Goal: Task Accomplishment & Management: Use online tool/utility

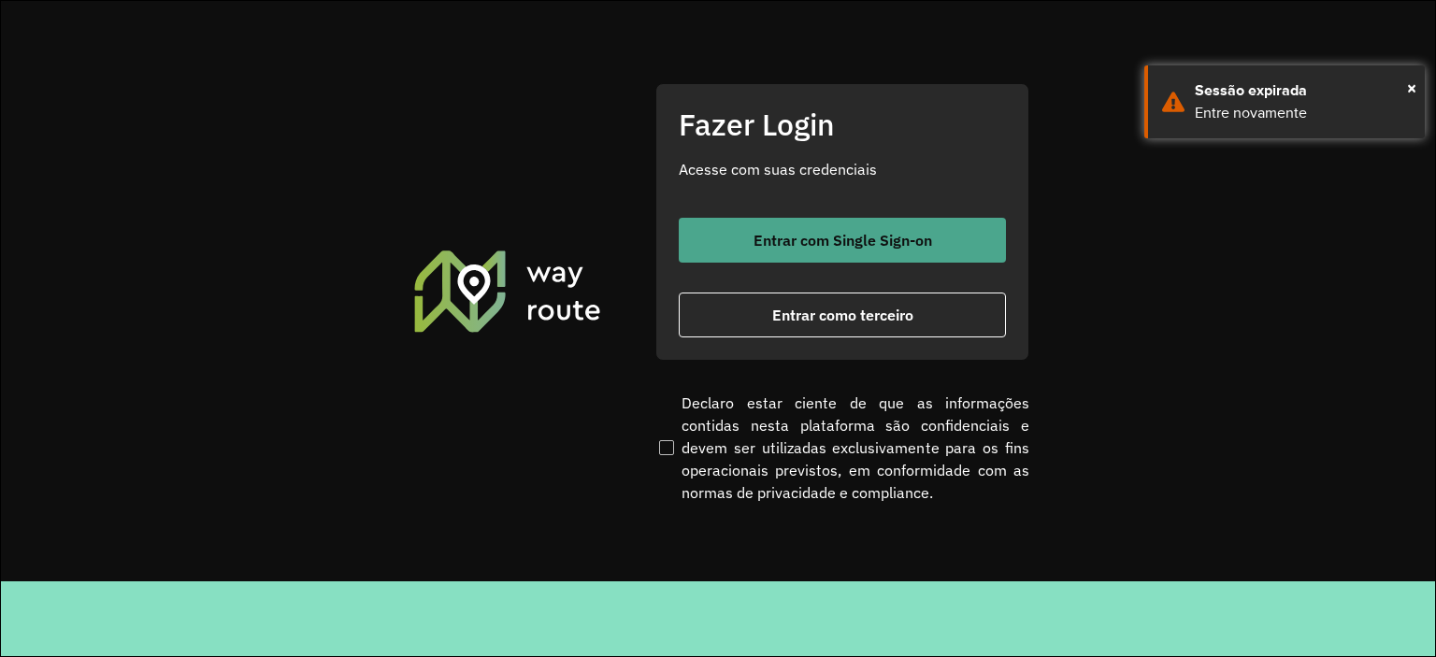
click at [776, 228] on button "Entrar com Single Sign-on" at bounding box center [842, 240] width 327 height 45
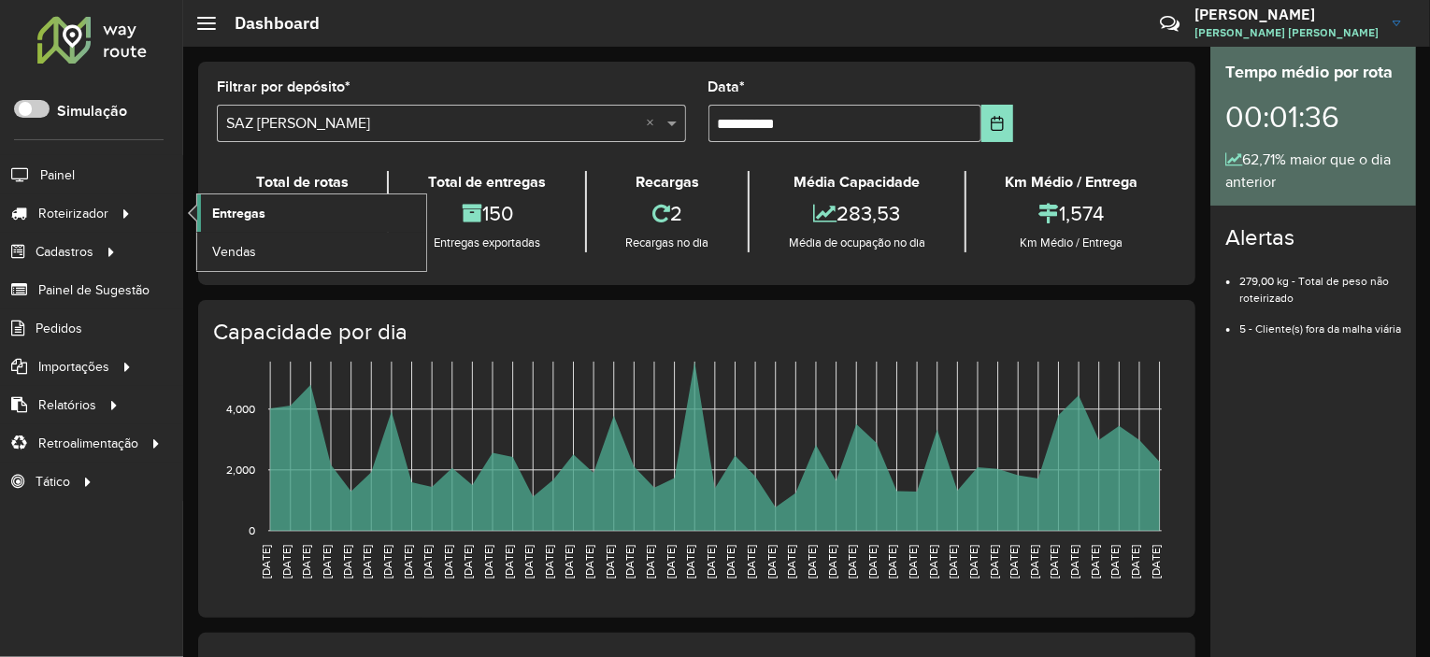
click at [248, 220] on span "Entregas" at bounding box center [238, 214] width 53 height 20
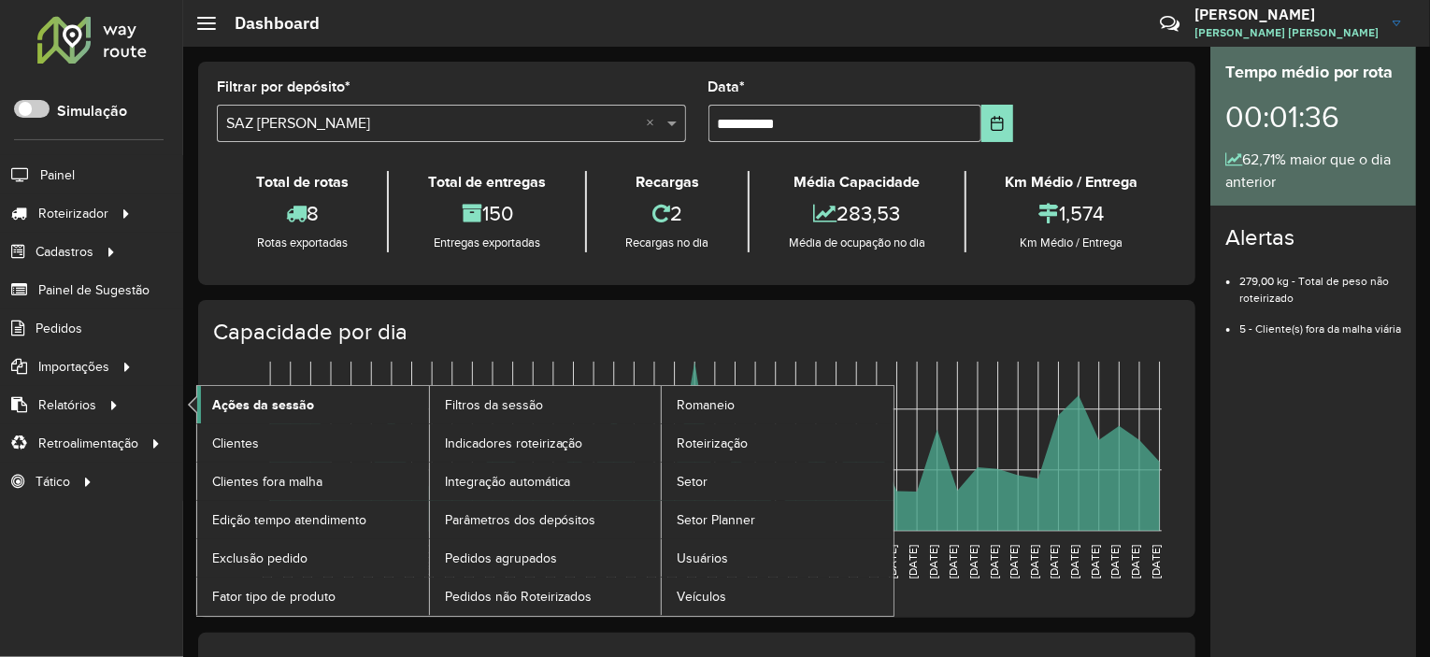
click at [266, 414] on link "Ações da sessão" at bounding box center [313, 404] width 232 height 37
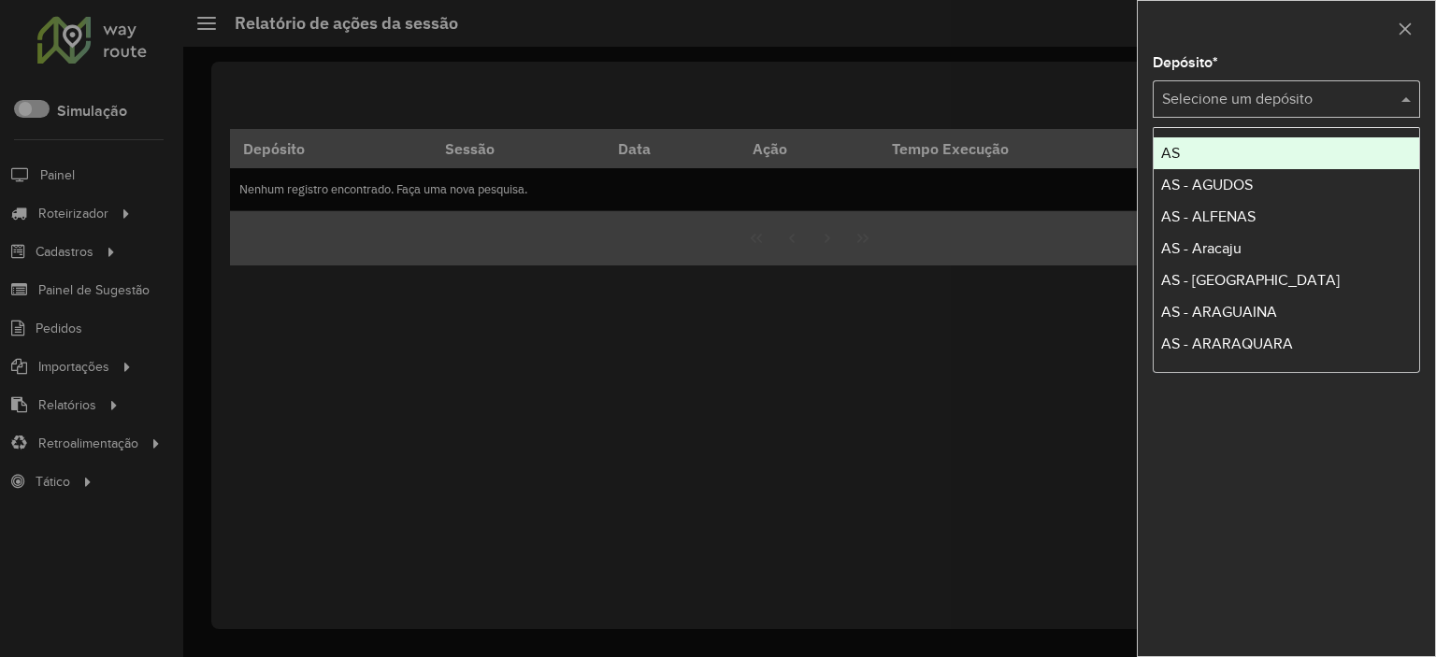
click at [1215, 99] on input "text" at bounding box center [1267, 100] width 211 height 22
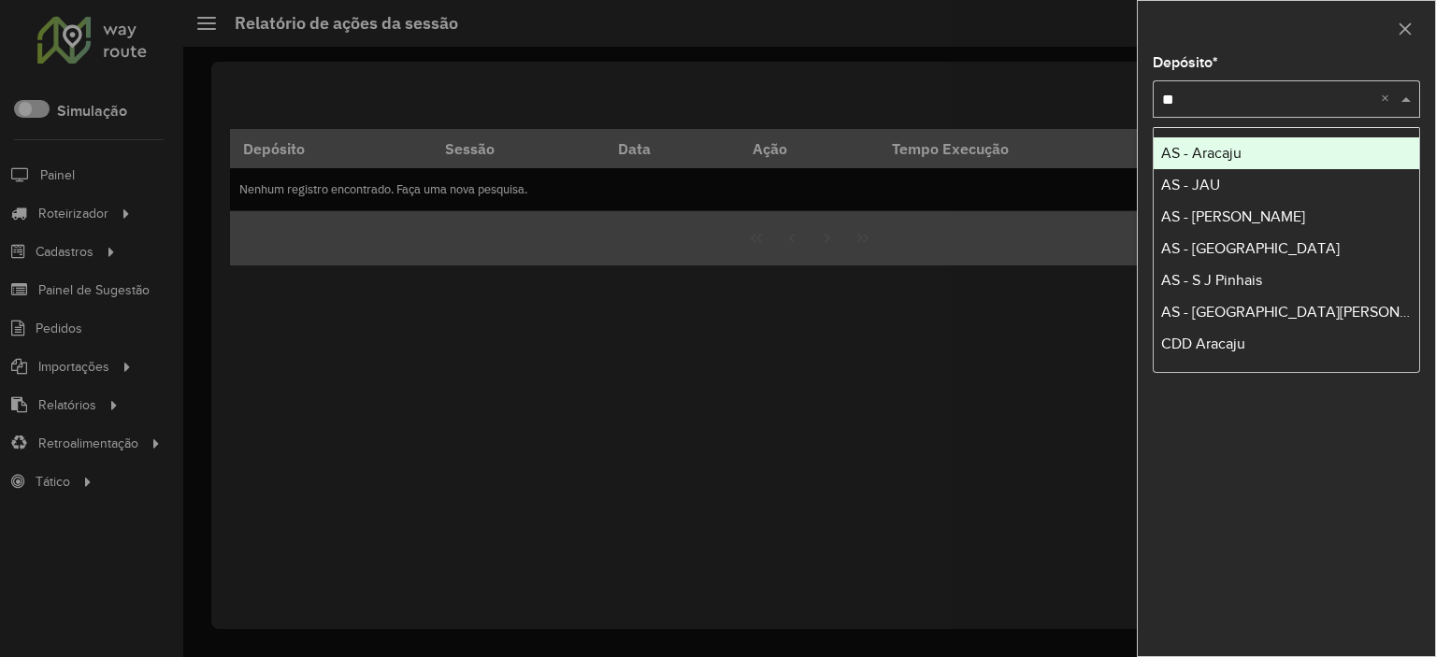
type input "***"
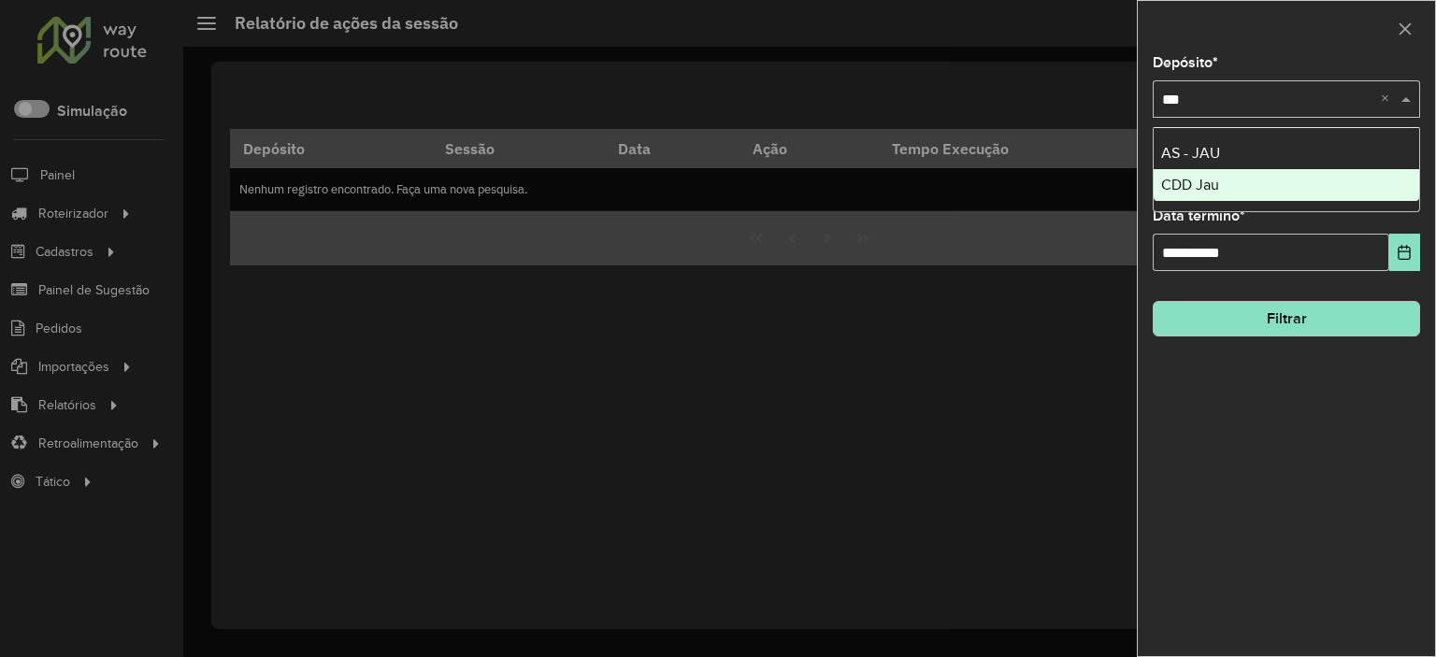
click at [1264, 186] on div "CDD Jau" at bounding box center [1287, 185] width 266 height 32
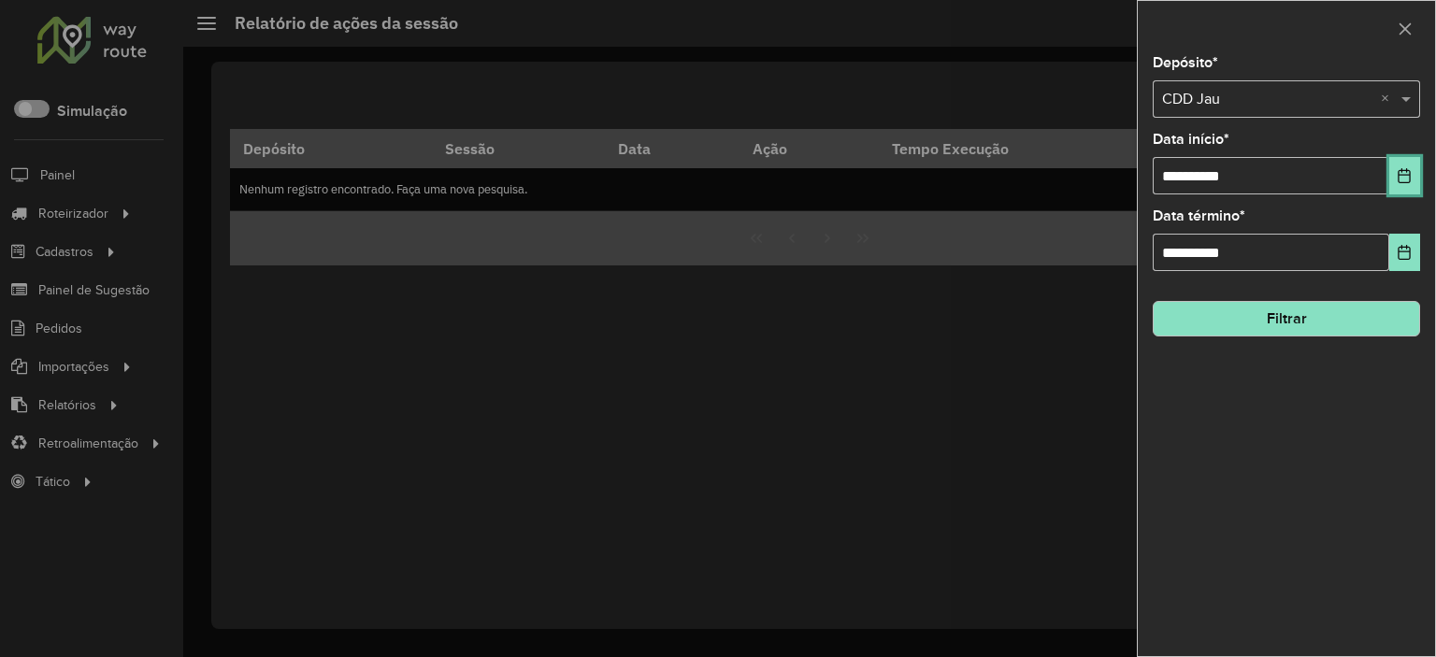
click at [1417, 184] on button "Choose Date" at bounding box center [1404, 175] width 31 height 37
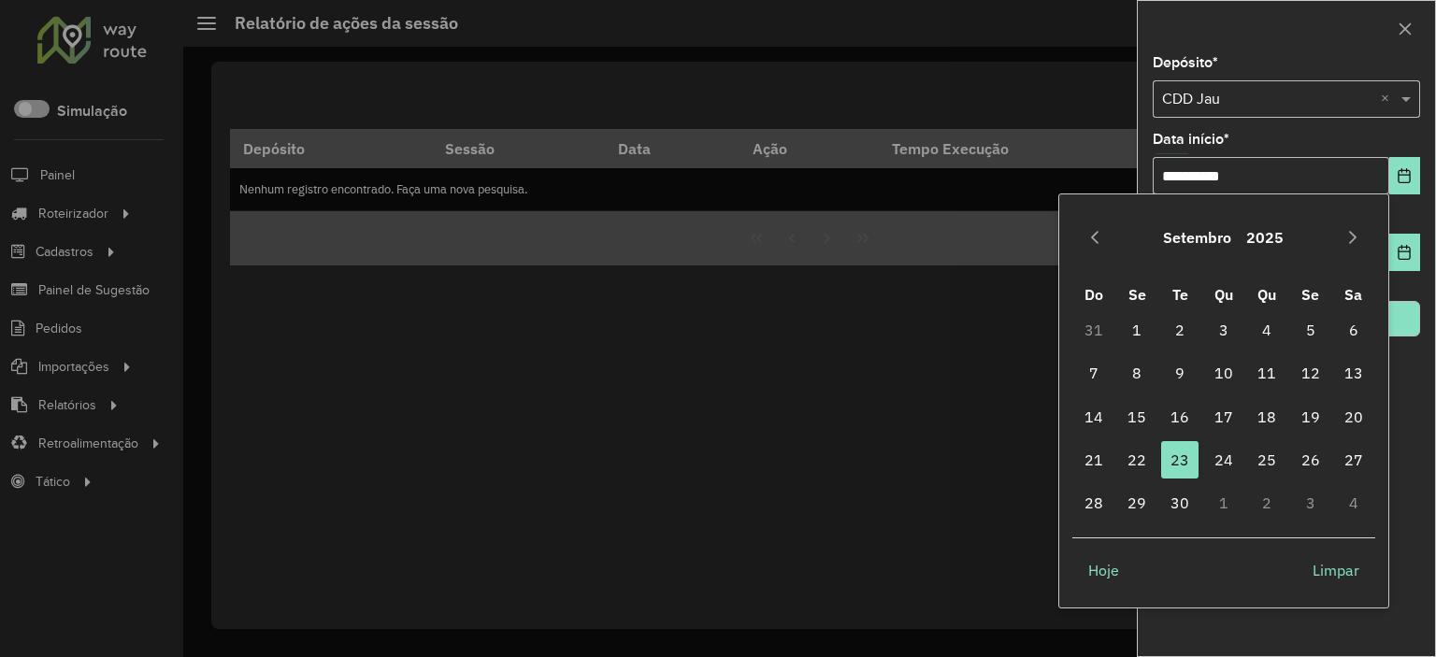
drag, startPoint x: 1146, startPoint y: 455, endPoint x: 1157, endPoint y: 452, distance: 10.9
click at [1152, 453] on span "22" at bounding box center [1136, 459] width 37 height 37
type input "**********"
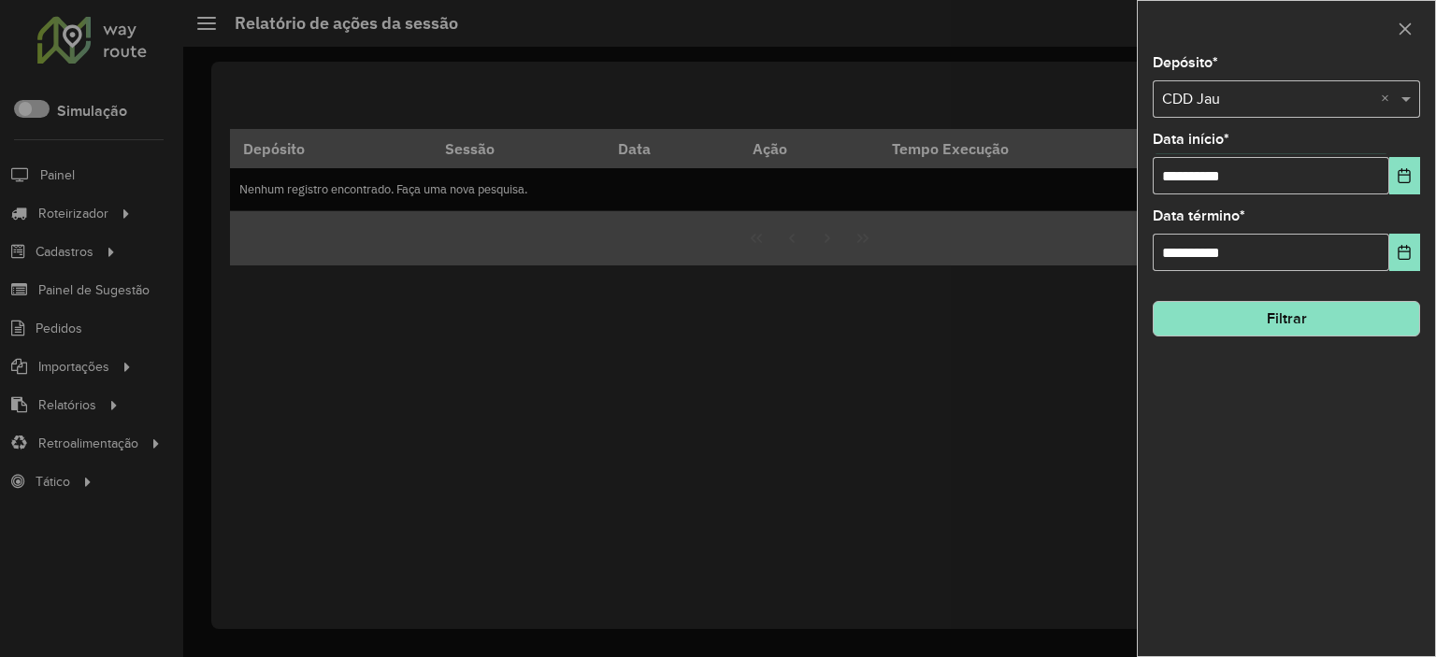
click at [1329, 339] on div "**********" at bounding box center [1286, 356] width 297 height 600
click at [1323, 337] on div "**********" at bounding box center [1286, 356] width 297 height 600
click at [1303, 305] on button "Filtrar" at bounding box center [1286, 319] width 267 height 36
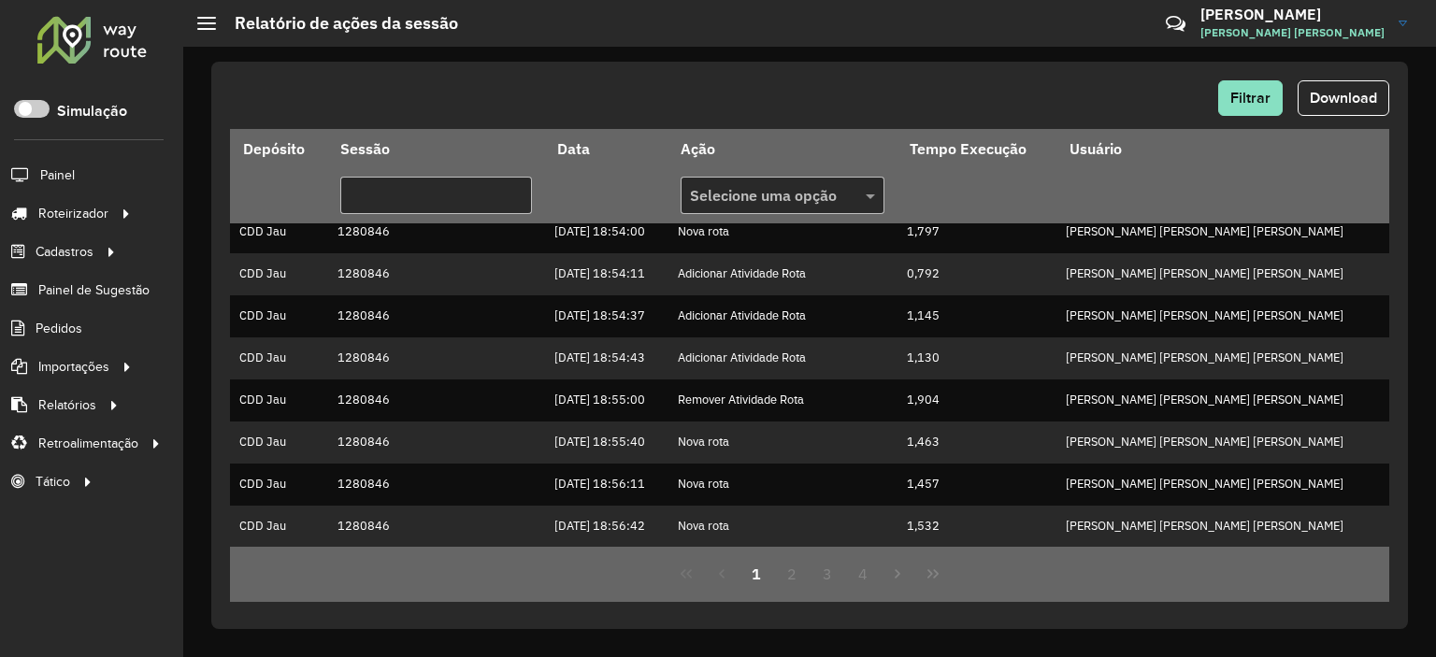
scroll to position [467, 0]
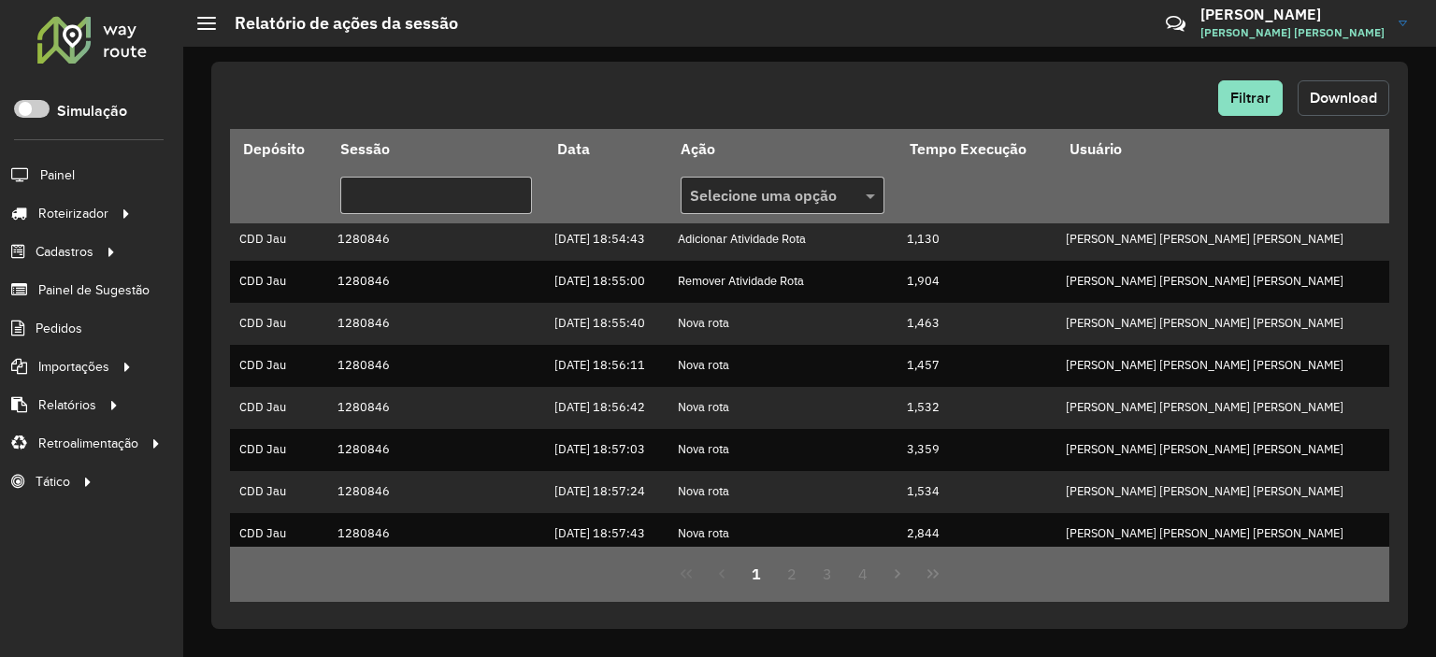
click at [1369, 93] on span "Download" at bounding box center [1343, 98] width 67 height 16
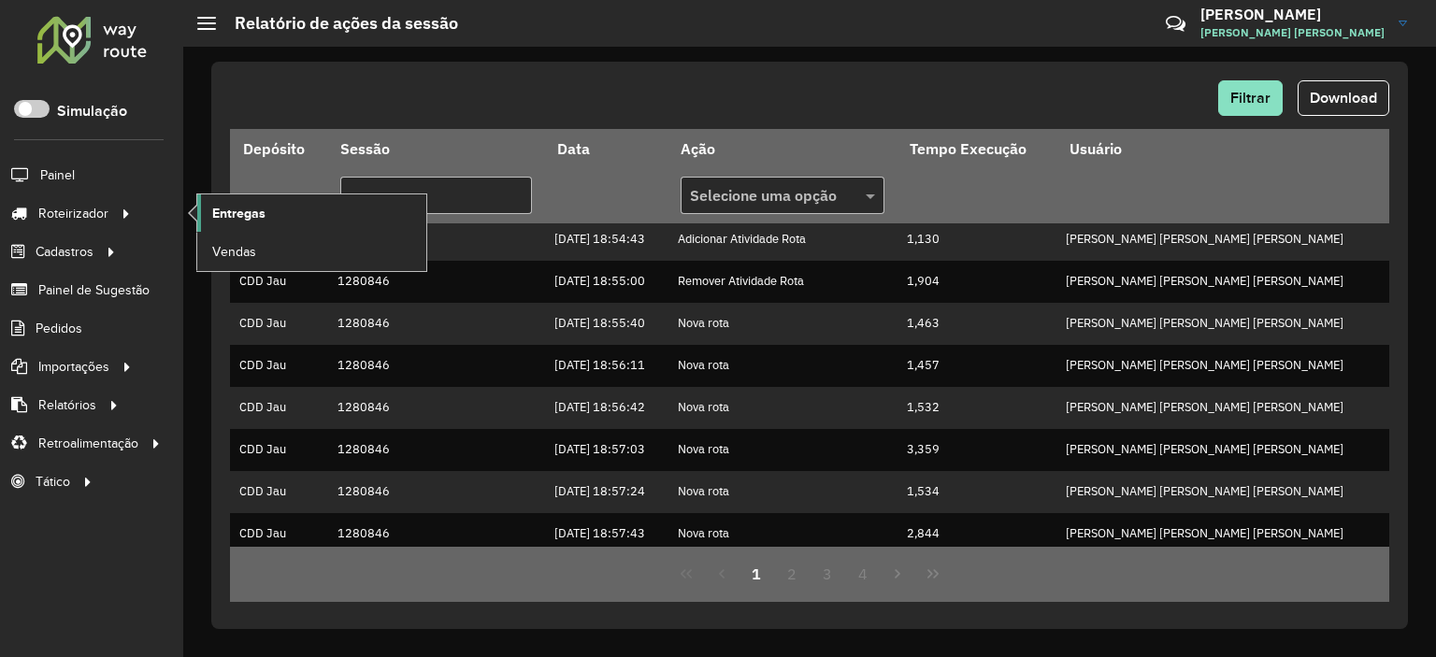
click at [274, 218] on link "Entregas" at bounding box center [311, 212] width 229 height 37
click at [239, 197] on link "Entregas" at bounding box center [311, 212] width 229 height 37
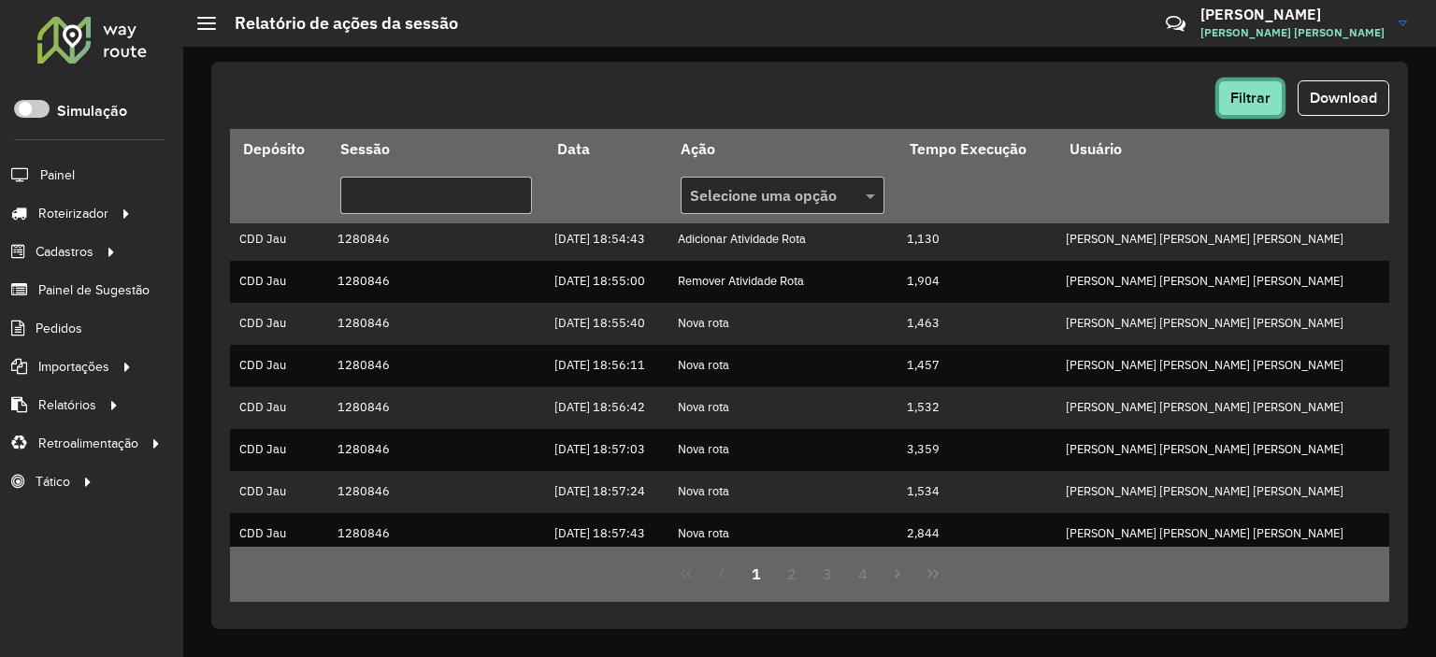
click at [1270, 101] on span "Filtrar" at bounding box center [1250, 98] width 40 height 16
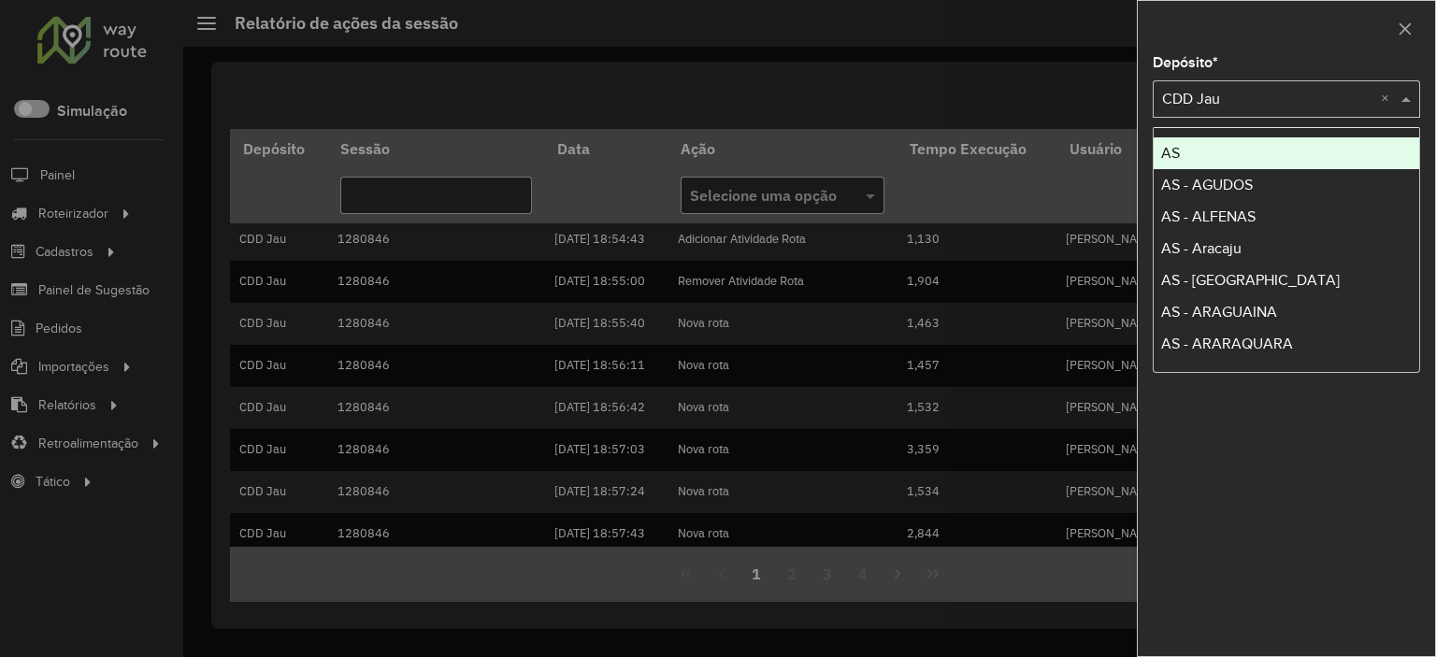
click at [1221, 96] on input "text" at bounding box center [1267, 100] width 211 height 22
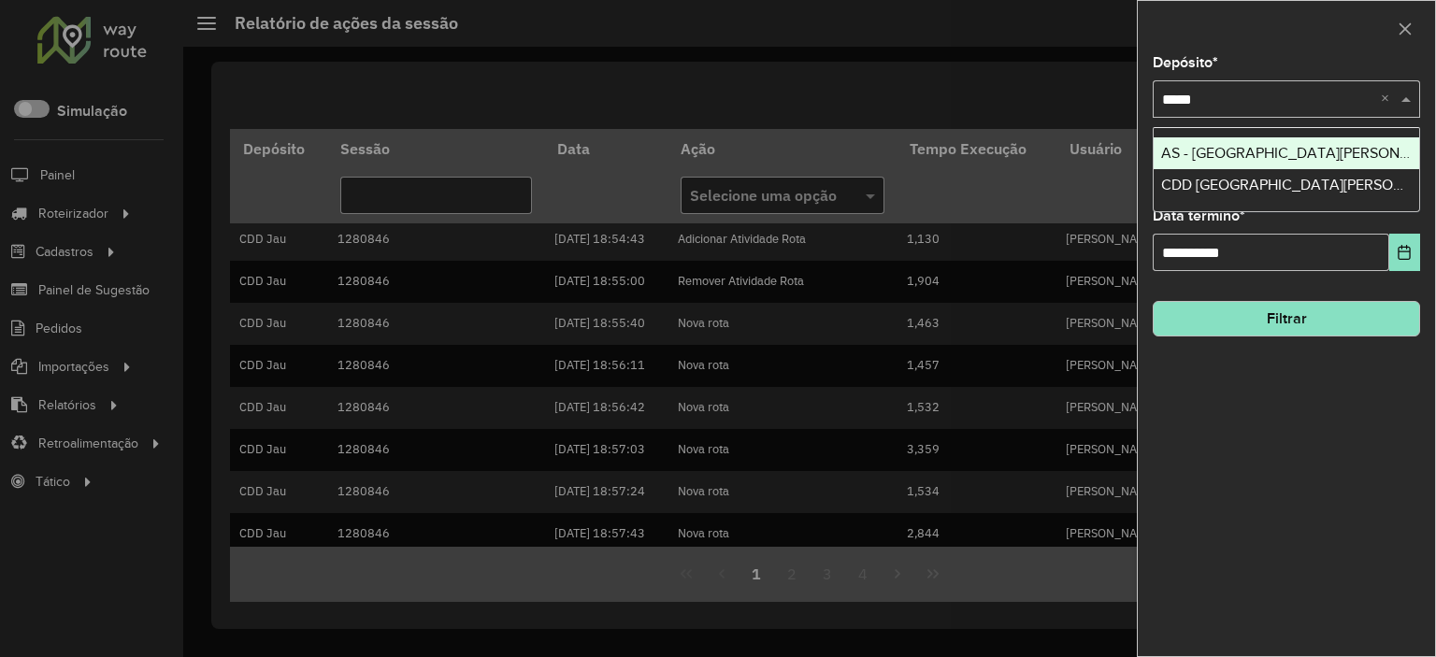
type input "******"
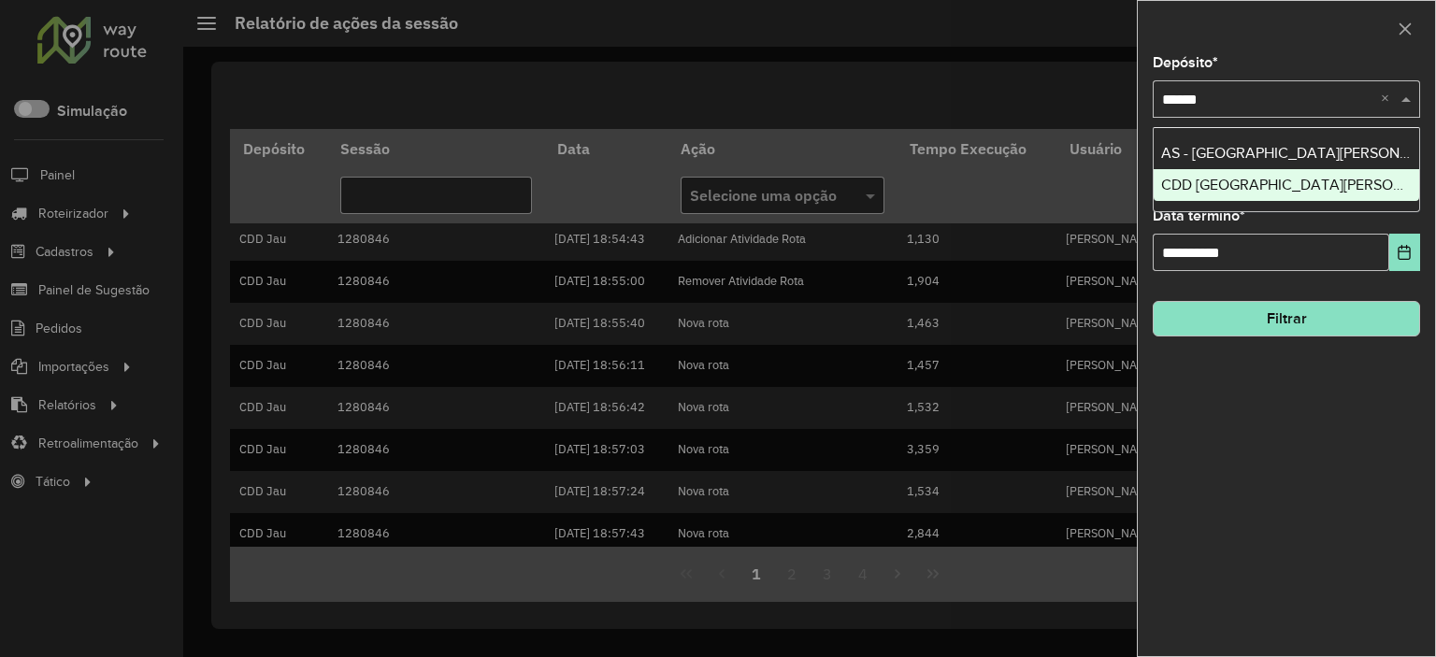
click at [1246, 202] on ng-dropdown-panel "AS - São José dos Campos CDD São José dos Campos" at bounding box center [1286, 169] width 267 height 85
click at [1244, 190] on span "CDD São José dos Campos" at bounding box center [1365, 185] width 409 height 16
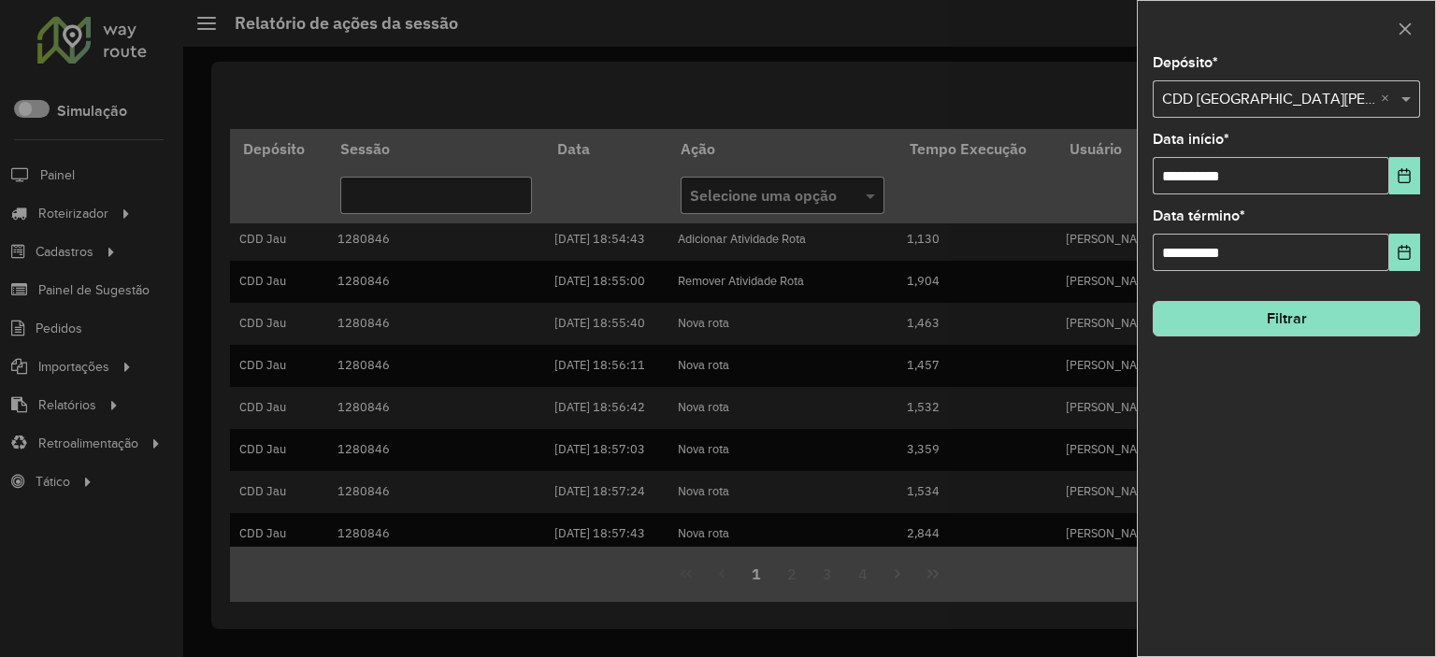
click at [1291, 333] on button "Filtrar" at bounding box center [1286, 319] width 267 height 36
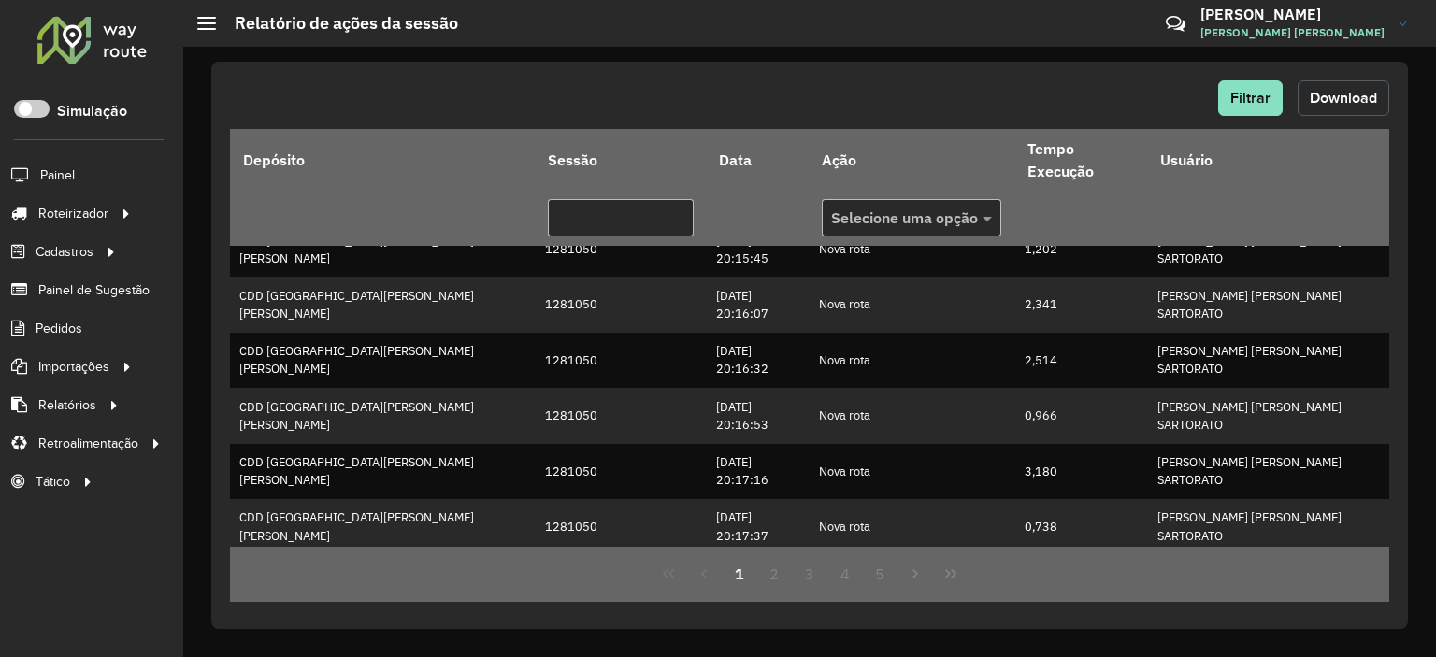
click at [1332, 100] on span "Download" at bounding box center [1343, 98] width 67 height 16
click at [1260, 96] on span "Filtrar" at bounding box center [1250, 98] width 40 height 16
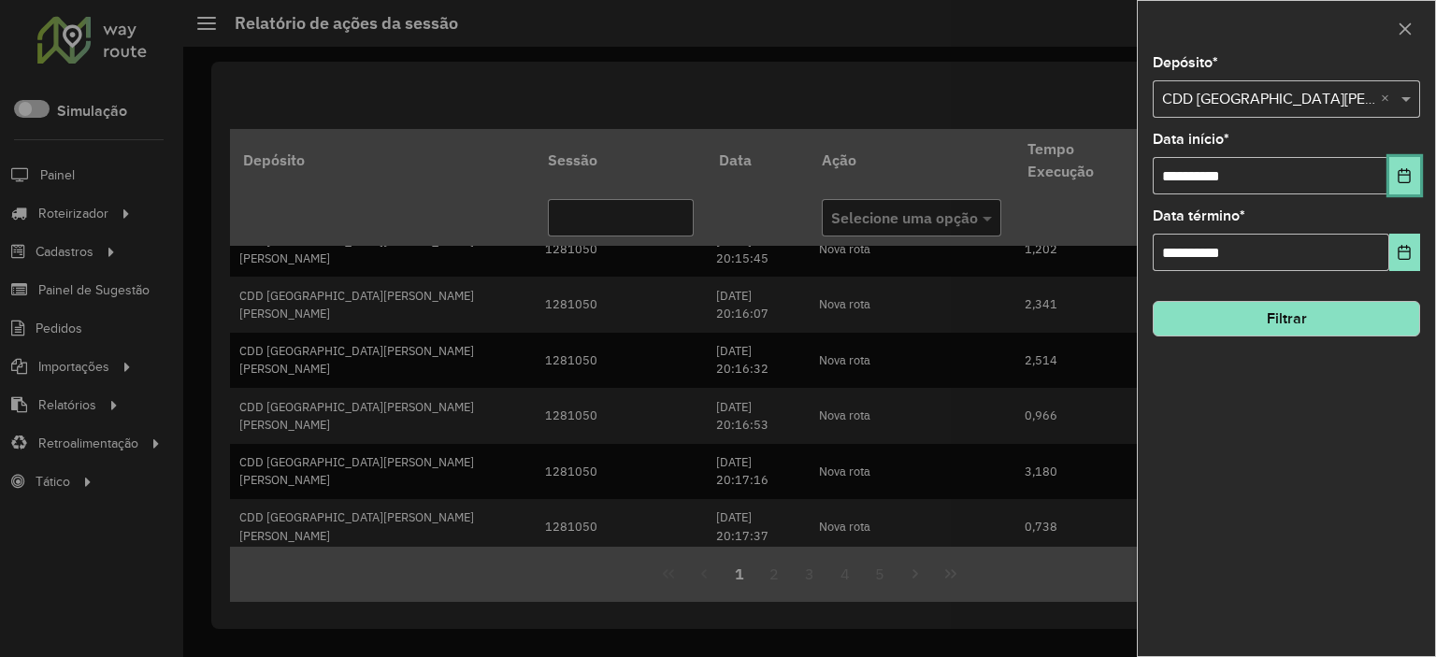
click at [1412, 180] on icon "Choose Date" at bounding box center [1404, 175] width 15 height 15
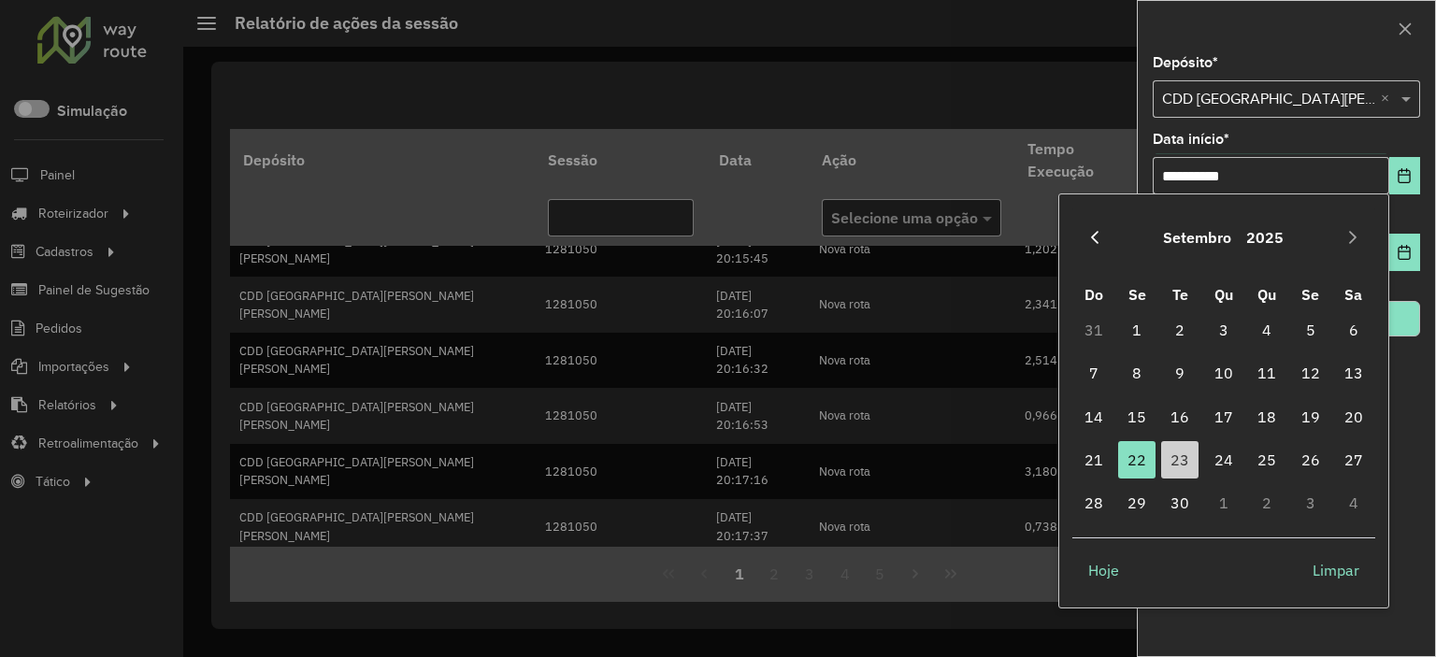
click at [1100, 242] on icon "Previous Month" at bounding box center [1094, 237] width 15 height 15
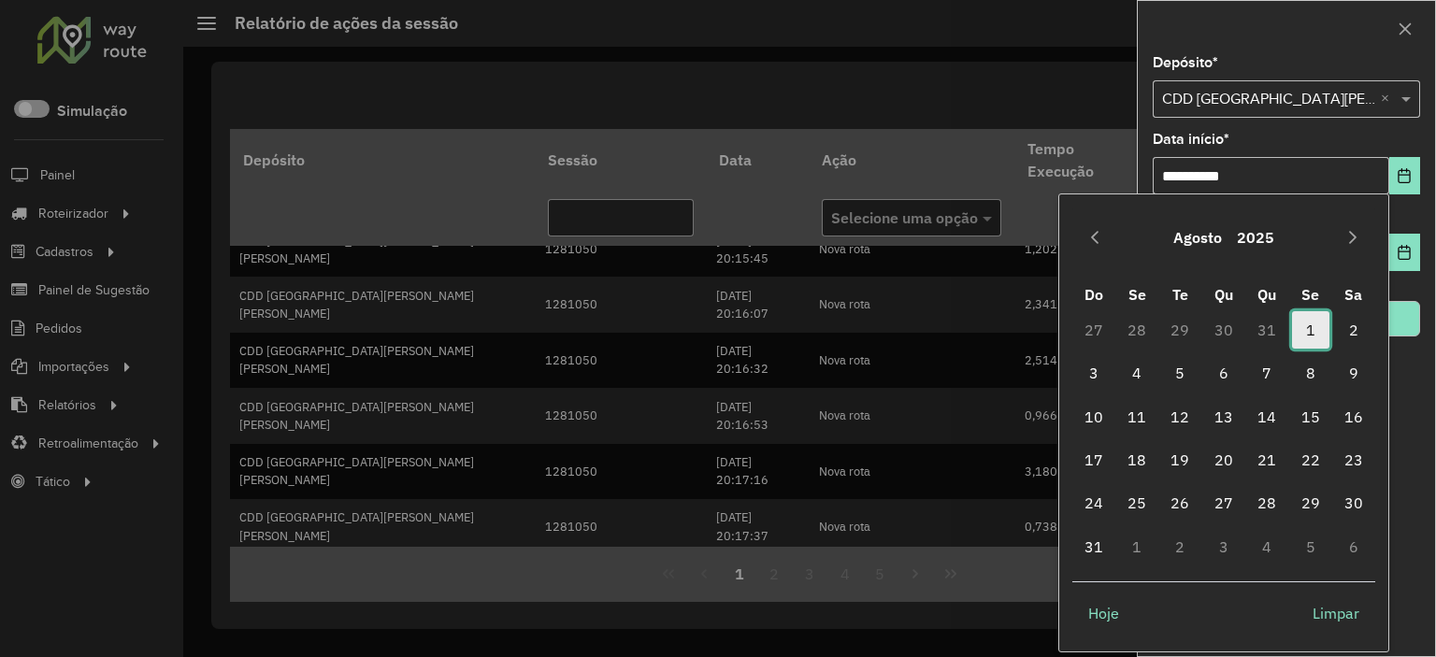
click at [1316, 329] on span "1" at bounding box center [1310, 329] width 37 height 37
type input "**********"
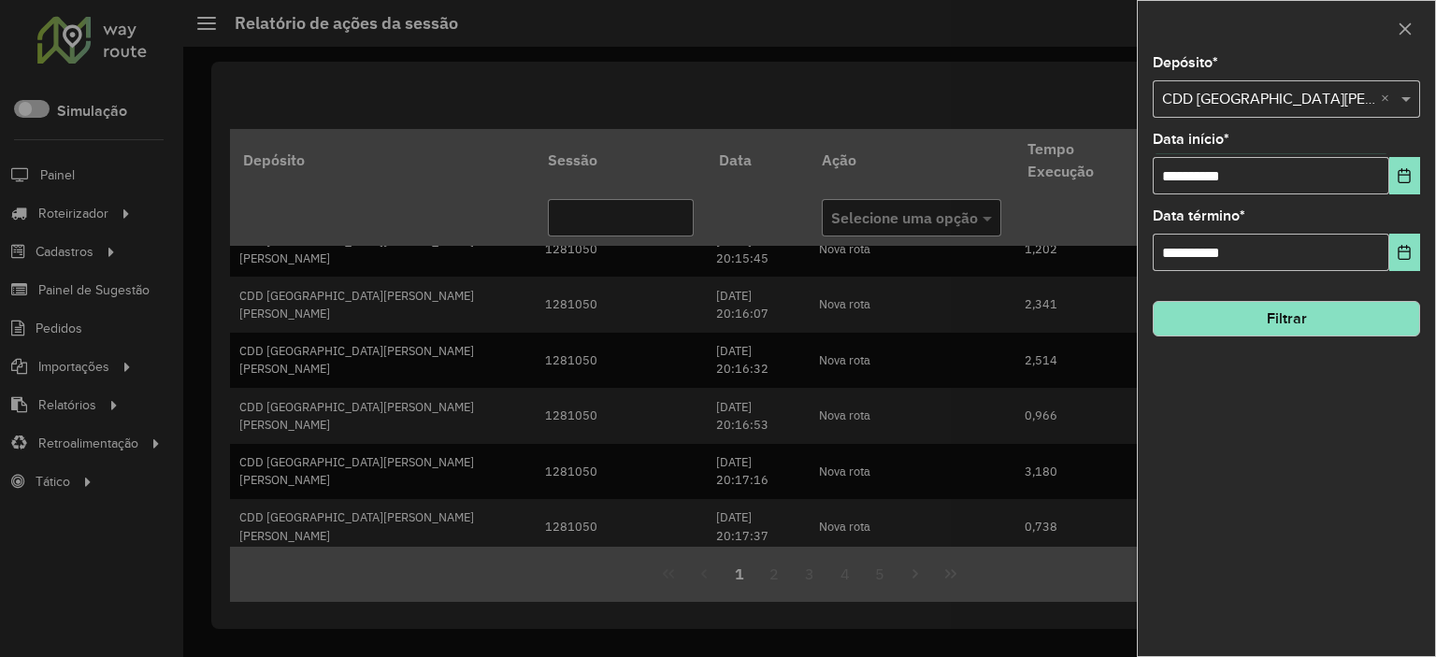
click at [1335, 313] on button "Filtrar" at bounding box center [1286, 319] width 267 height 36
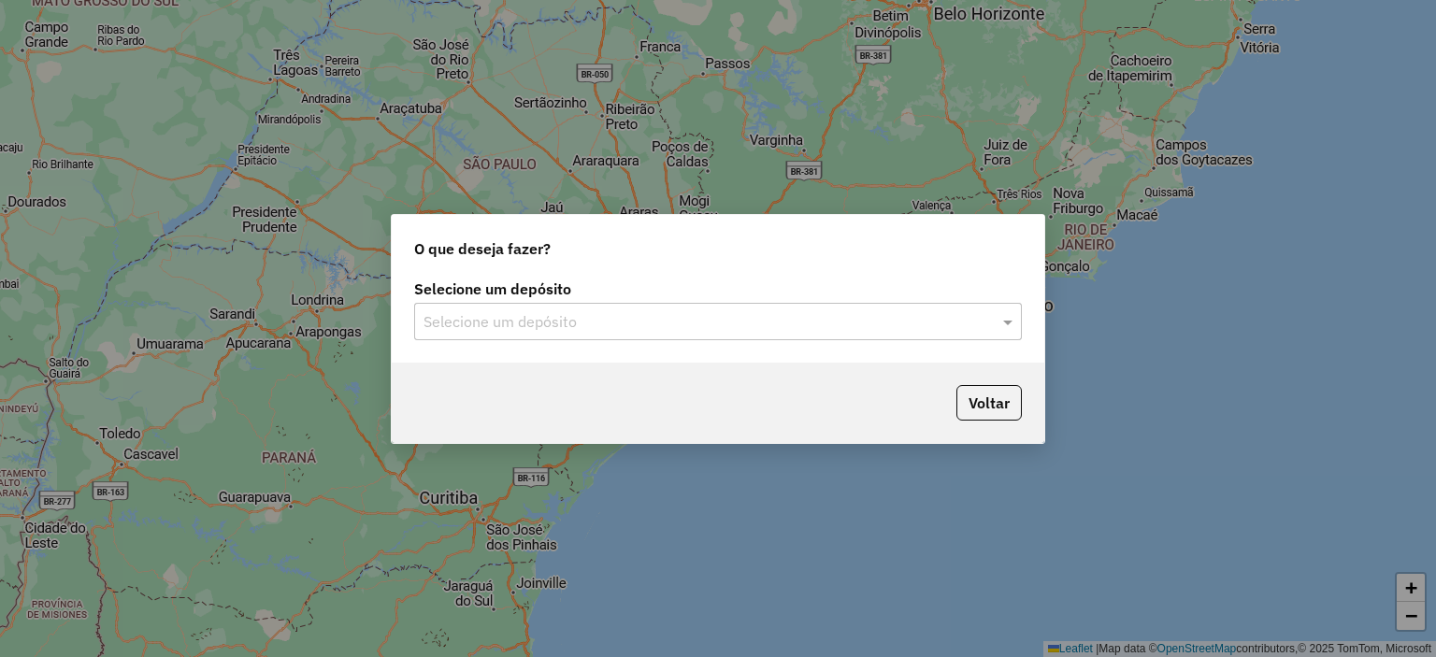
click at [616, 319] on input "text" at bounding box center [700, 322] width 552 height 22
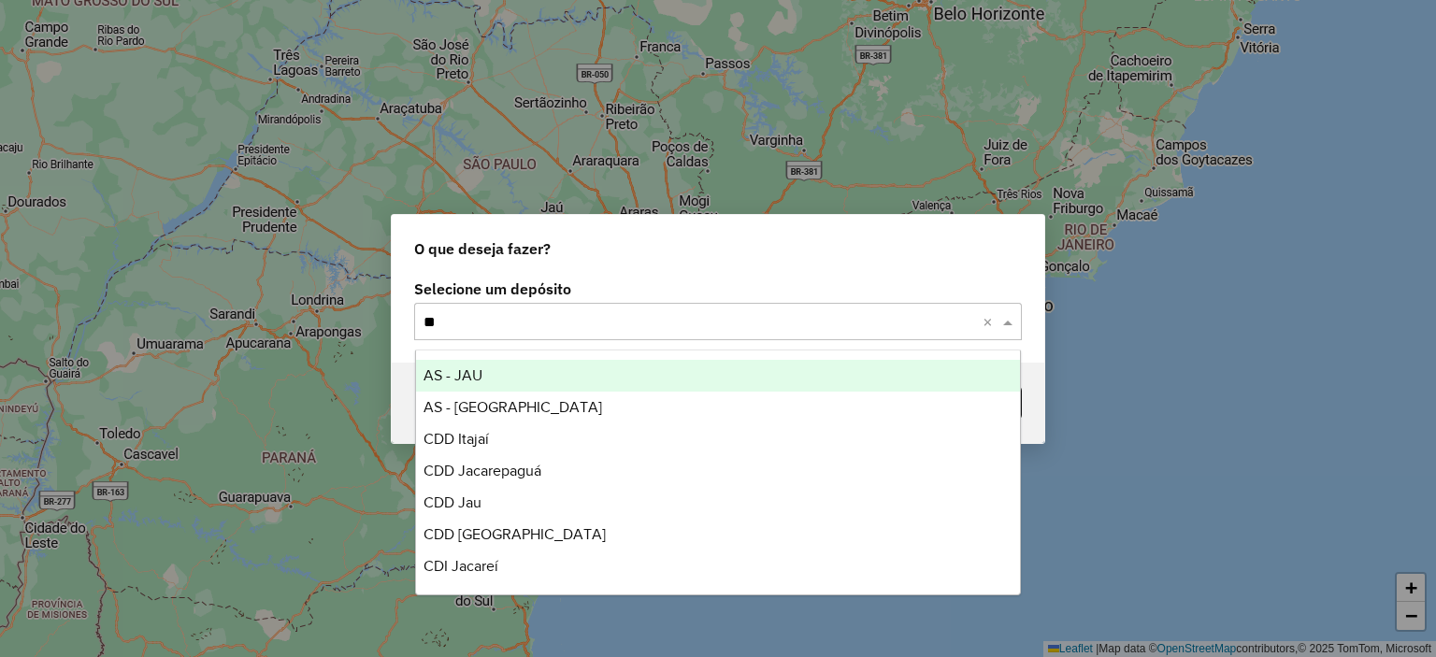
type input "***"
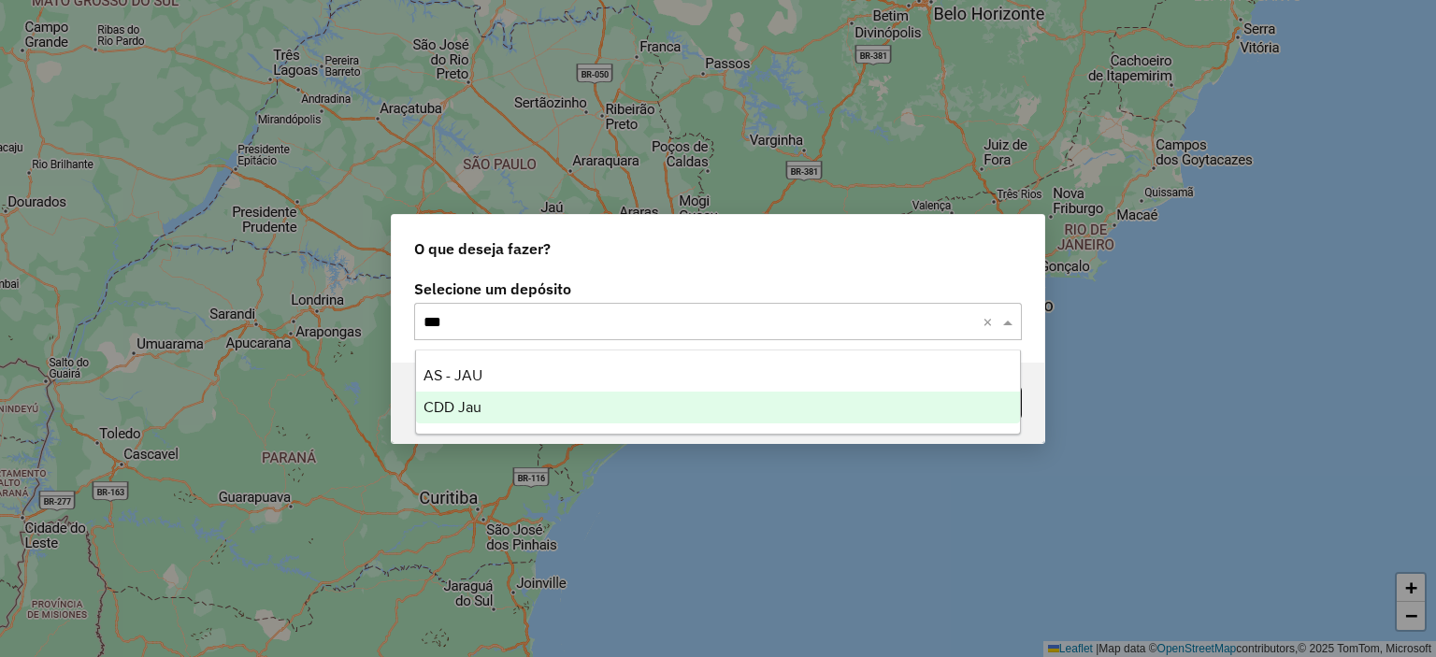
click at [532, 408] on div "CDD Jau" at bounding box center [718, 408] width 605 height 32
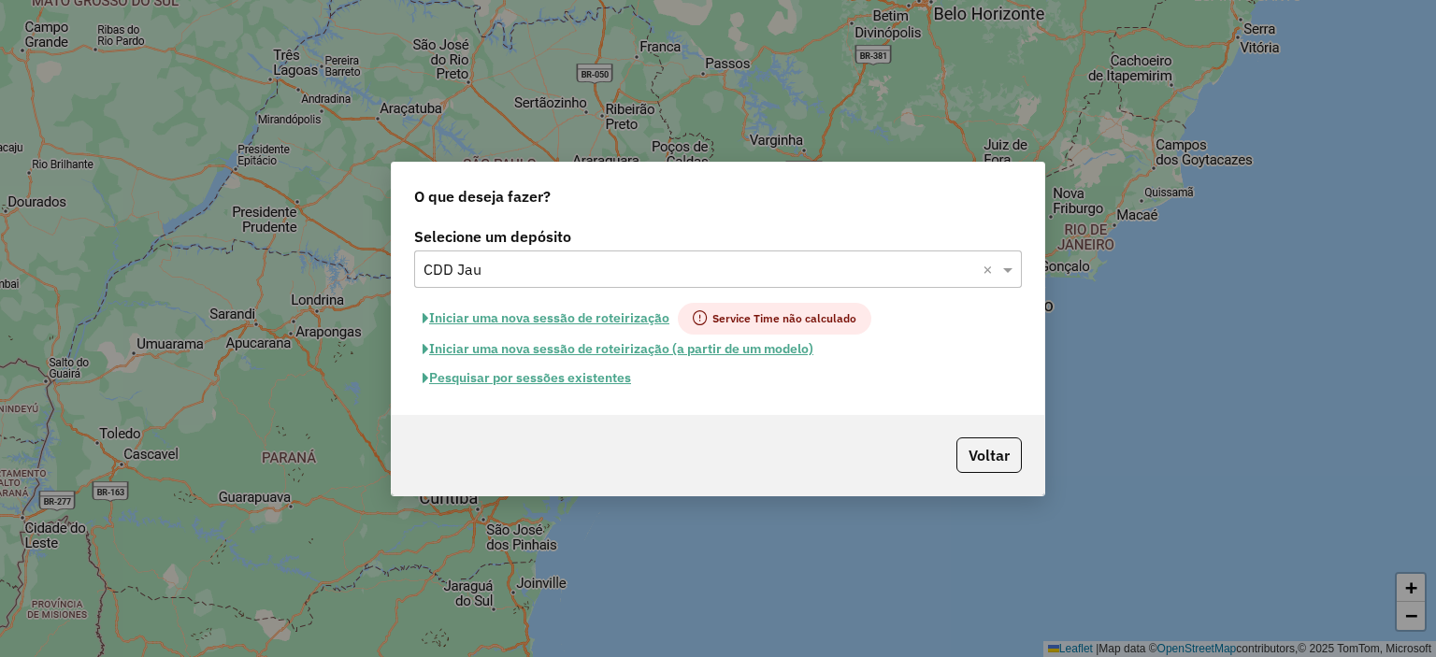
click at [557, 382] on button "Pesquisar por sessões existentes" at bounding box center [526, 378] width 225 height 29
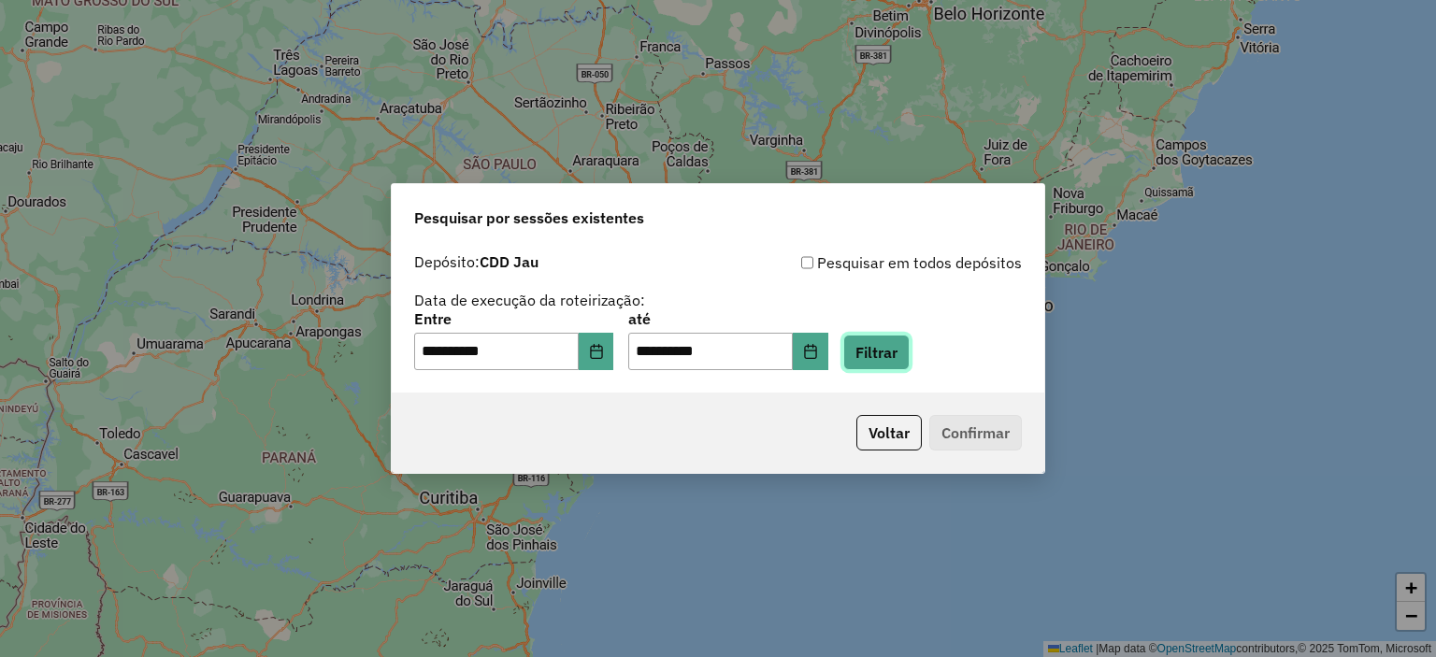
click at [899, 355] on button "Filtrar" at bounding box center [876, 353] width 66 height 36
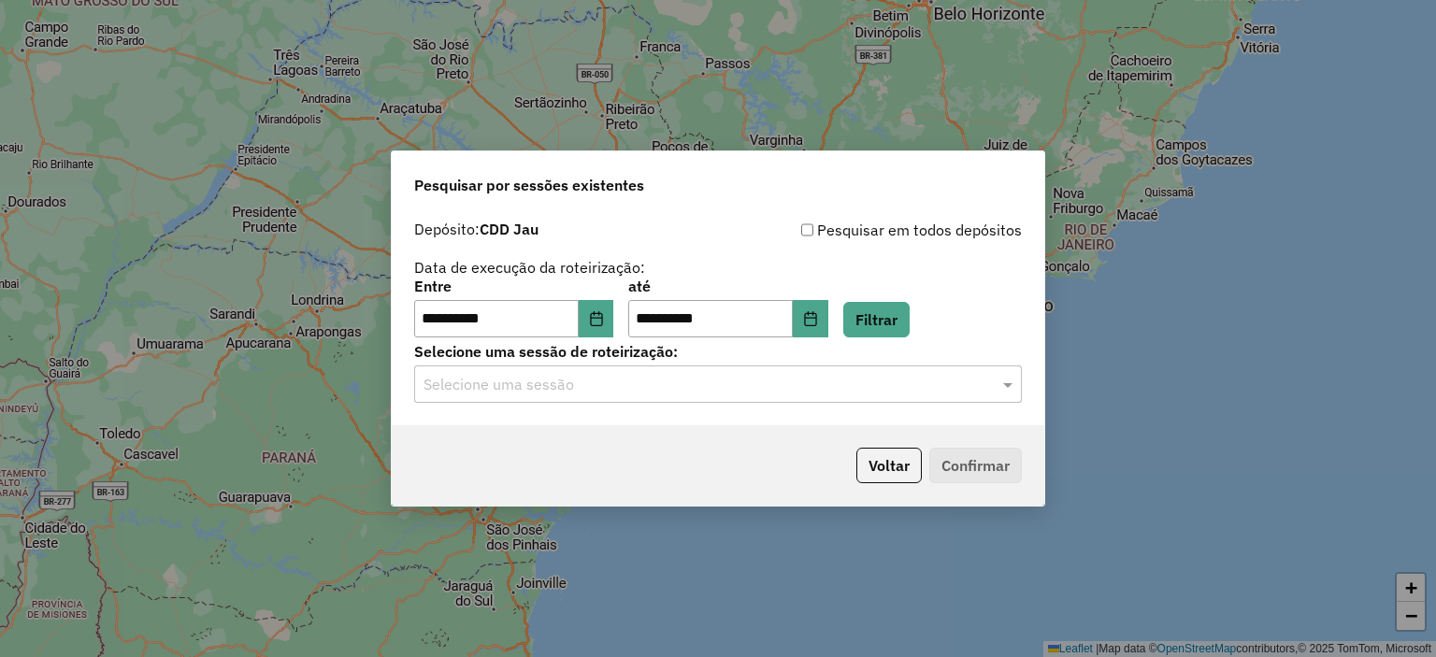
click at [676, 381] on input "text" at bounding box center [700, 385] width 552 height 22
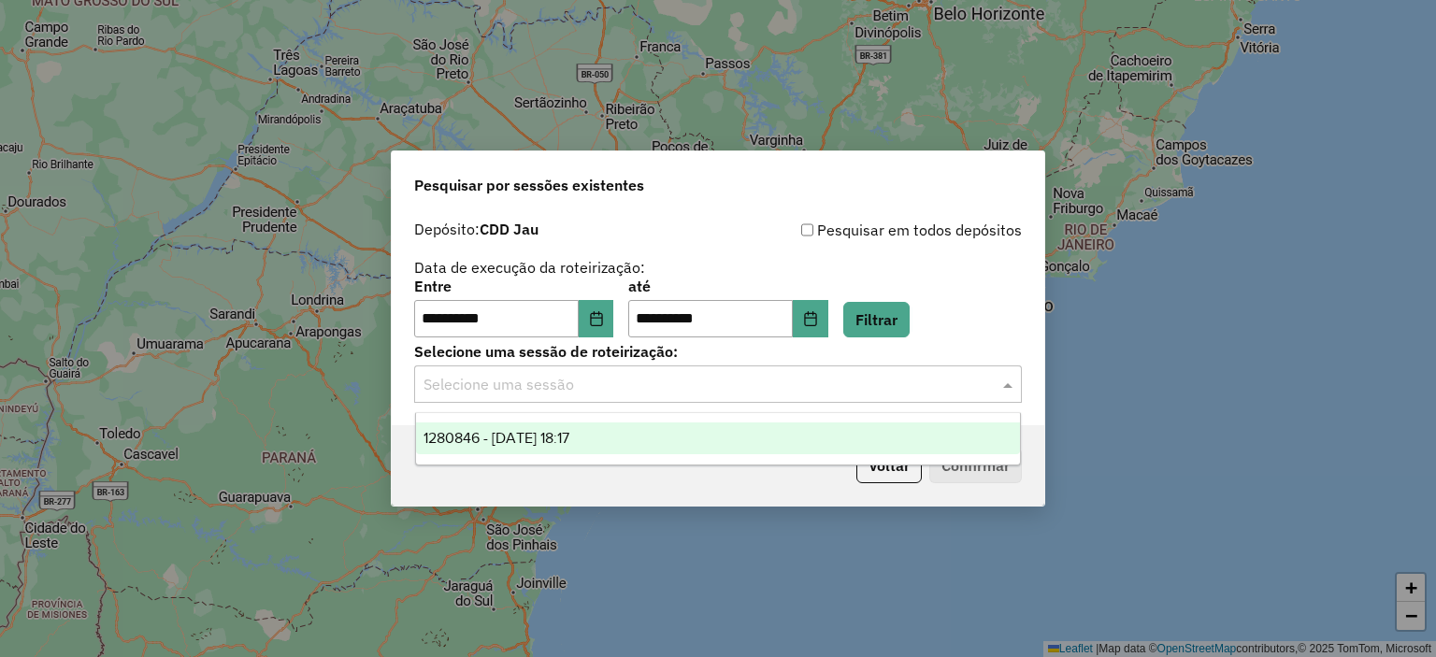
click at [662, 444] on div "1280846 - [DATE] 18:17" at bounding box center [718, 439] width 605 height 32
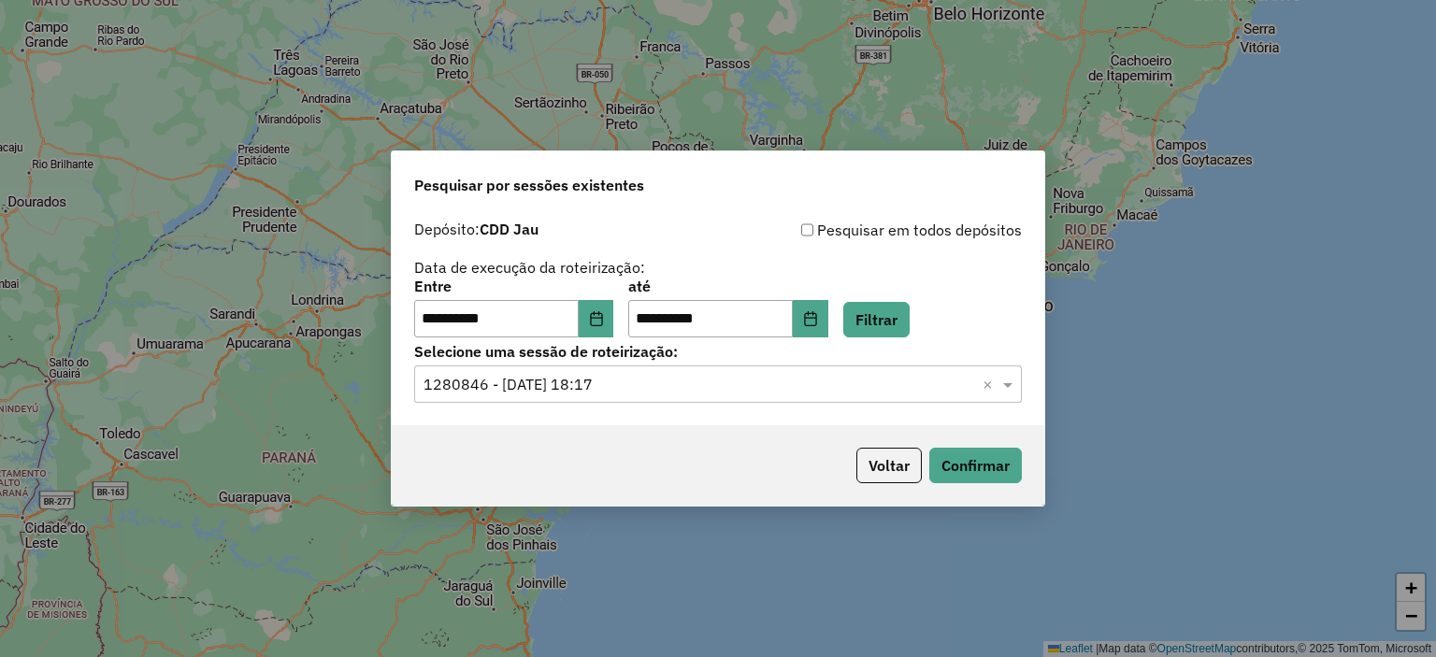
drag, startPoint x: 1042, startPoint y: 470, endPoint x: 1026, endPoint y: 467, distance: 16.3
click at [1040, 470] on div "Voltar Confirmar" at bounding box center [718, 465] width 653 height 80
click at [1018, 465] on button "Confirmar" at bounding box center [975, 466] width 93 height 36
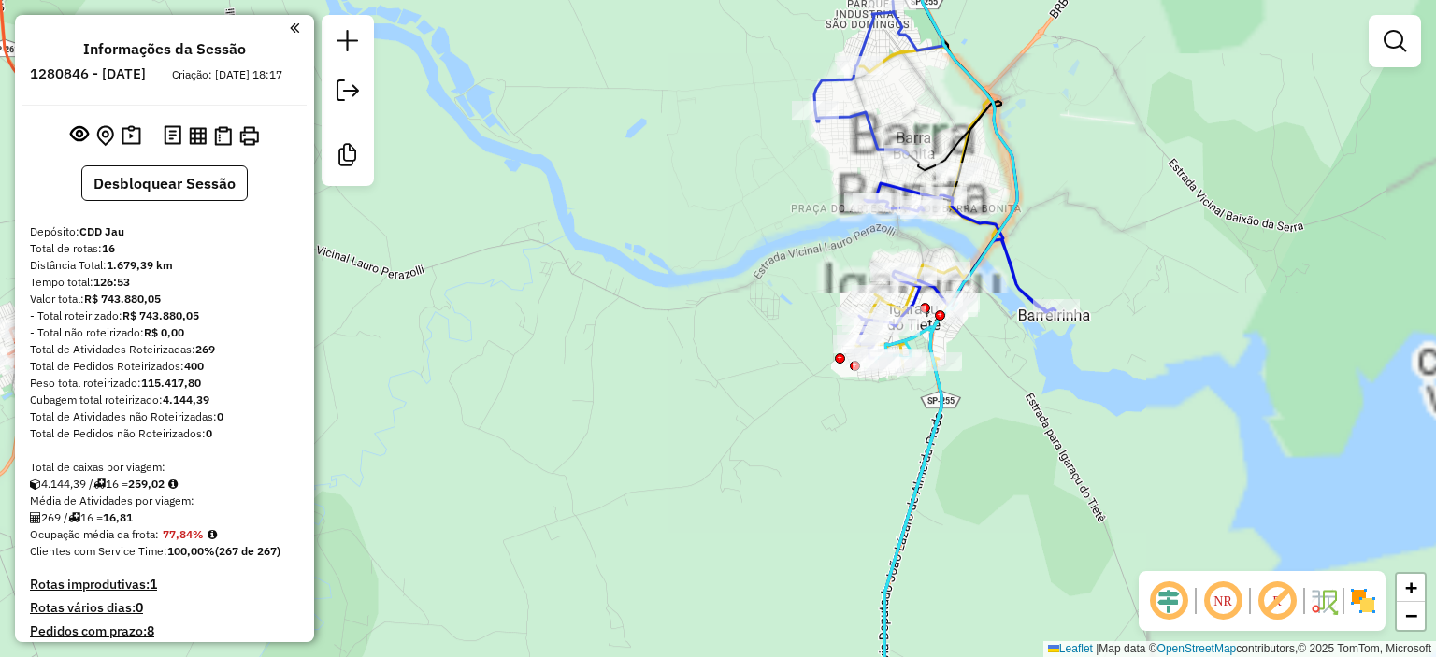
drag, startPoint x: 812, startPoint y: 357, endPoint x: 724, endPoint y: 324, distance: 93.8
click at [726, 331] on div "Janela de atendimento Grade de atendimento Capacidade Transportadoras Veículos …" at bounding box center [718, 328] width 1436 height 657
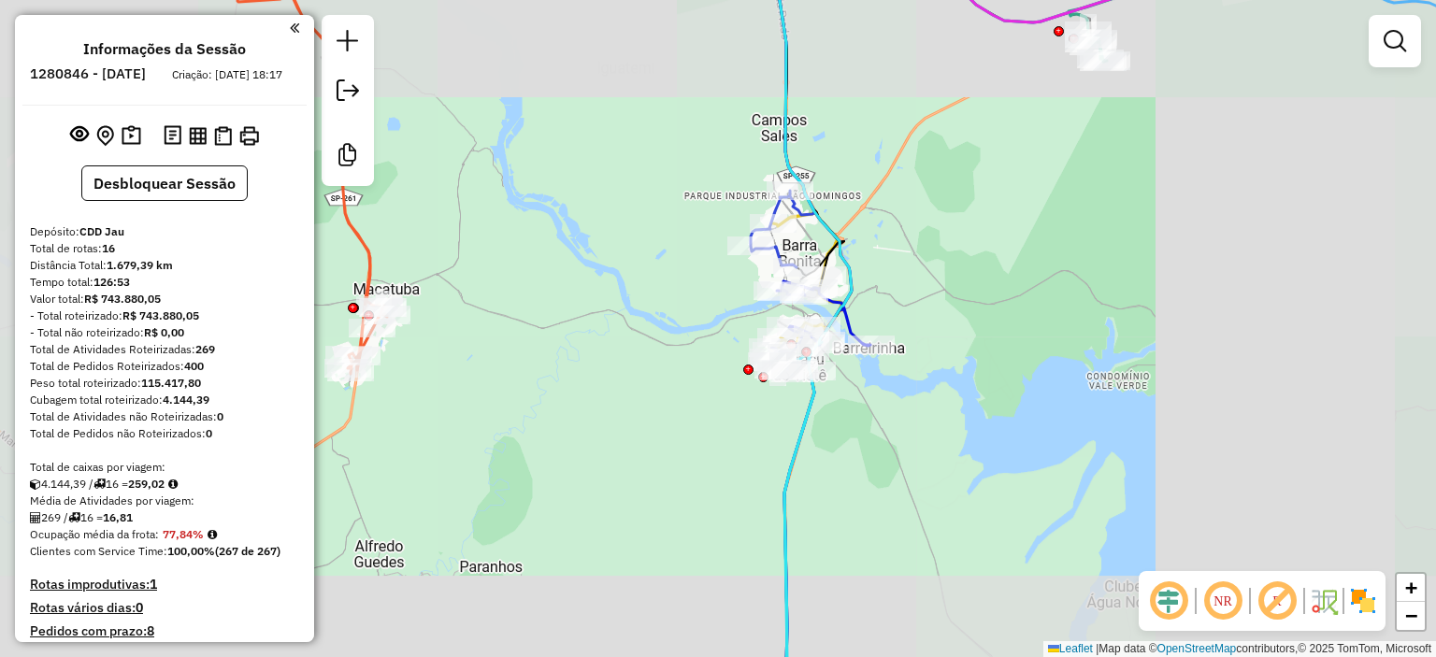
drag, startPoint x: 725, startPoint y: 215, endPoint x: 669, endPoint y: 324, distance: 122.5
click at [669, 324] on div "Janela de atendimento Grade de atendimento Capacidade Transportadoras Veículos …" at bounding box center [718, 328] width 1436 height 657
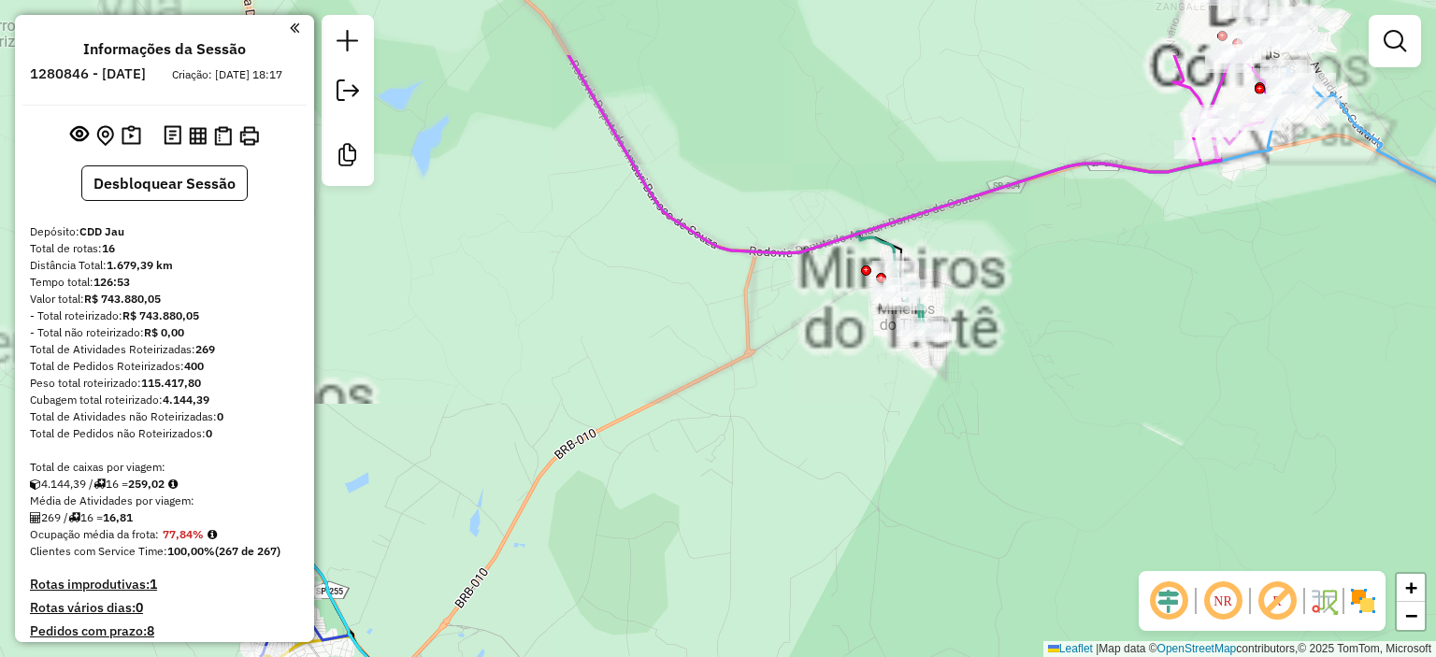
drag, startPoint x: 785, startPoint y: 181, endPoint x: 787, endPoint y: 339, distance: 158.0
click at [787, 339] on div "Janela de atendimento Grade de atendimento Capacidade Transportadoras Veículos …" at bounding box center [718, 328] width 1436 height 657
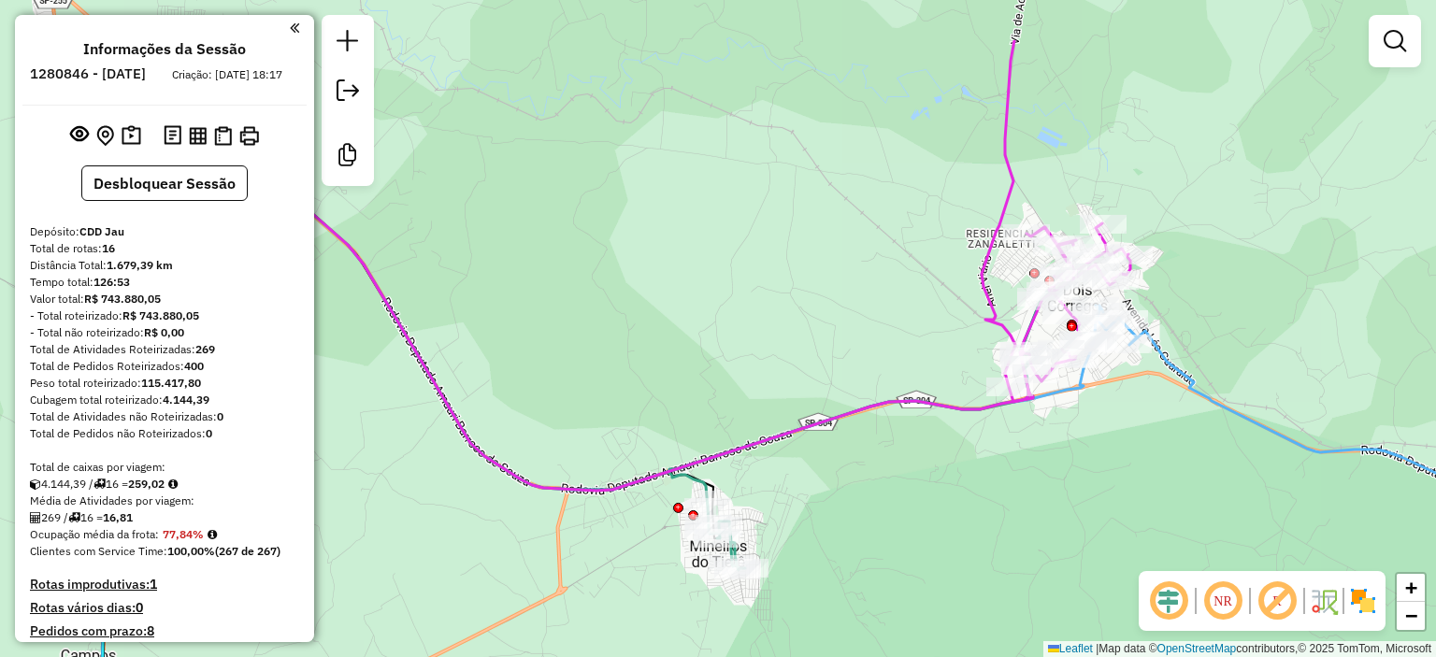
drag, startPoint x: 901, startPoint y: 214, endPoint x: 923, endPoint y: 277, distance: 66.2
click at [922, 280] on div "Janela de atendimento Grade de atendimento Capacidade Transportadoras Veículos …" at bounding box center [718, 328] width 1436 height 657
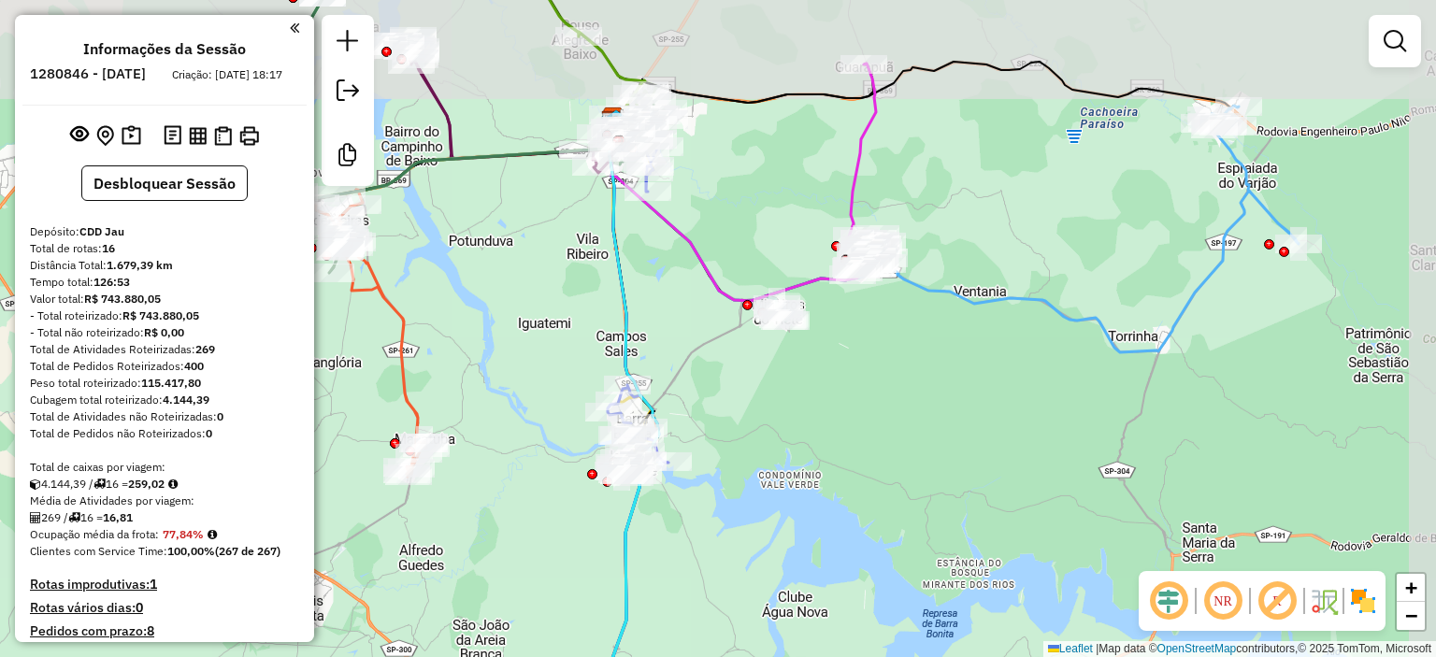
drag, startPoint x: 569, startPoint y: 185, endPoint x: 812, endPoint y: 278, distance: 260.1
click at [812, 278] on div "Rota 9 - Placa GCK7D02 97714872 - POMPILIO APARECIDO D Janela de atendimento Gr…" at bounding box center [718, 328] width 1436 height 657
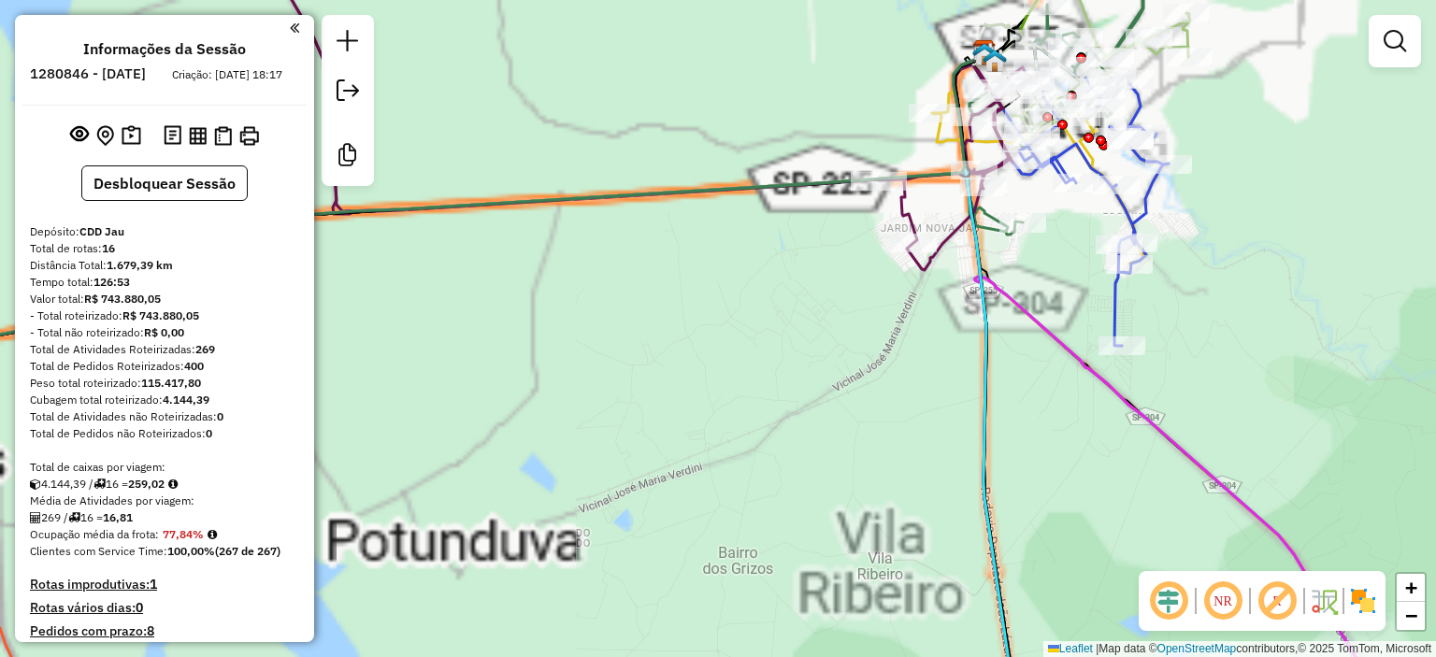
drag, startPoint x: 841, startPoint y: 149, endPoint x: 742, endPoint y: 240, distance: 135.0
click at [742, 240] on div "Janela de atendimento Grade de atendimento Capacidade Transportadoras Veículos …" at bounding box center [718, 328] width 1436 height 657
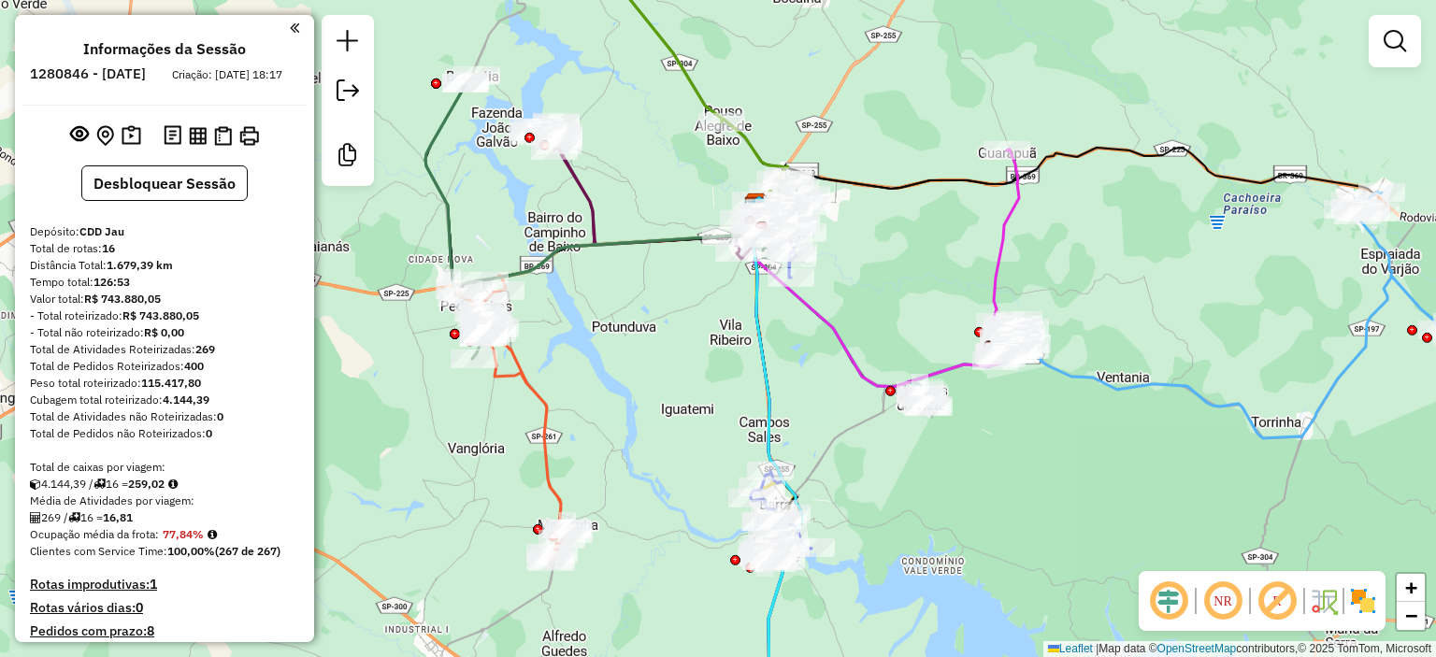
drag, startPoint x: 621, startPoint y: 149, endPoint x: 808, endPoint y: 235, distance: 205.8
click at [812, 238] on div "Janela de atendimento Grade de atendimento Capacidade Transportadoras Veículos …" at bounding box center [718, 328] width 1436 height 657
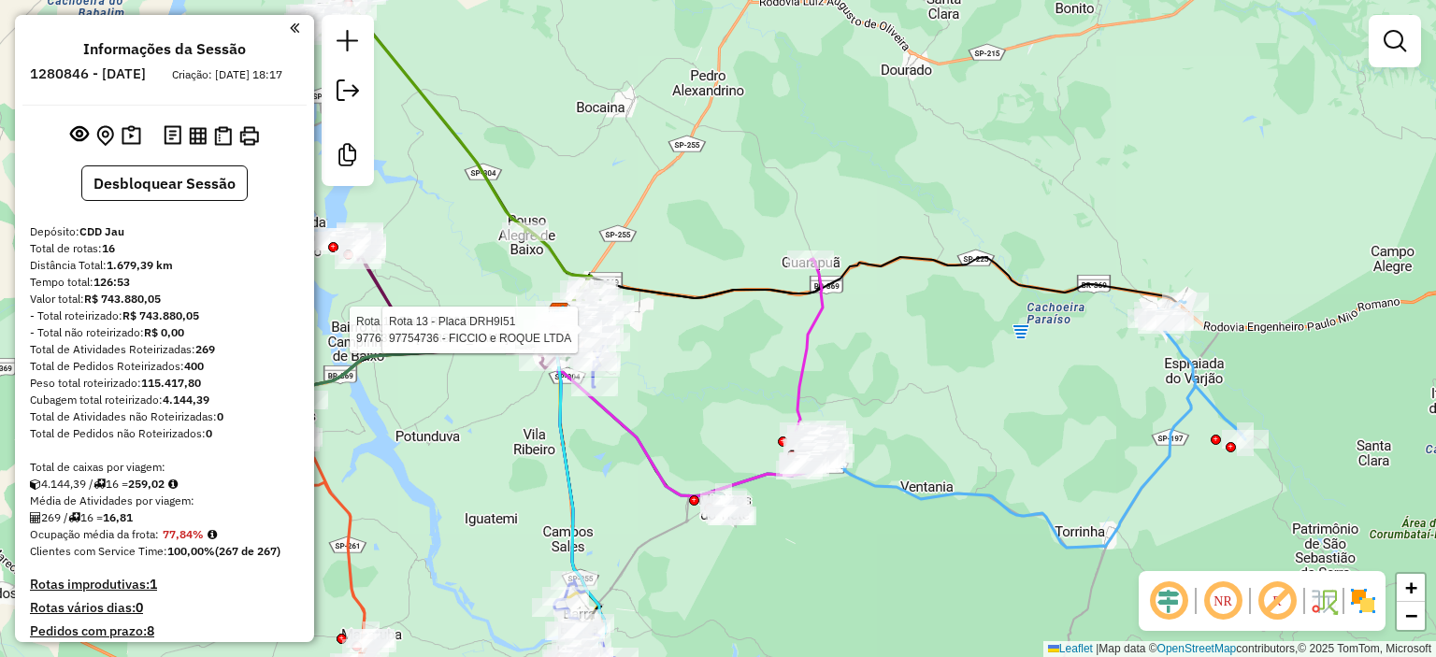
drag, startPoint x: 1036, startPoint y: 361, endPoint x: 941, endPoint y: 337, distance: 98.4
click at [941, 337] on div "Rota 1 - Placa RTO2J79 97763750 - MARIA CELIA BEGOSSO Rota 13 - Placa DRH9I51 9…" at bounding box center [718, 328] width 1436 height 657
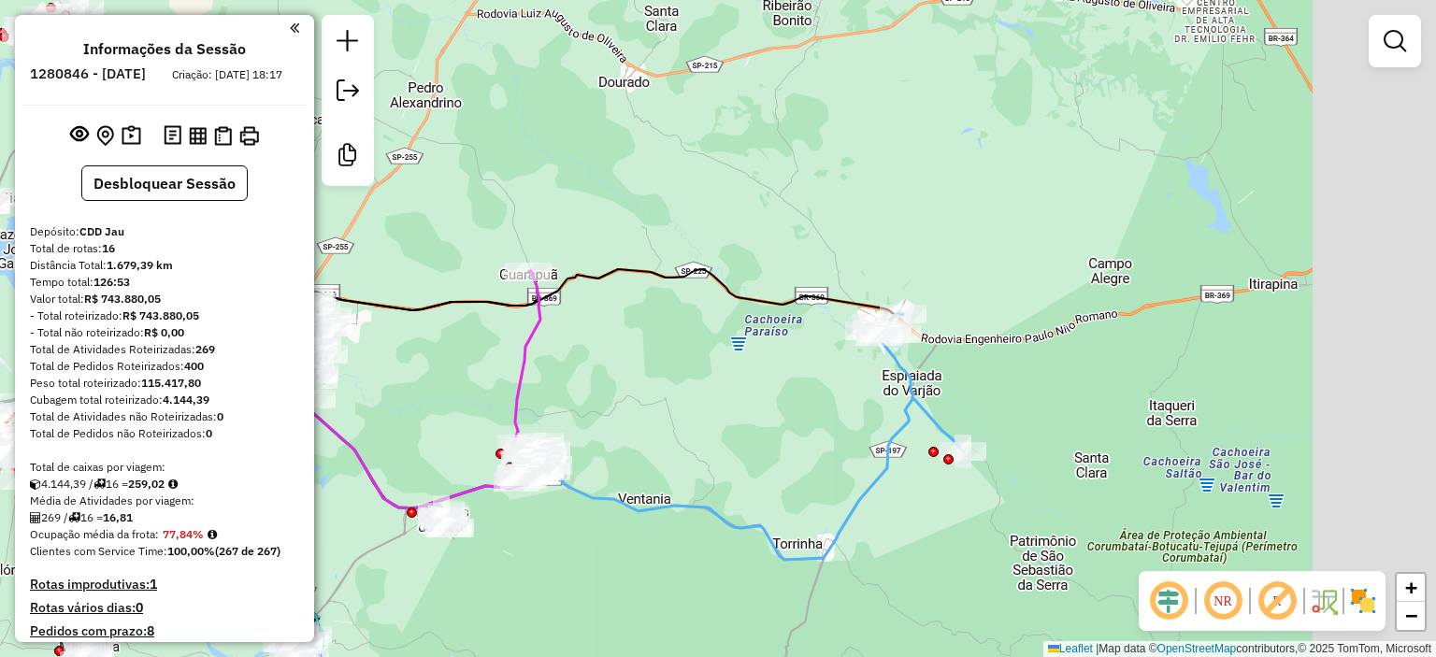
drag, startPoint x: 1071, startPoint y: 355, endPoint x: 820, endPoint y: 369, distance: 251.0
click at [820, 371] on div "Rota 1 - Placa RTO2J79 97763750 - MARIA CELIA BEGOSSO Rota 13 - Placa DRH9I51 9…" at bounding box center [718, 328] width 1436 height 657
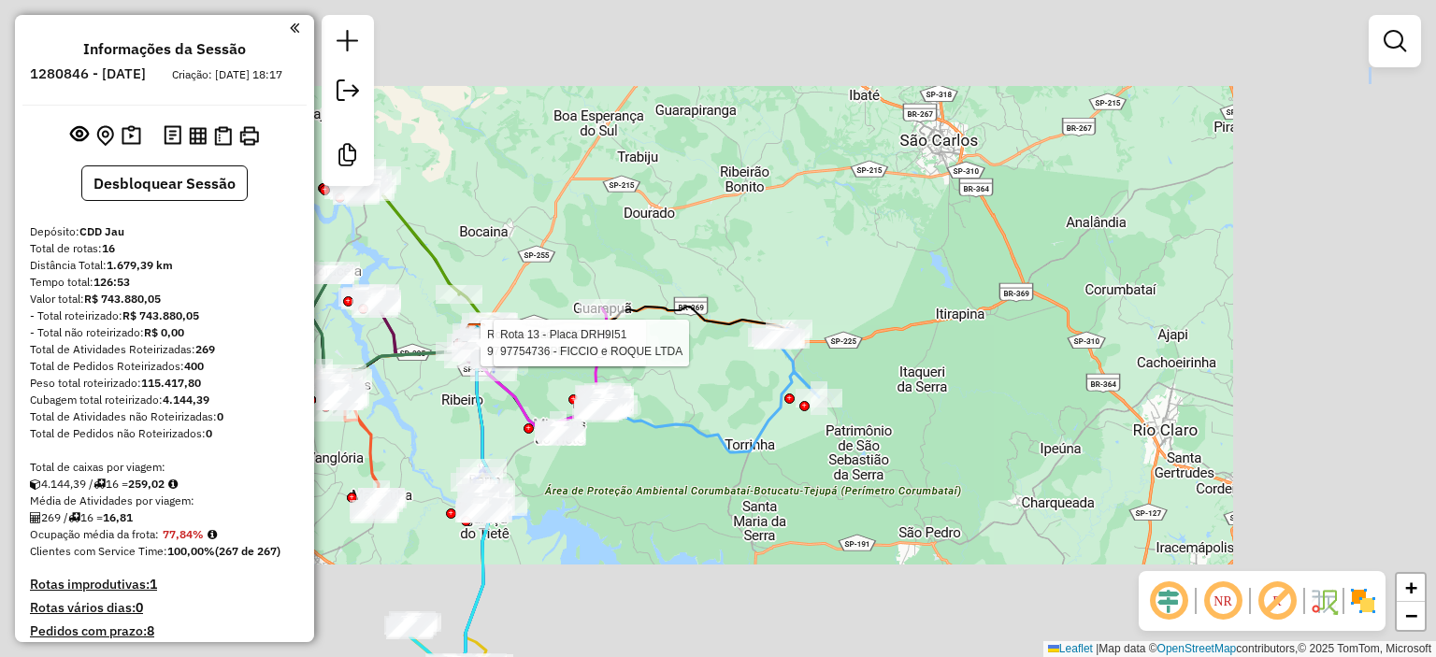
drag, startPoint x: 704, startPoint y: 345, endPoint x: 1031, endPoint y: 351, distance: 327.3
click at [1026, 352] on div "Rota 1 - Placa RTO2J79 97763750 - MARIA CELIA BEGOSSO Rota 13 - Placa DRH9I51 9…" at bounding box center [718, 328] width 1436 height 657
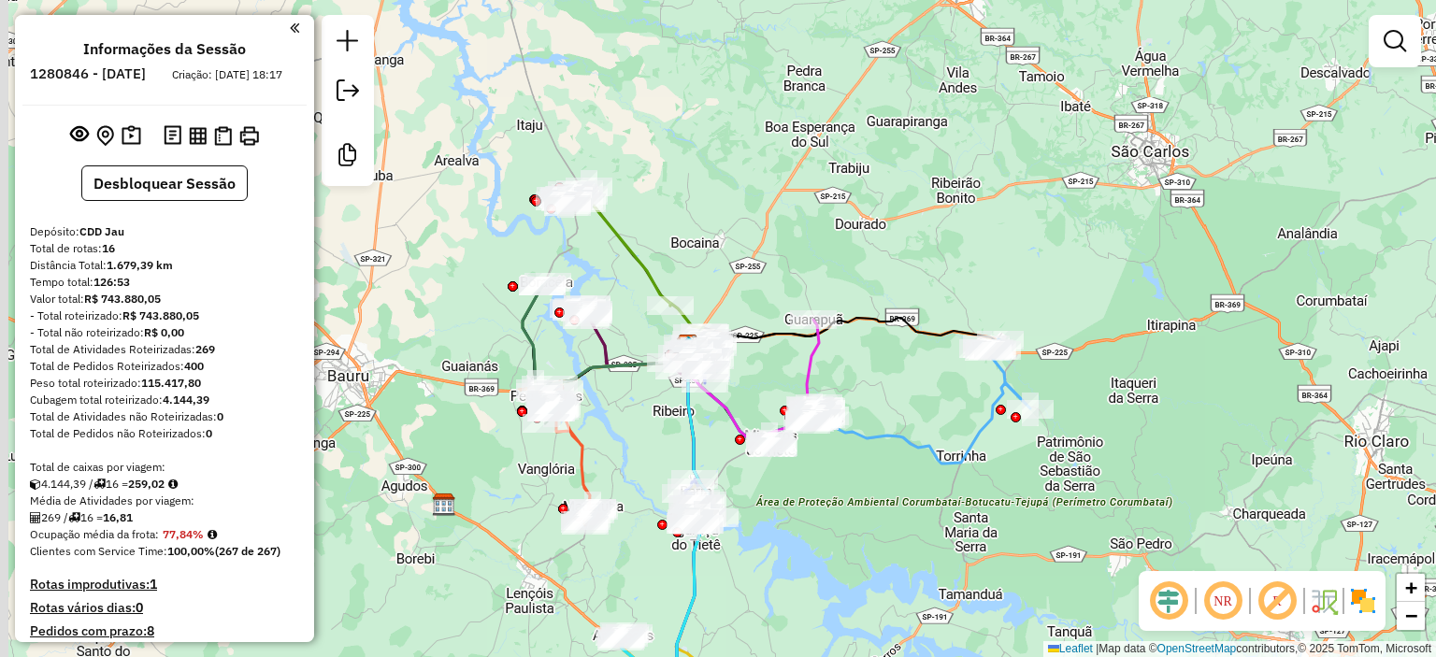
drag, startPoint x: 471, startPoint y: 227, endPoint x: 700, endPoint y: 237, distance: 229.3
click at [700, 237] on div "Janela de atendimento Grade de atendimento Capacidade Transportadoras Veículos …" at bounding box center [718, 328] width 1436 height 657
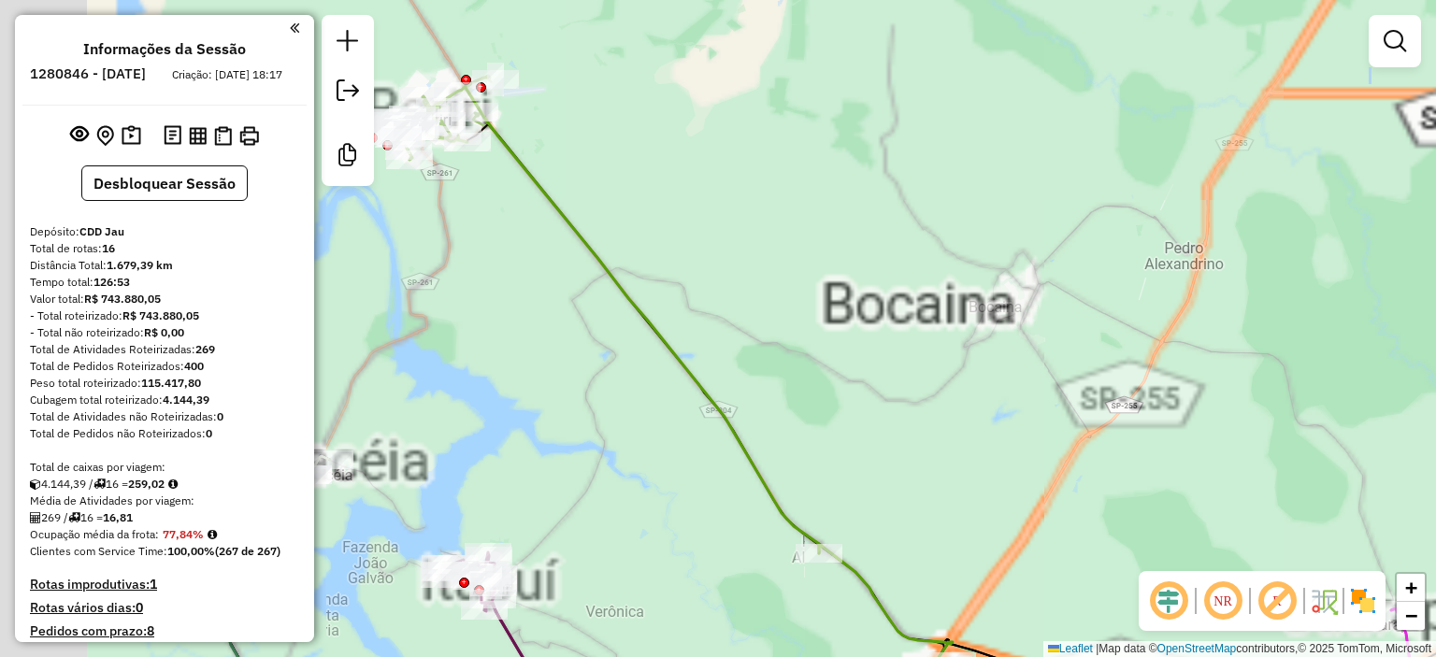
drag, startPoint x: 576, startPoint y: 208, endPoint x: 830, endPoint y: 218, distance: 254.5
click at [834, 212] on div "Janela de atendimento Grade de atendimento Capacidade Transportadoras Veículos …" at bounding box center [718, 328] width 1436 height 657
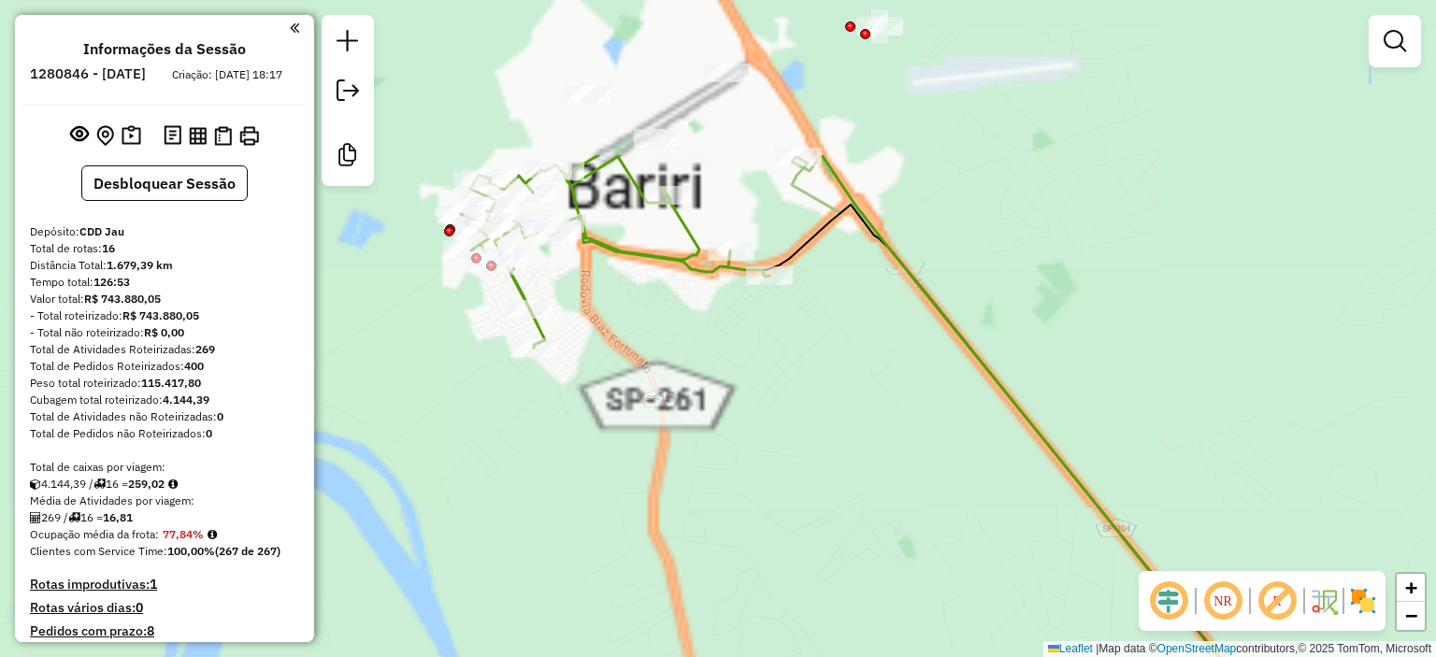
drag, startPoint x: 718, startPoint y: 144, endPoint x: 783, endPoint y: 470, distance: 332.6
click at [783, 470] on div "Janela de atendimento Grade de atendimento Capacidade Transportadoras Veículos …" at bounding box center [718, 328] width 1436 height 657
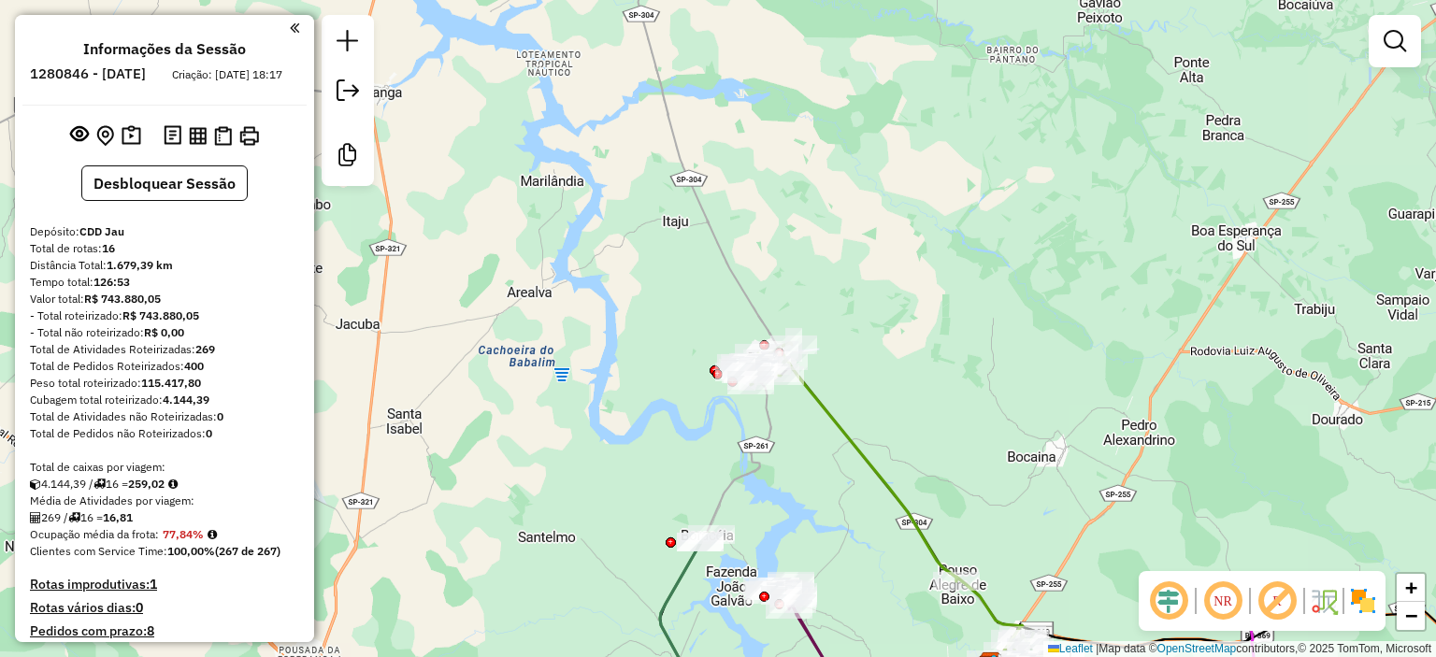
drag, startPoint x: 730, startPoint y: 333, endPoint x: 679, endPoint y: 201, distance: 141.5
click at [683, 225] on div "Rota 8 - Placa FUZ8E71 97764257 - HEITOR BUENO Rota 8 - Placa FUZ8E71 97764217 …" at bounding box center [718, 328] width 1436 height 657
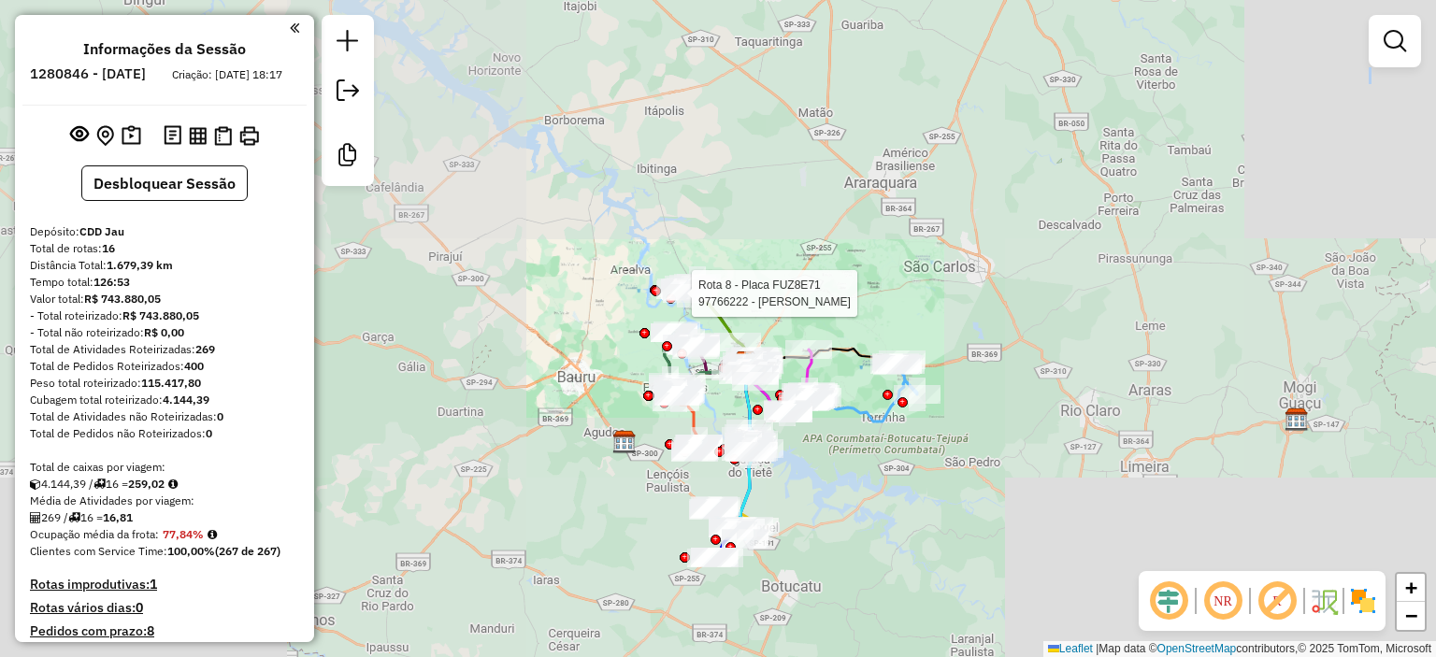
drag, startPoint x: 600, startPoint y: 357, endPoint x: 609, endPoint y: 185, distance: 172.2
click at [606, 194] on div "Rota 8 - Placa FUZ8E71 97766222 - ELDER PEREIRA Janela de atendimento Grade de …" at bounding box center [718, 328] width 1436 height 657
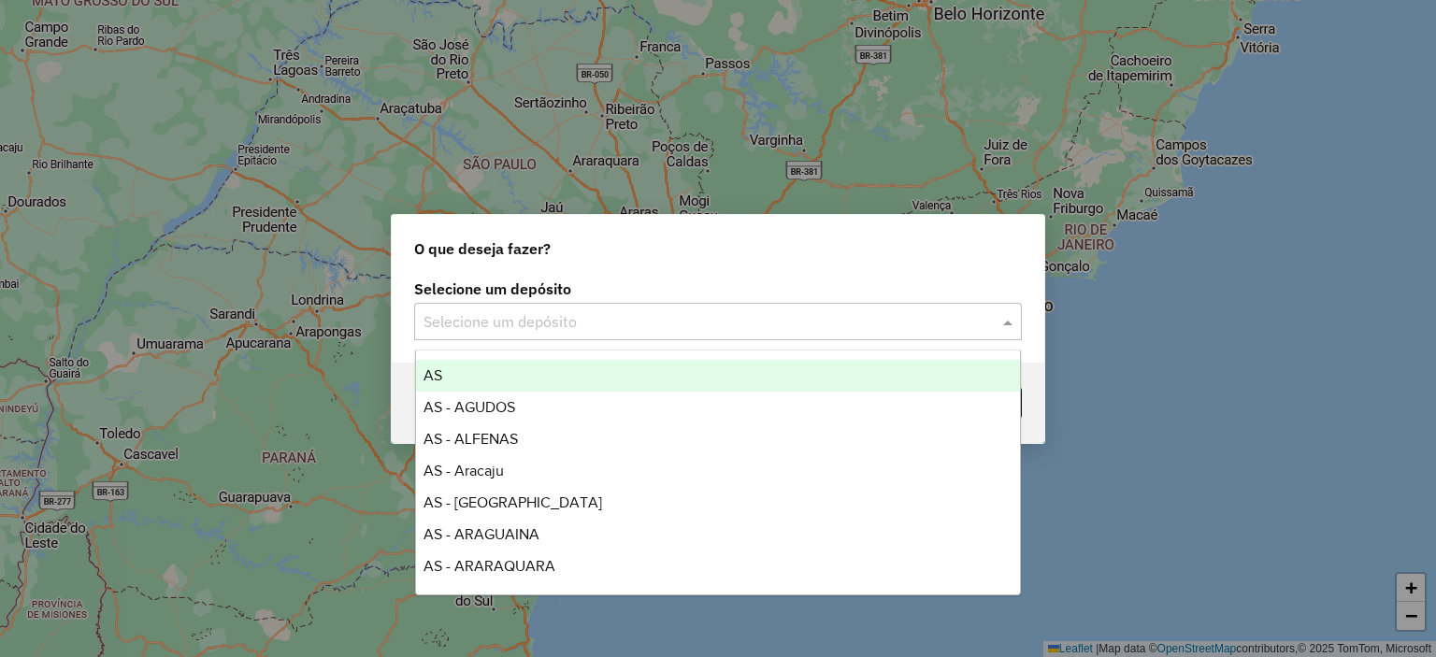
click at [681, 316] on input "text" at bounding box center [700, 322] width 552 height 22
type input "*"
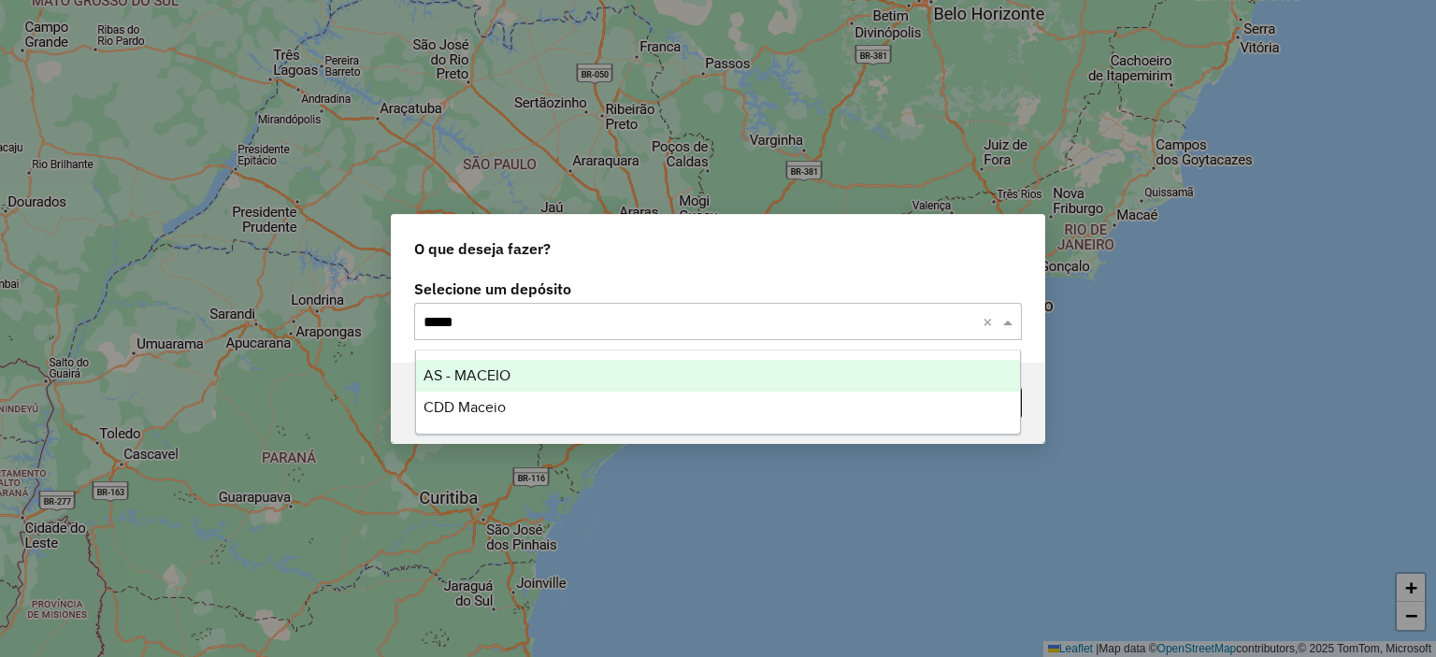
type input "******"
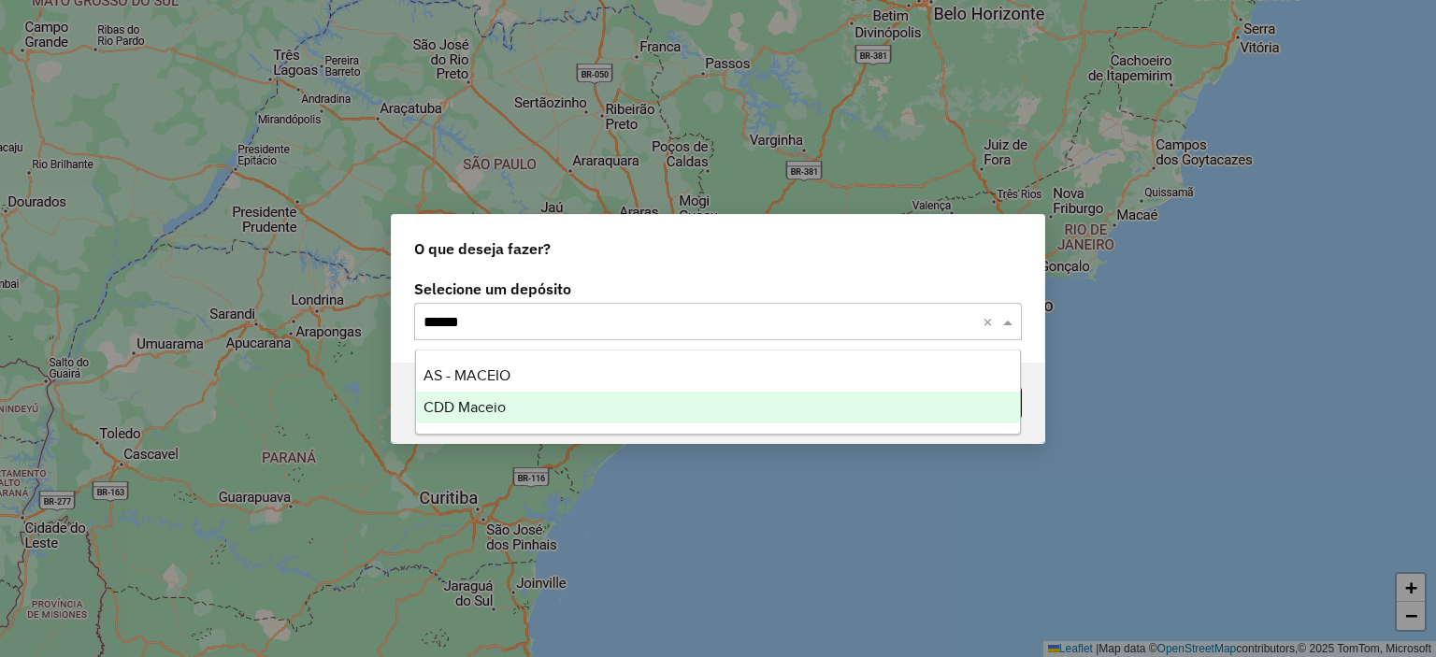
click at [557, 406] on div "CDD Maceio" at bounding box center [718, 408] width 605 height 32
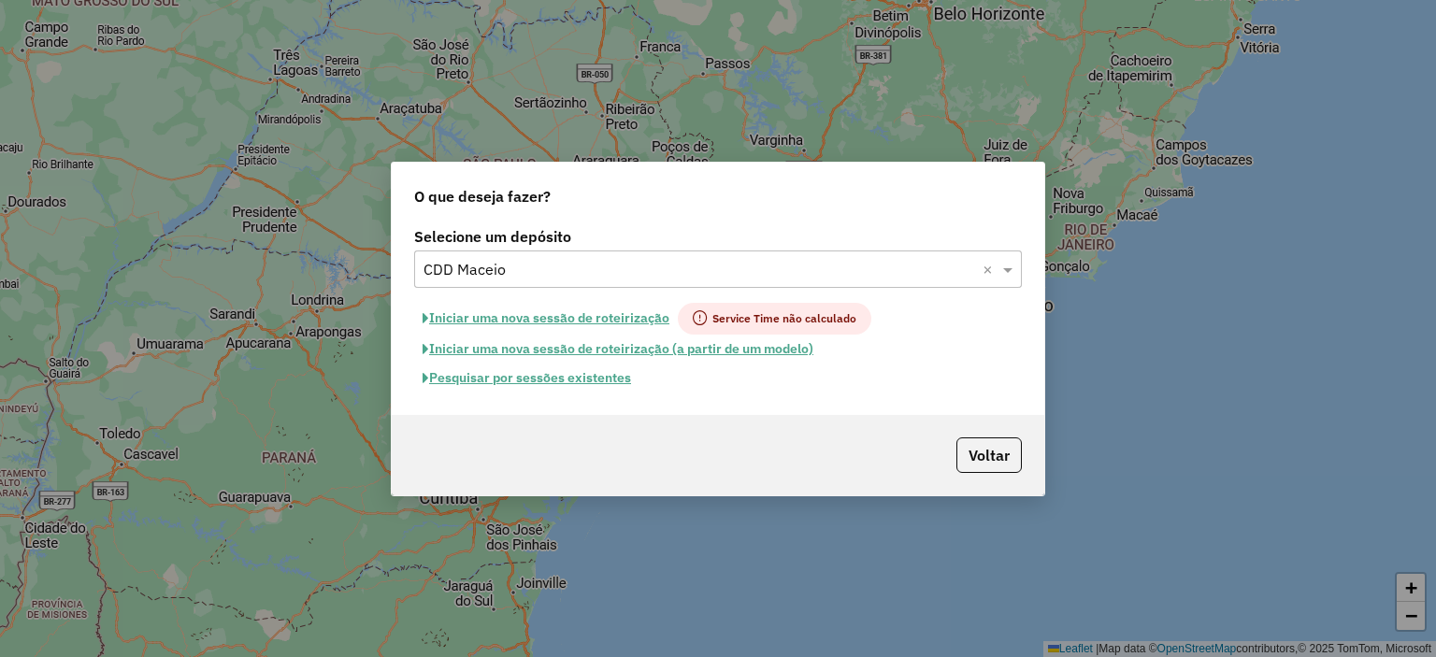
click at [587, 373] on button "Pesquisar por sessões existentes" at bounding box center [526, 378] width 225 height 29
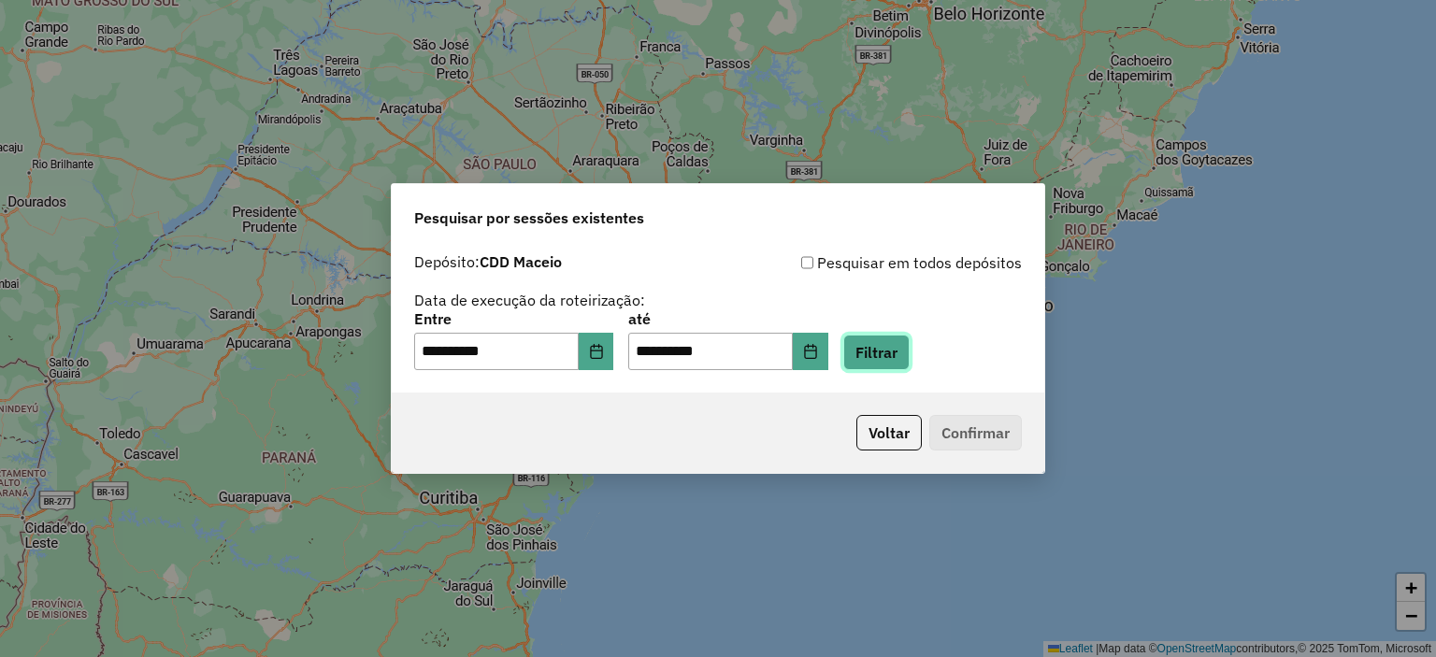
click at [881, 345] on button "Filtrar" at bounding box center [876, 353] width 66 height 36
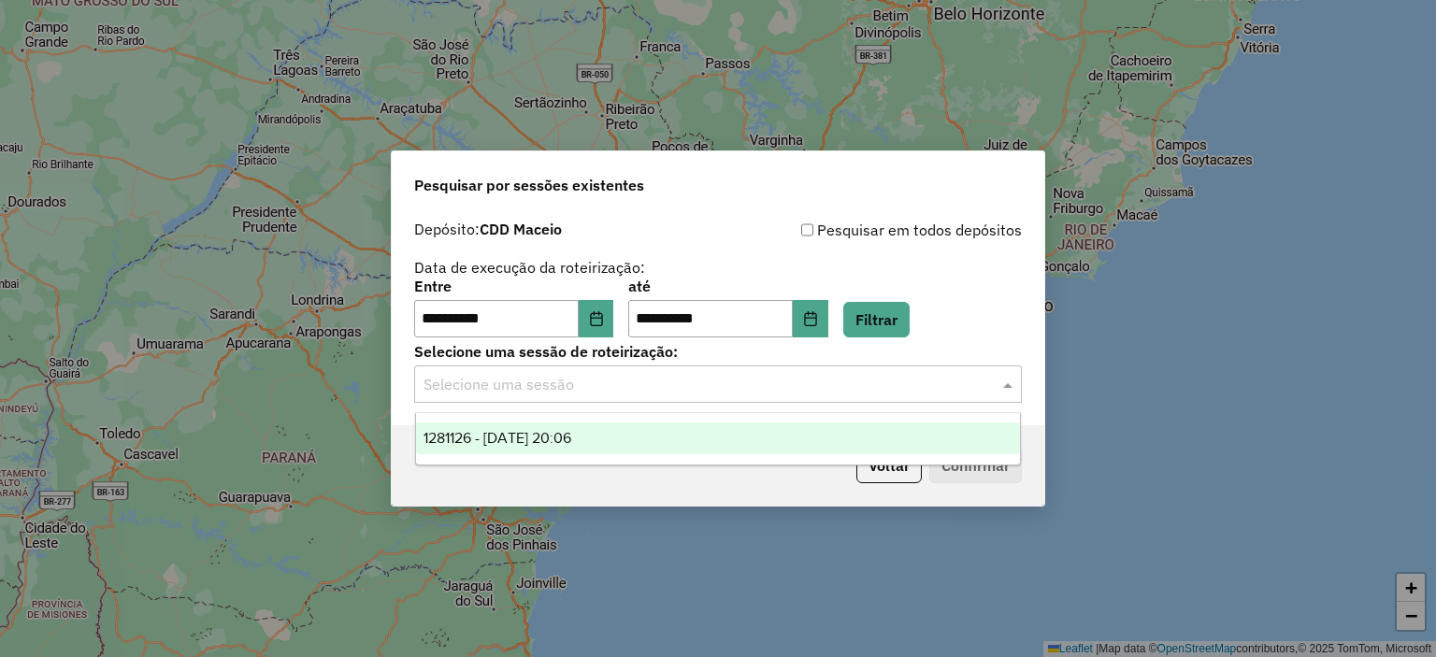
click at [681, 403] on div "Selecione uma sessão" at bounding box center [718, 384] width 608 height 37
drag, startPoint x: 625, startPoint y: 433, endPoint x: 868, endPoint y: 437, distance: 243.1
click at [626, 433] on div "1281126 - 23/09/2025 20:06" at bounding box center [718, 439] width 605 height 32
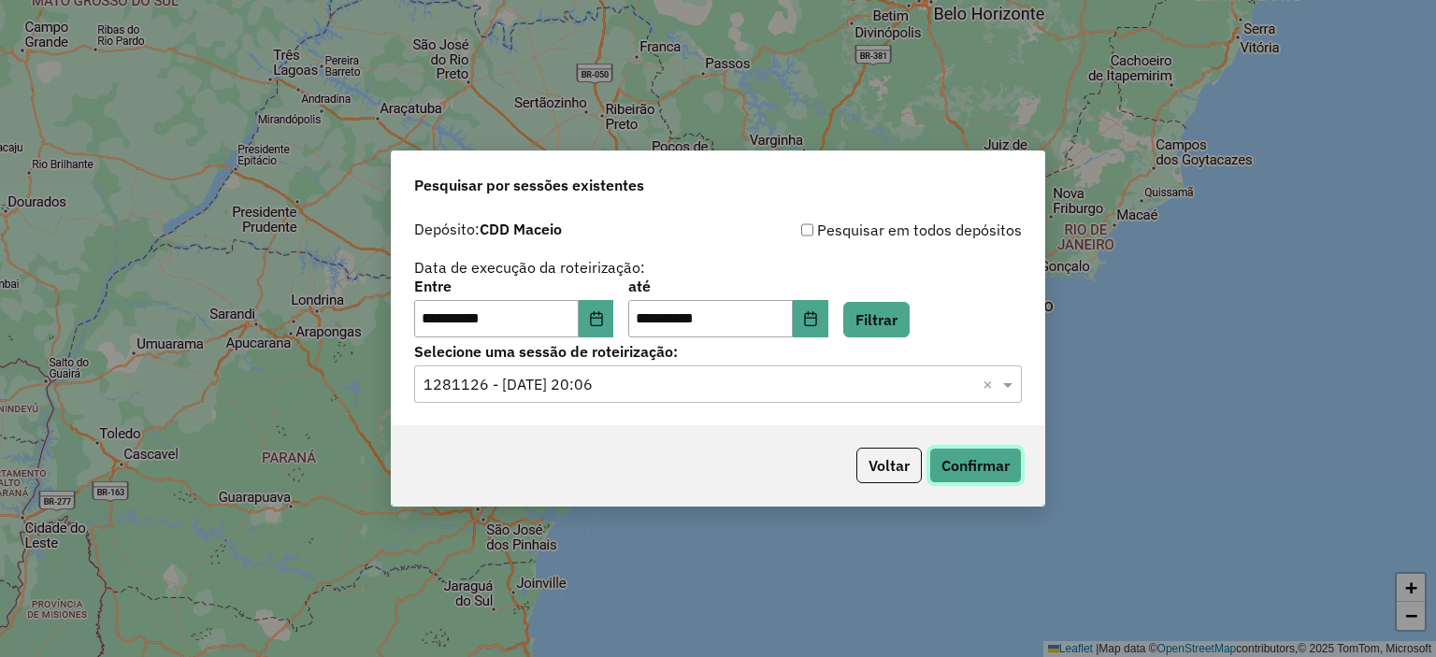
click at [957, 480] on button "Confirmar" at bounding box center [975, 466] width 93 height 36
click at [905, 461] on button "Voltar" at bounding box center [888, 466] width 65 height 36
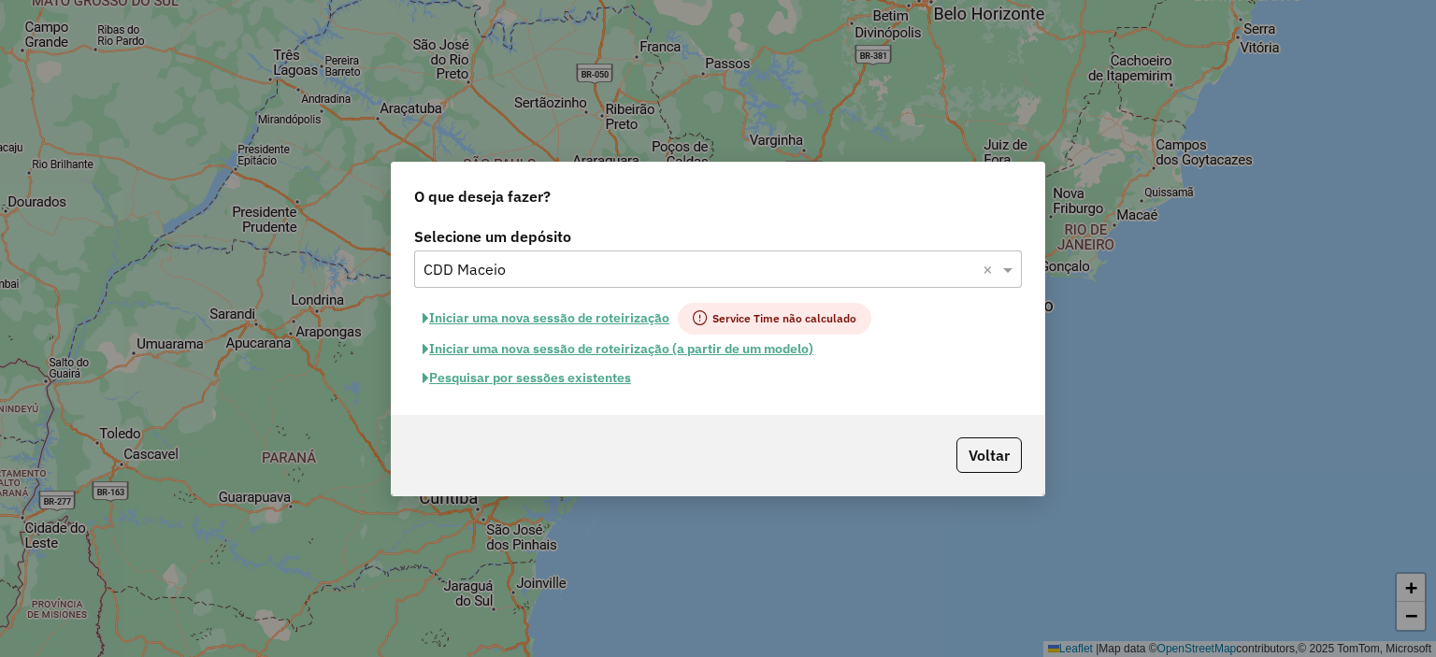
click at [555, 264] on input "text" at bounding box center [700, 270] width 552 height 22
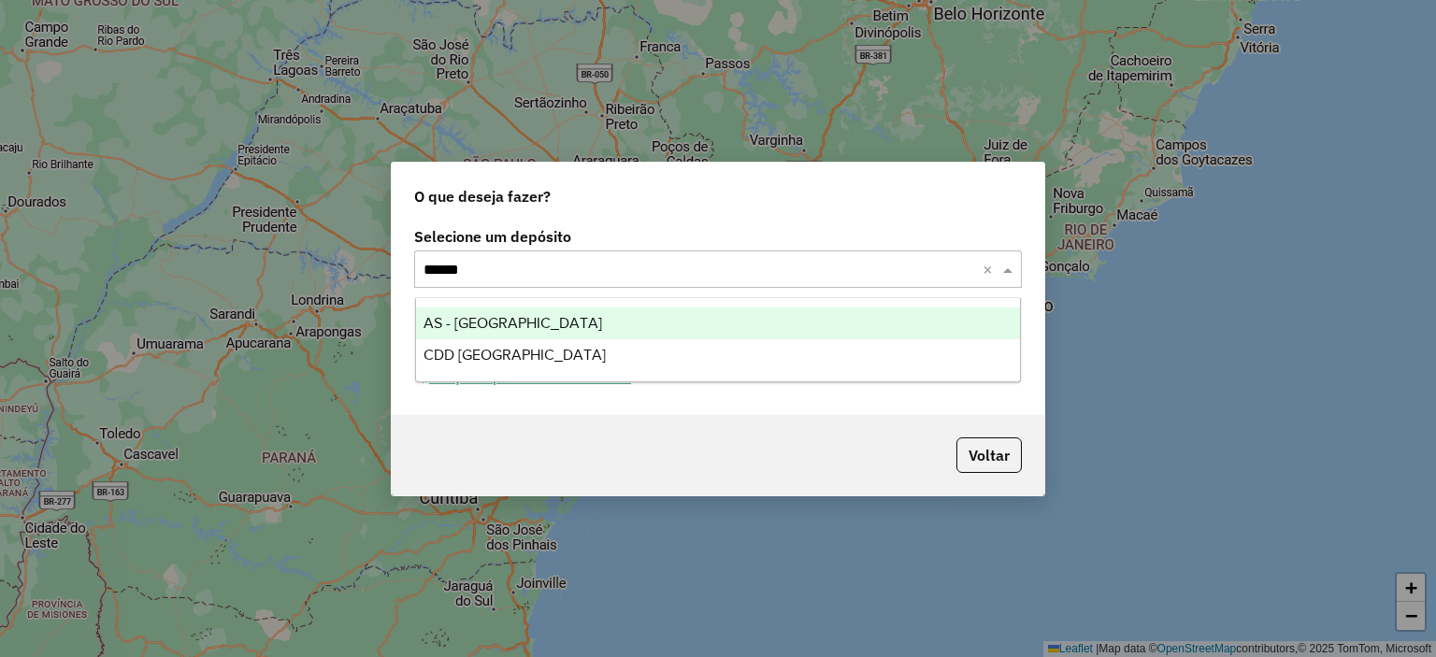
type input "*******"
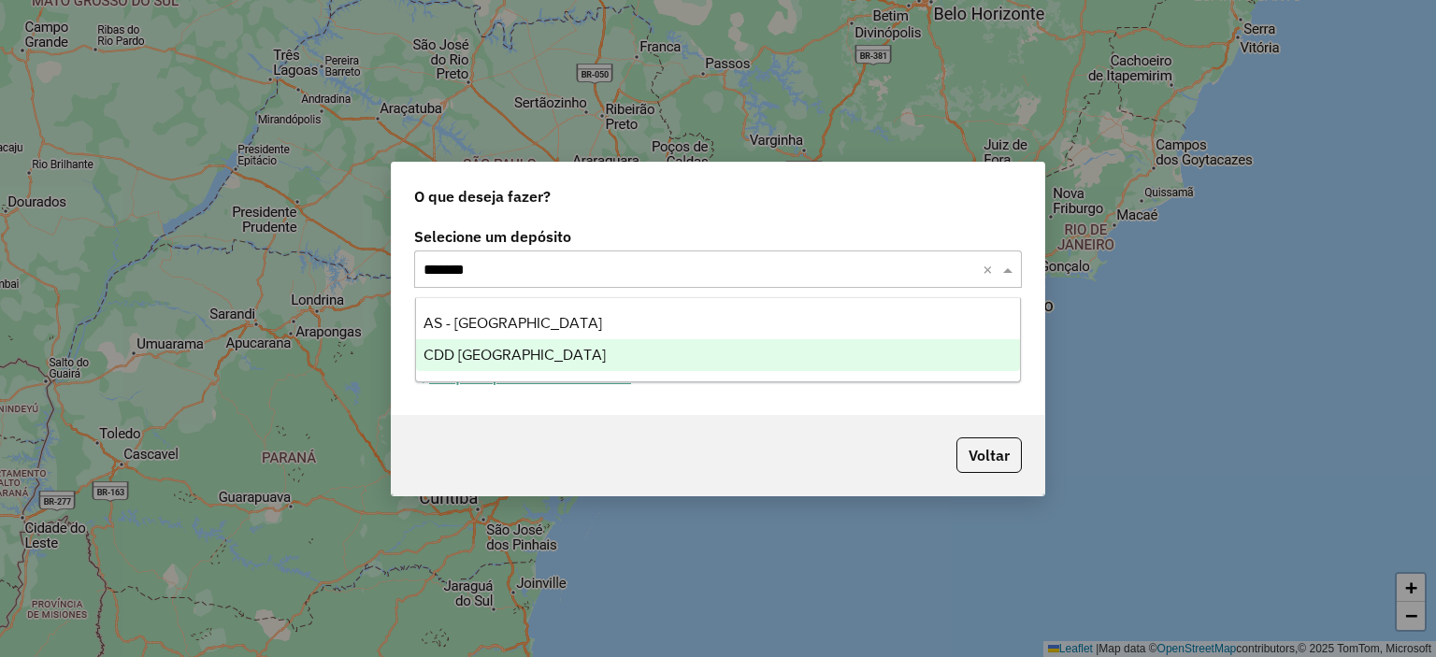
click at [482, 352] on span "CDD [GEOGRAPHIC_DATA]" at bounding box center [515, 355] width 182 height 16
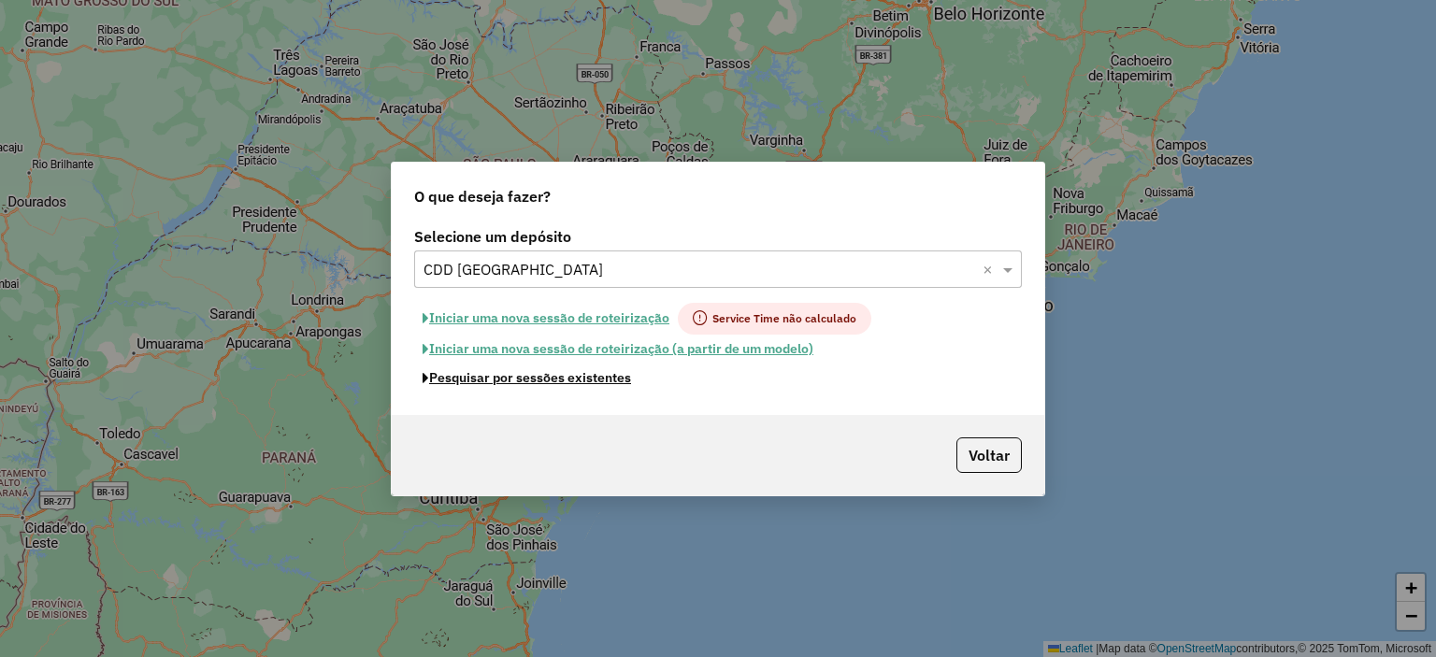
click at [580, 381] on button "Pesquisar por sessões existentes" at bounding box center [526, 378] width 225 height 29
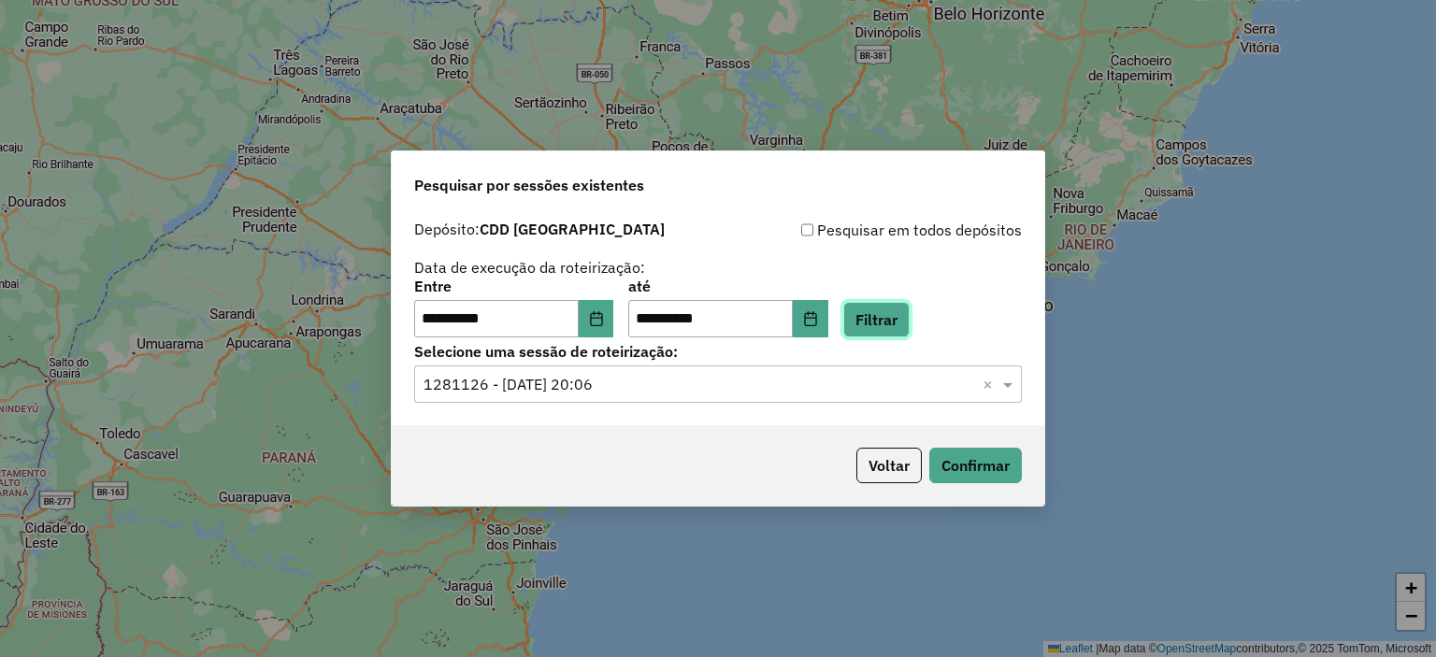
click at [886, 324] on button "Filtrar" at bounding box center [876, 320] width 66 height 36
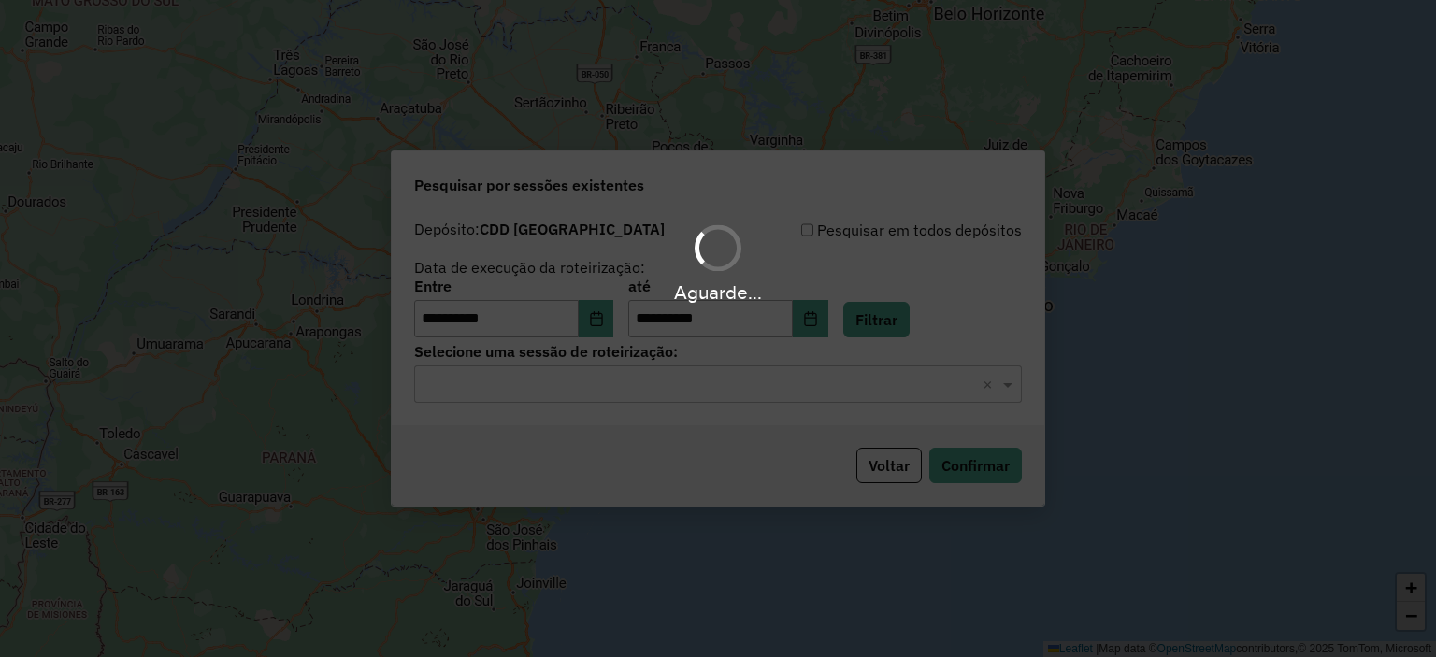
click at [644, 382] on div "Aguarde..." at bounding box center [718, 328] width 1436 height 657
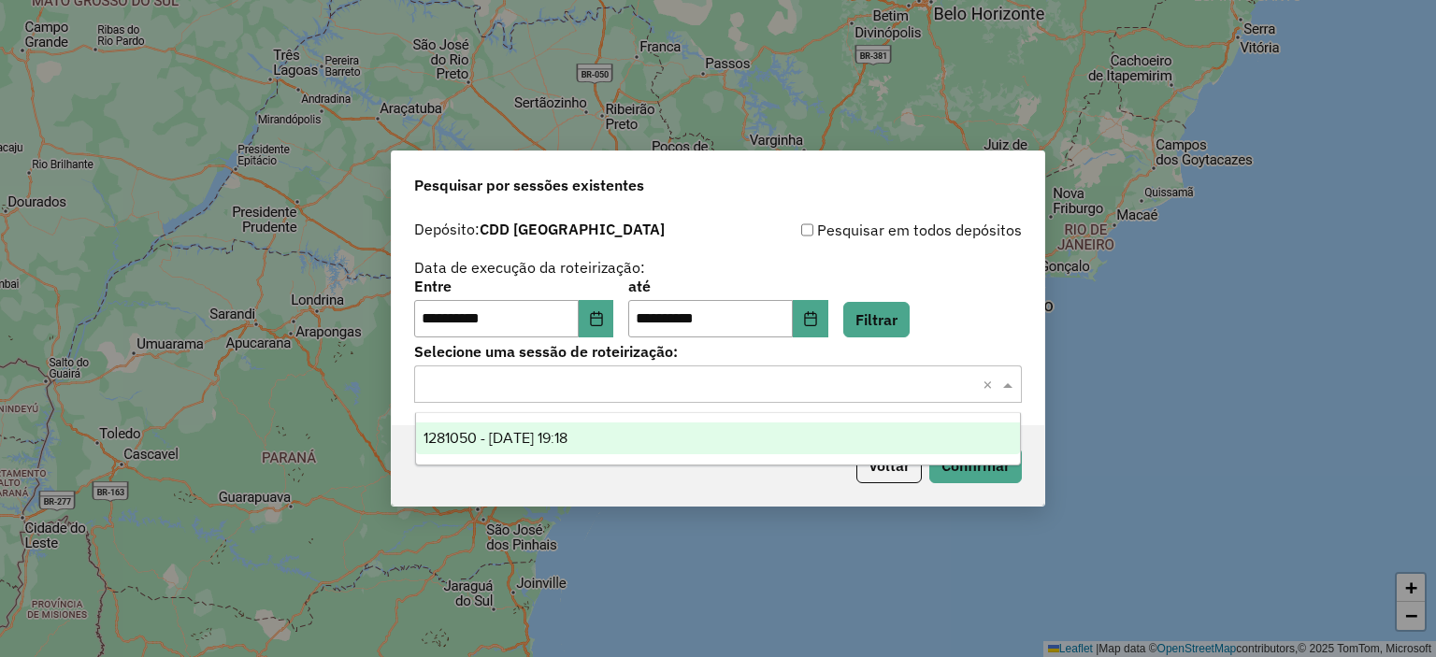
click at [642, 389] on input "text" at bounding box center [700, 385] width 552 height 22
click at [641, 435] on div "1281050 - 23/09/2025 19:18" at bounding box center [718, 439] width 605 height 32
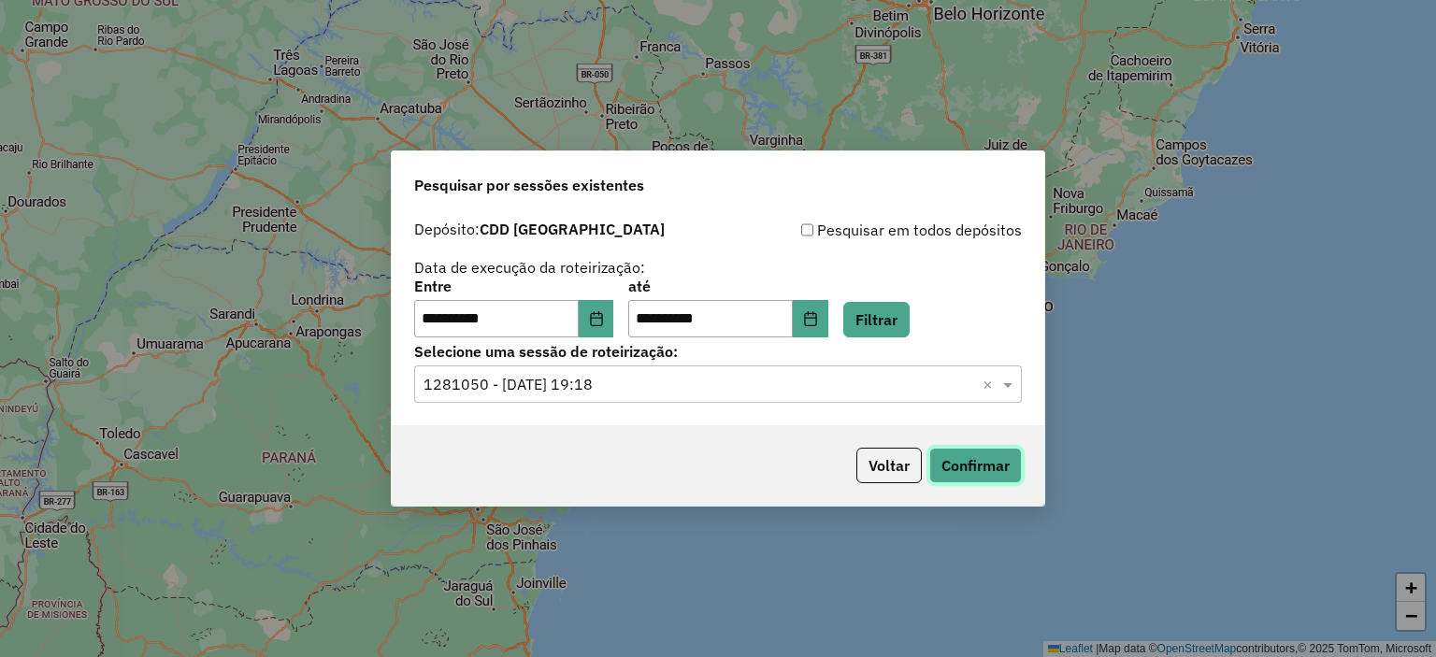
click at [947, 478] on button "Confirmar" at bounding box center [975, 466] width 93 height 36
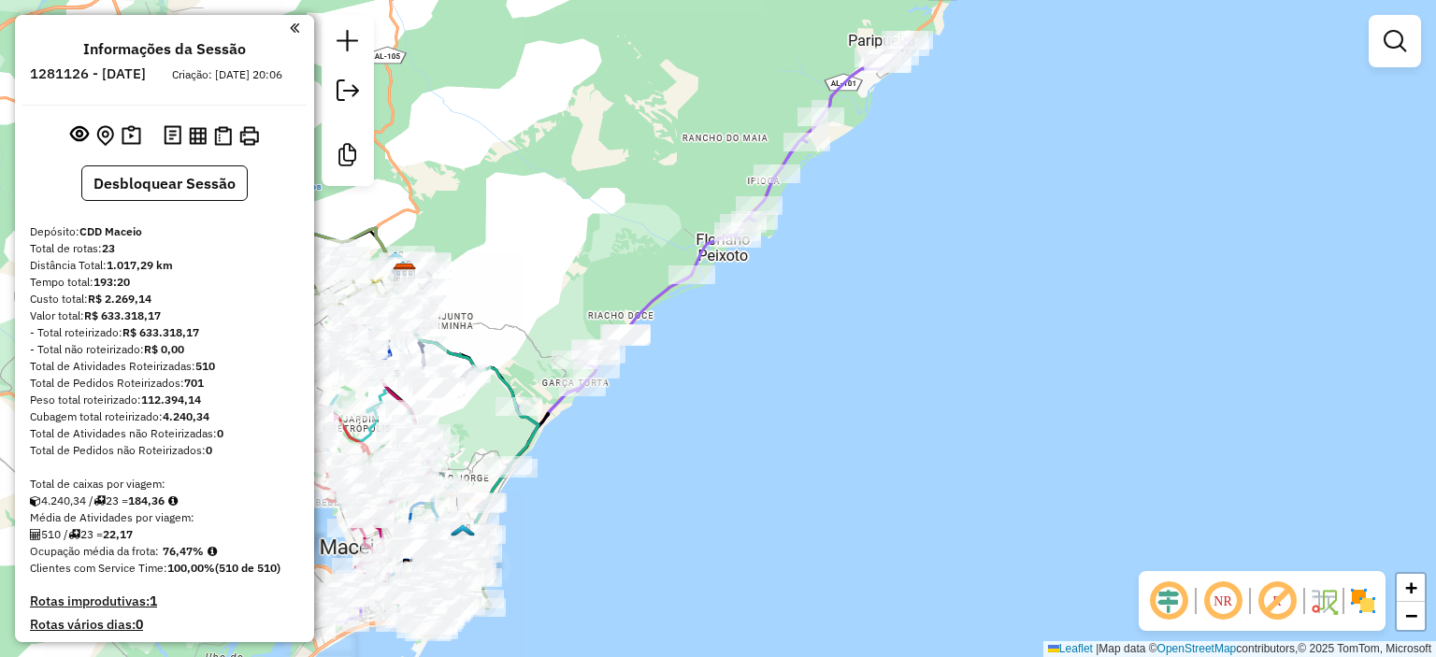
drag, startPoint x: 664, startPoint y: 353, endPoint x: 833, endPoint y: 365, distance: 169.6
click at [833, 365] on div "Janela de atendimento Grade de atendimento Capacidade Transportadoras Veículos …" at bounding box center [718, 328] width 1436 height 657
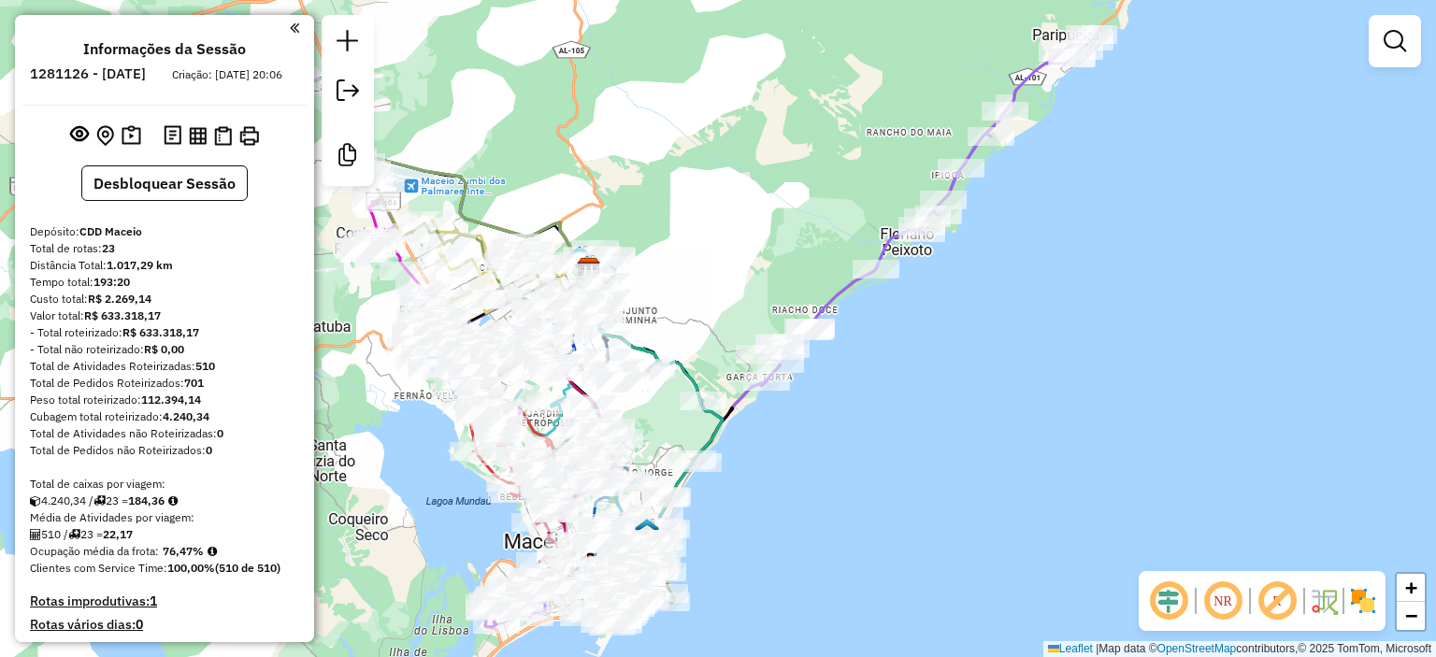
drag, startPoint x: 643, startPoint y: 432, endPoint x: 661, endPoint y: 411, distance: 27.2
click at [658, 415] on div "Janela de atendimento Grade de atendimento Capacidade Transportadoras Veículos …" at bounding box center [718, 328] width 1436 height 657
drag, startPoint x: 735, startPoint y: 232, endPoint x: 818, endPoint y: 185, distance: 95.4
click at [818, 185] on div "Janela de atendimento Grade de atendimento Capacidade Transportadoras Veículos …" at bounding box center [718, 328] width 1436 height 657
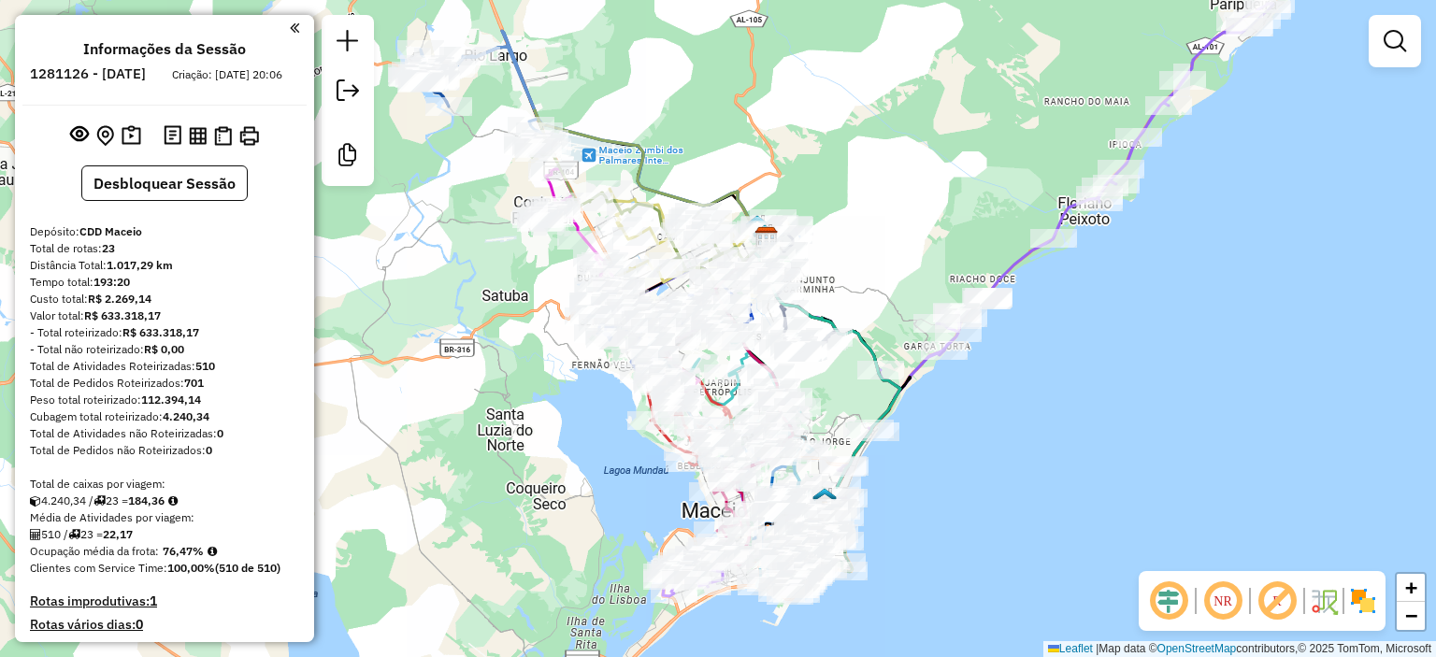
drag, startPoint x: 635, startPoint y: 89, endPoint x: 859, endPoint y: 171, distance: 239.0
click at [879, 147] on div "Janela de atendimento Grade de atendimento Capacidade Transportadoras Veículos …" at bounding box center [718, 328] width 1436 height 657
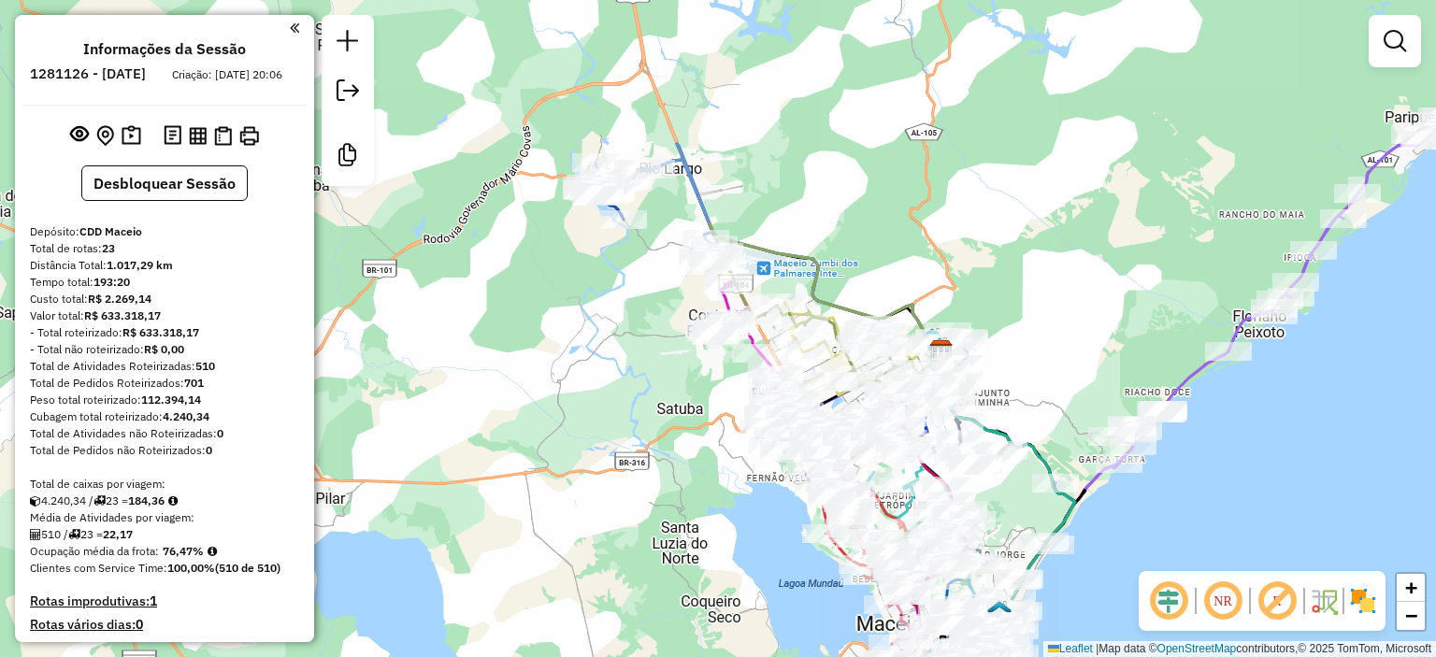
click at [856, 146] on div "Janela de atendimento Grade de atendimento Capacidade Transportadoras Veículos …" at bounding box center [718, 328] width 1436 height 657
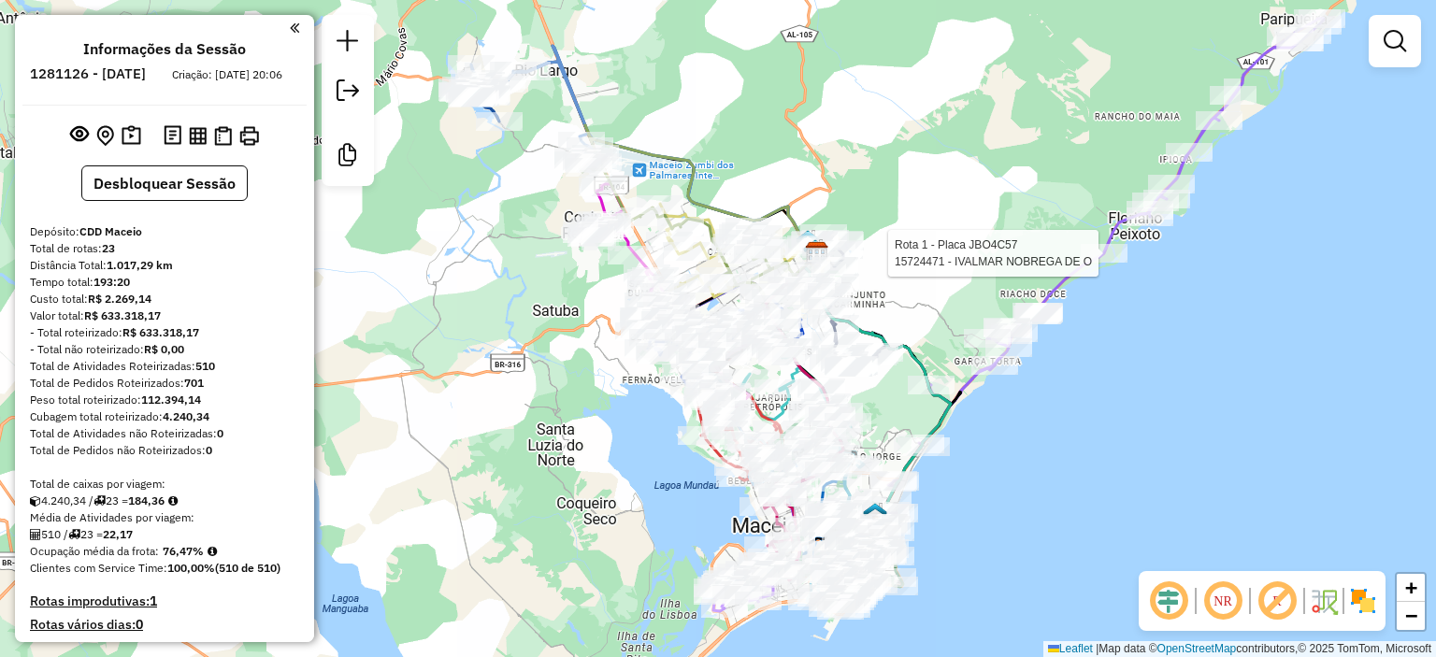
select select "**********"
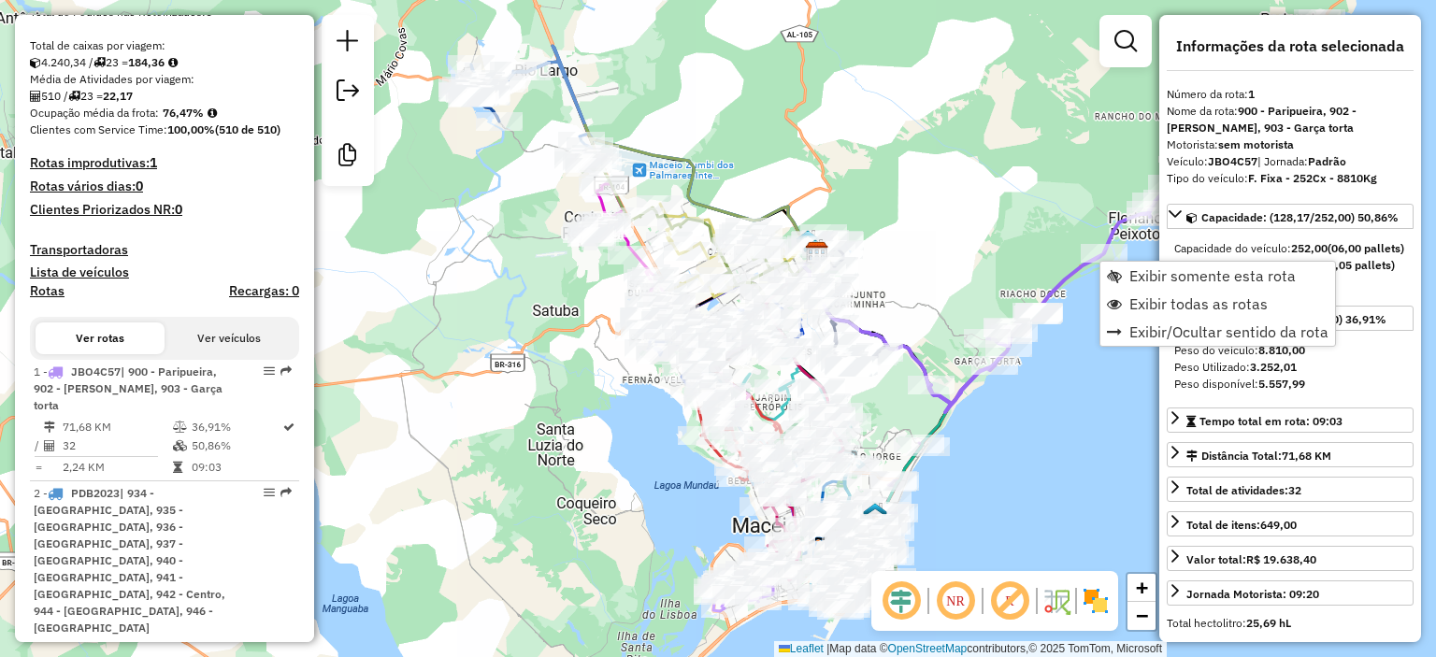
scroll to position [799, 0]
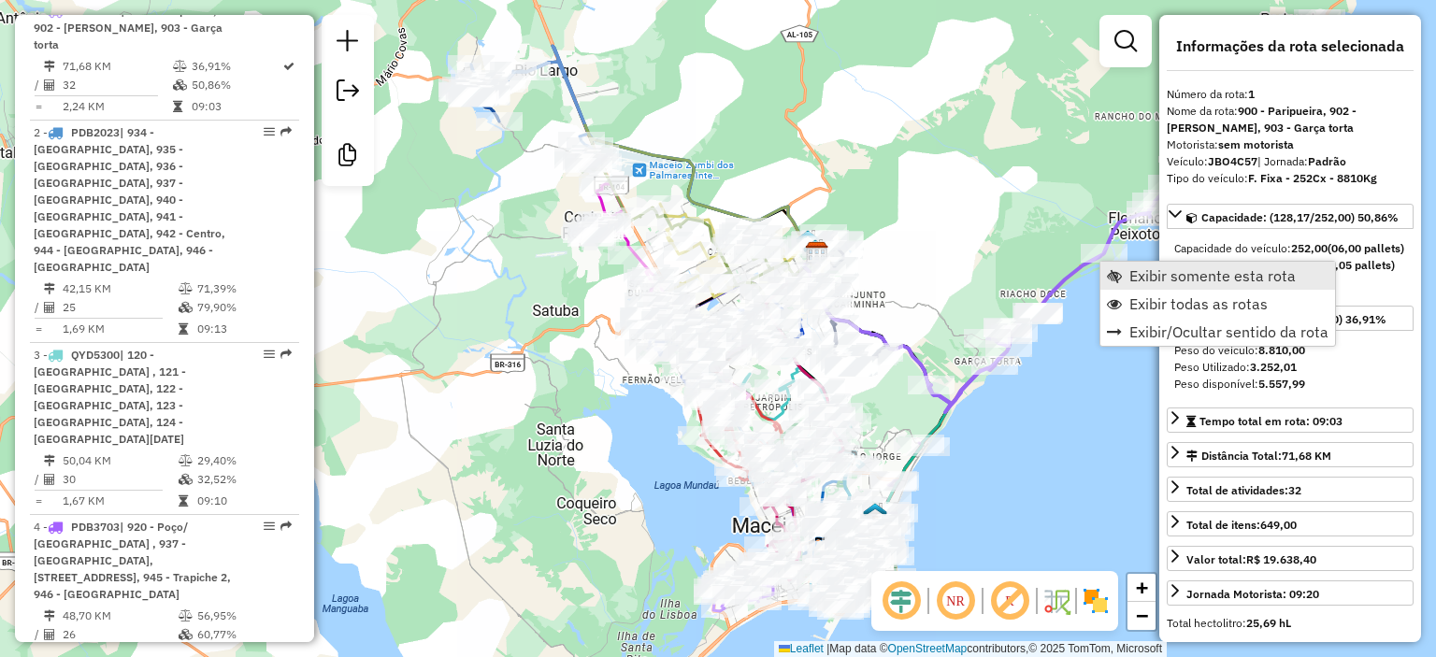
click at [1195, 283] on span "Exibir somente esta rota" at bounding box center [1212, 275] width 166 height 15
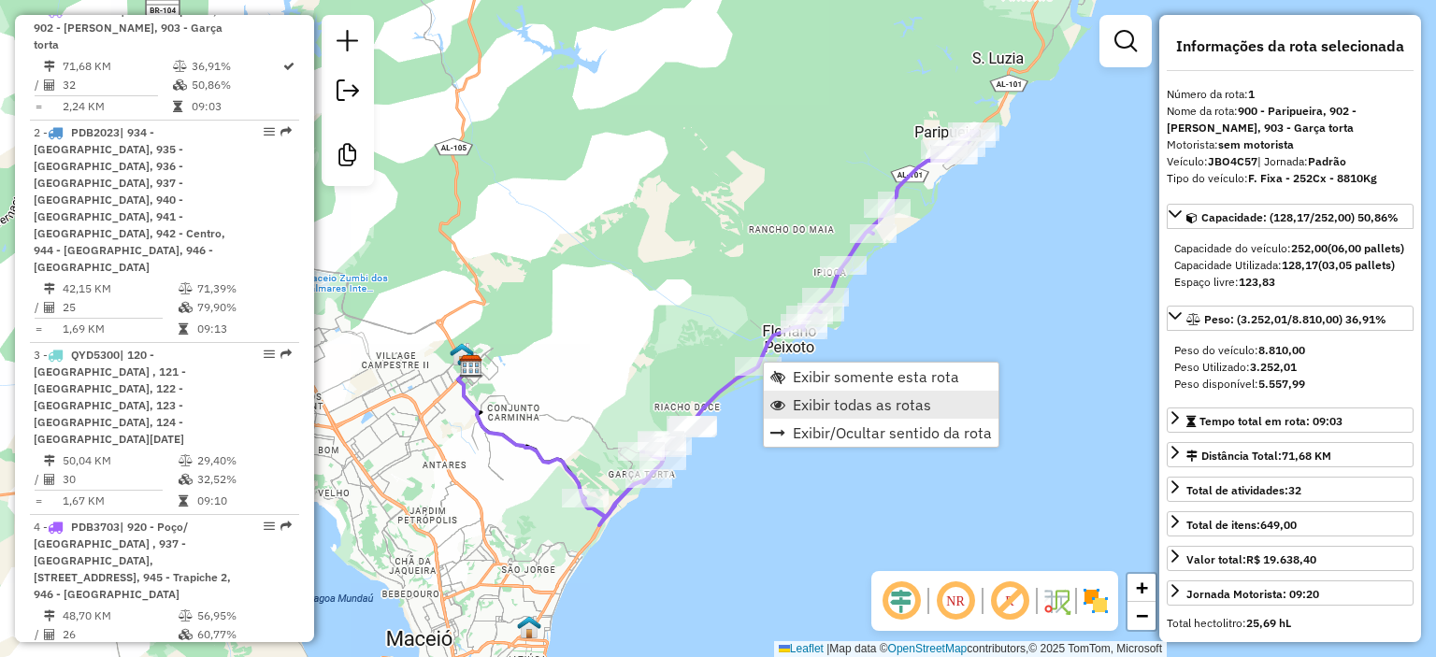
click at [793, 399] on span "Exibir todas as rotas" at bounding box center [862, 404] width 138 height 15
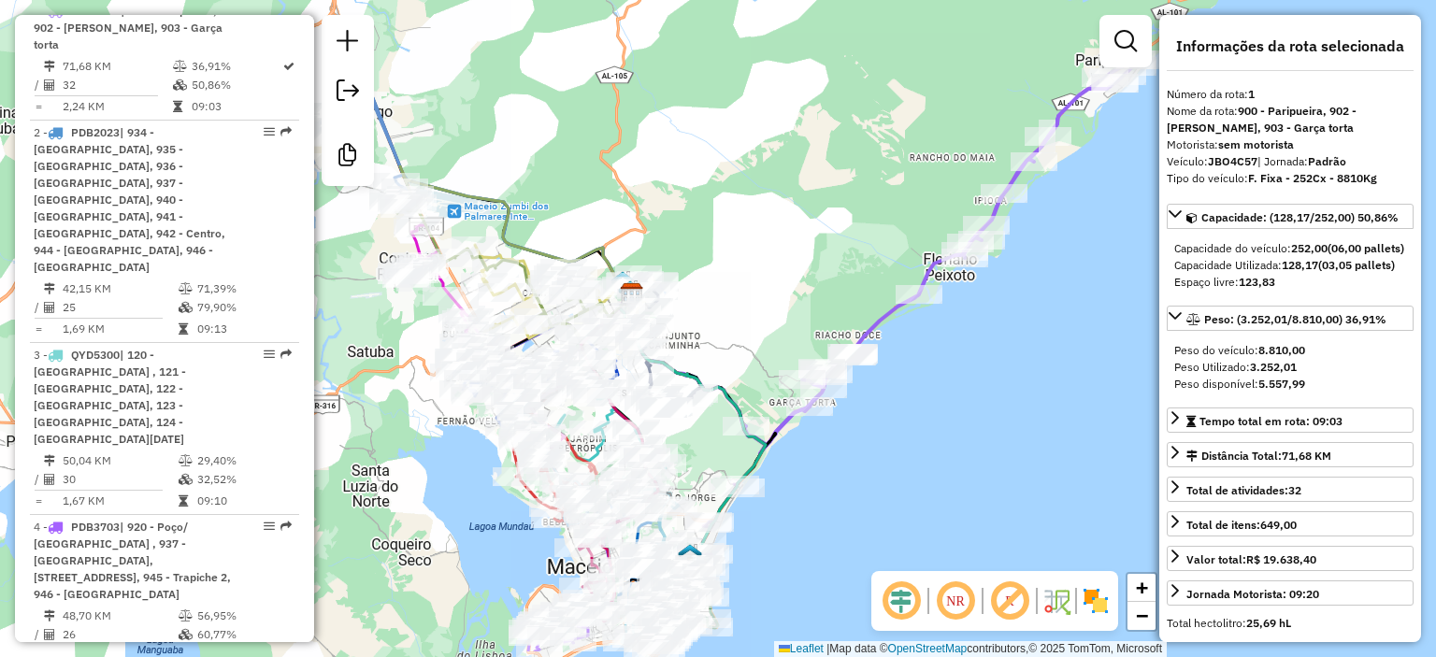
drag, startPoint x: 763, startPoint y: 274, endPoint x: 760, endPoint y: 265, distance: 9.8
click at [760, 268] on div "Janela de atendimento Grade de atendimento Capacidade Transportadoras Veículos …" at bounding box center [718, 328] width 1436 height 657
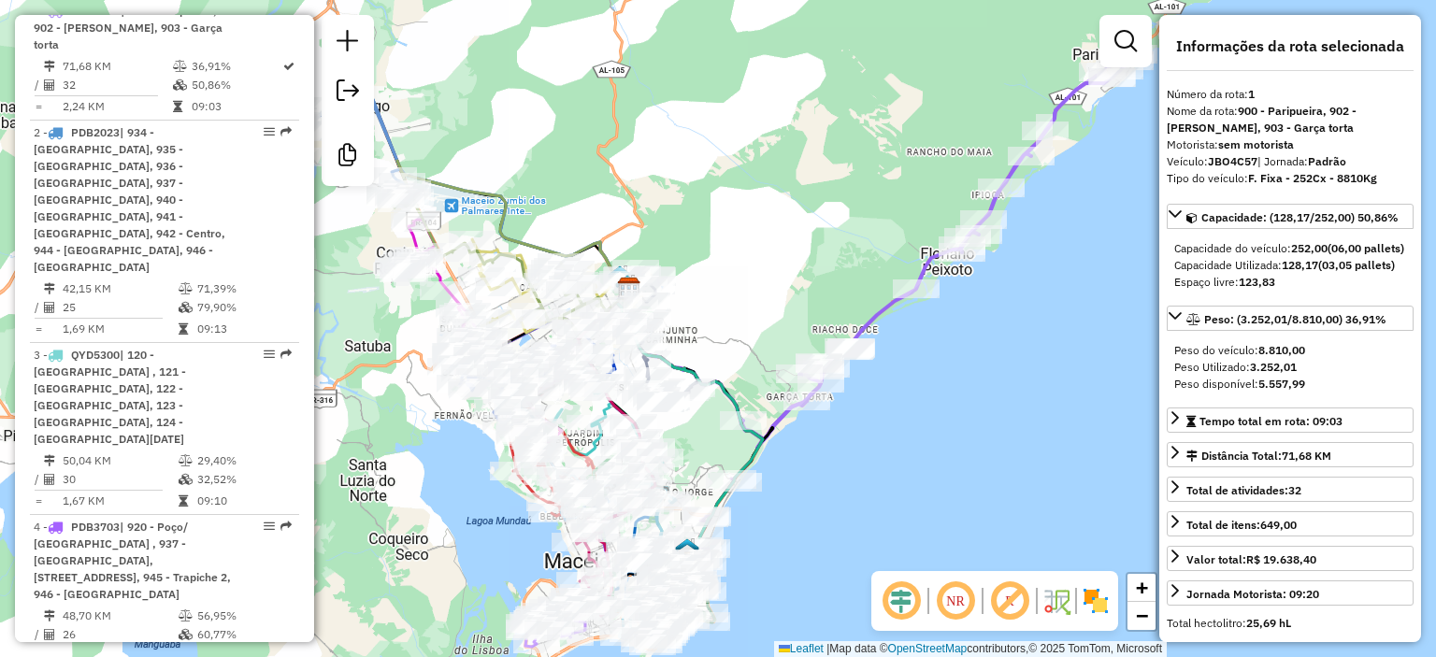
drag, startPoint x: 730, startPoint y: 348, endPoint x: 777, endPoint y: 268, distance: 92.2
click at [783, 213] on div "Janela de atendimento Grade de atendimento Capacidade Transportadoras Veículos …" at bounding box center [718, 328] width 1436 height 657
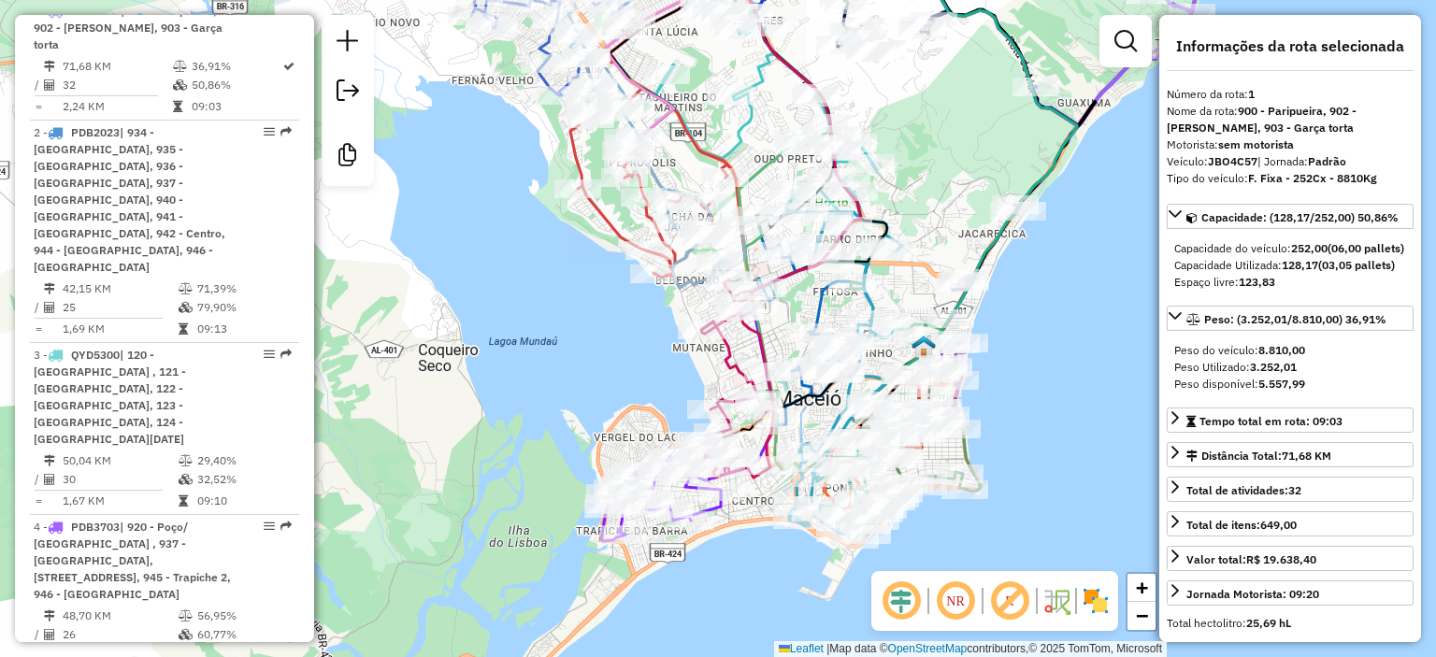
drag, startPoint x: 431, startPoint y: 301, endPoint x: 475, endPoint y: 129, distance: 177.6
click at [474, 130] on div "Janela de atendimento Grade de atendimento Capacidade Transportadoras Veículos …" at bounding box center [718, 328] width 1436 height 657
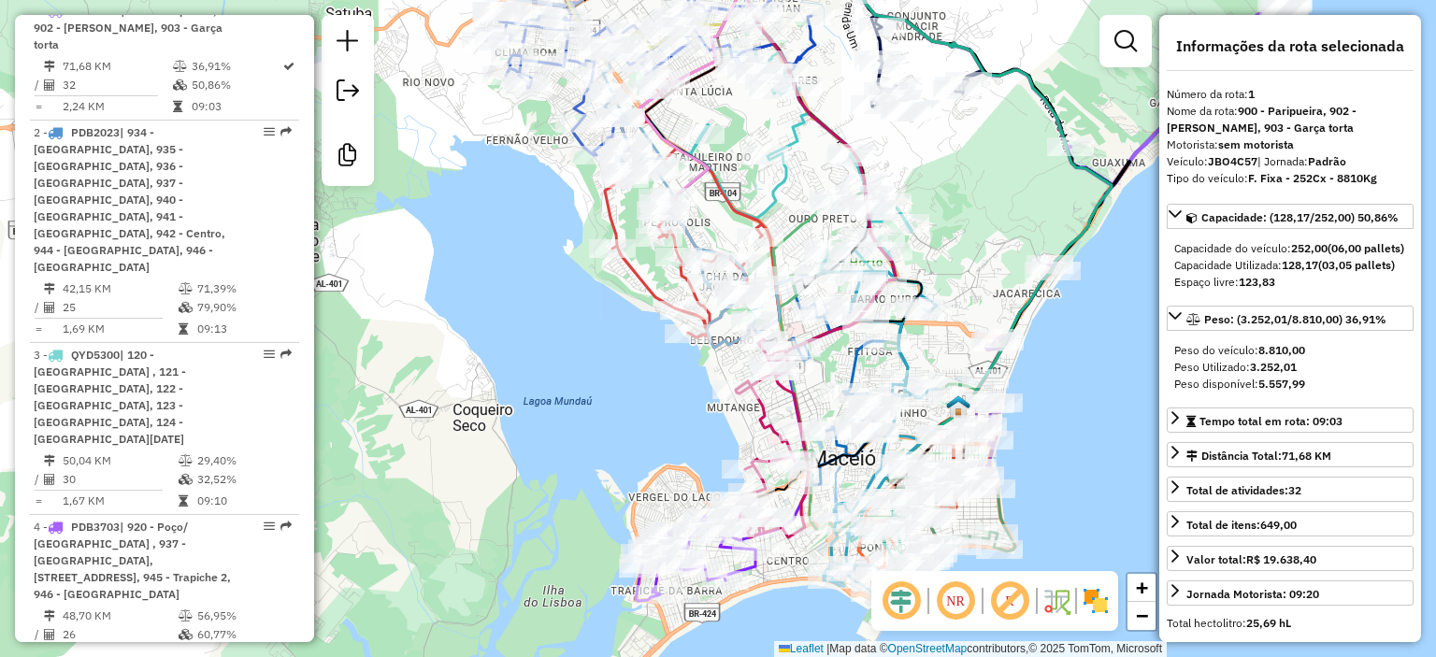
drag, startPoint x: 489, startPoint y: 223, endPoint x: 648, endPoint y: 489, distance: 310.3
click at [648, 489] on div "Janela de atendimento Grade de atendimento Capacidade Transportadoras Veículos …" at bounding box center [718, 328] width 1436 height 657
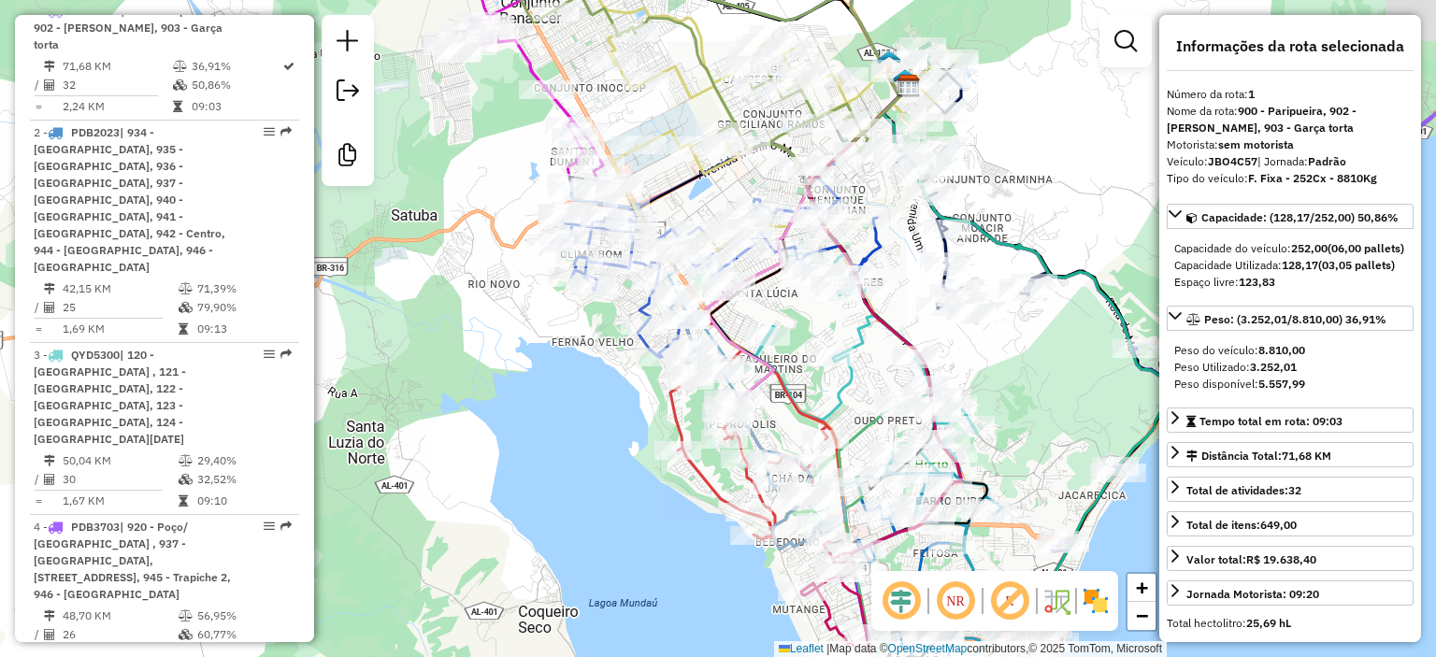
drag, startPoint x: 535, startPoint y: 254, endPoint x: 441, endPoint y: 190, distance: 113.6
click at [441, 190] on div "Janela de atendimento Grade de atendimento Capacidade Transportadoras Veículos …" at bounding box center [718, 328] width 1436 height 657
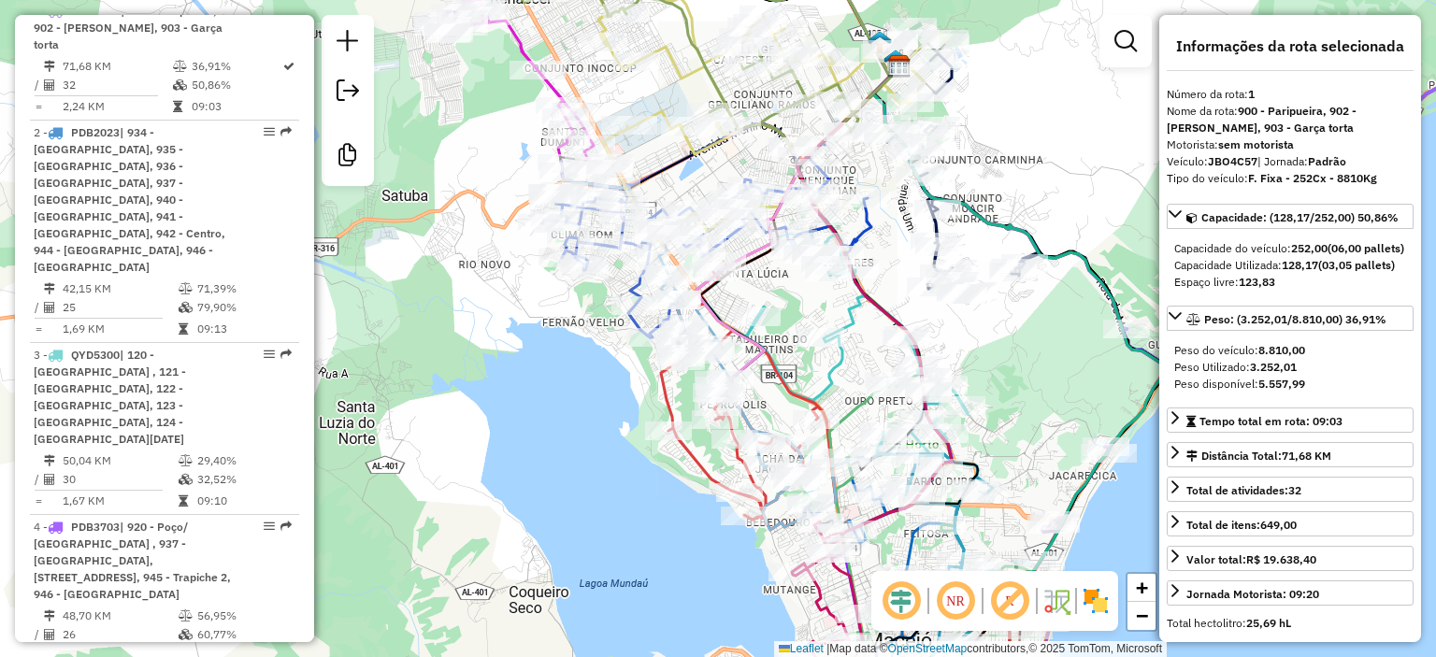
drag, startPoint x: 1058, startPoint y: 361, endPoint x: 986, endPoint y: 305, distance: 91.3
click at [988, 308] on div "Janela de atendimento Grade de atendimento Capacidade Transportadoras Veículos …" at bounding box center [718, 328] width 1436 height 657
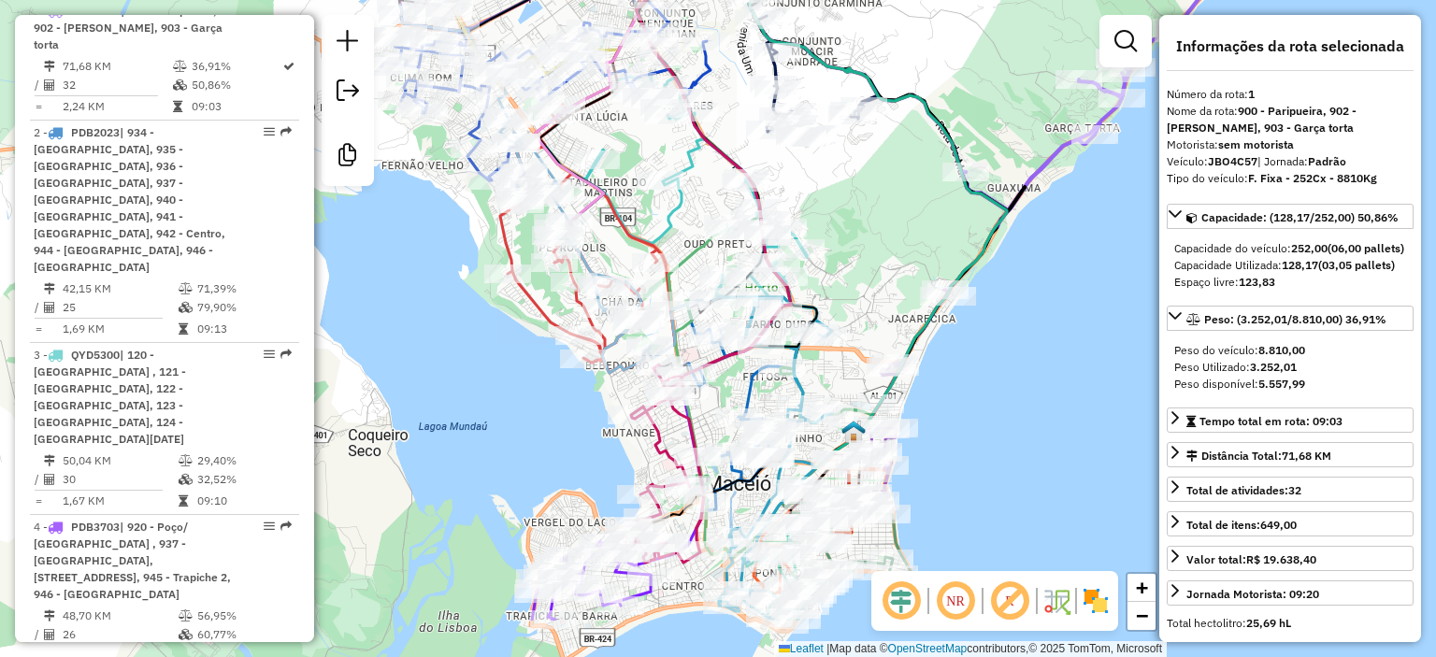
drag, startPoint x: 912, startPoint y: 267, endPoint x: 881, endPoint y: 216, distance: 60.0
click at [881, 219] on div "Janela de atendimento Grade de atendimento Capacidade Transportadoras Veículos …" at bounding box center [718, 328] width 1436 height 657
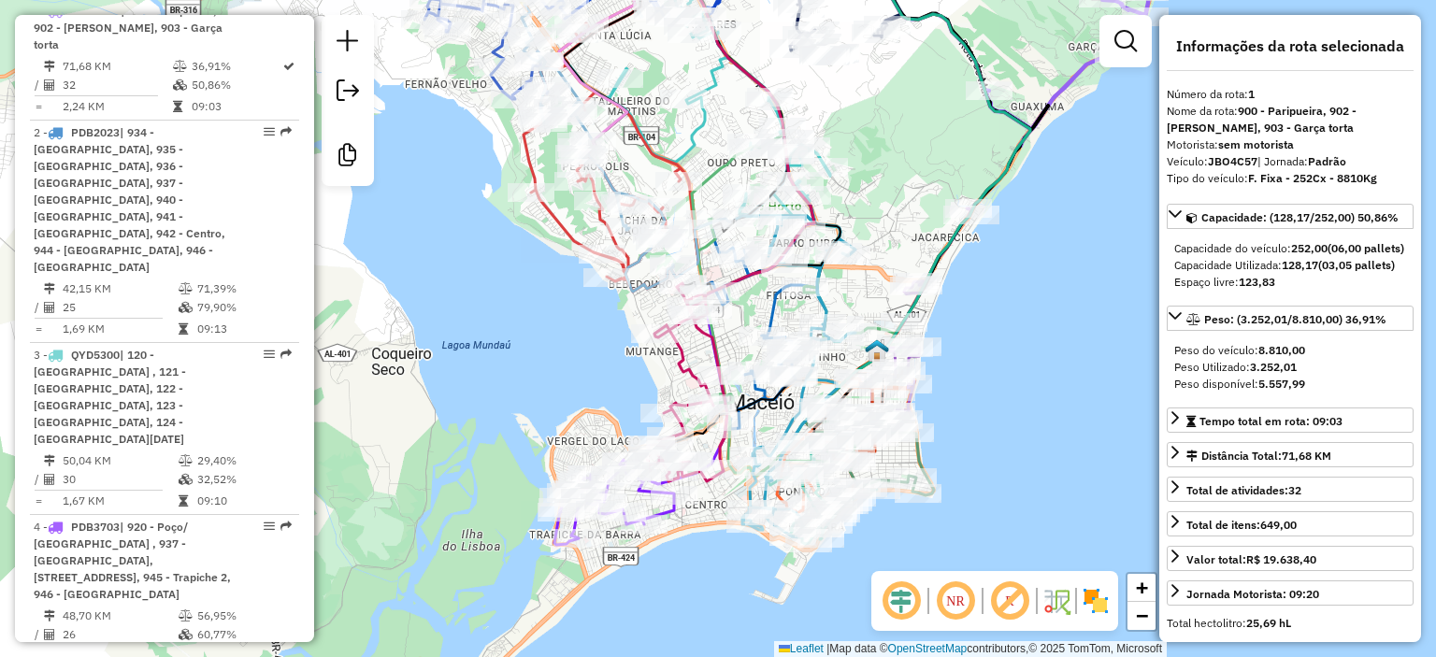
drag, startPoint x: 520, startPoint y: 387, endPoint x: 550, endPoint y: 269, distance: 121.5
click at [549, 278] on div "Janela de atendimento Grade de atendimento Capacidade Transportadoras Veículos …" at bounding box center [718, 328] width 1436 height 657
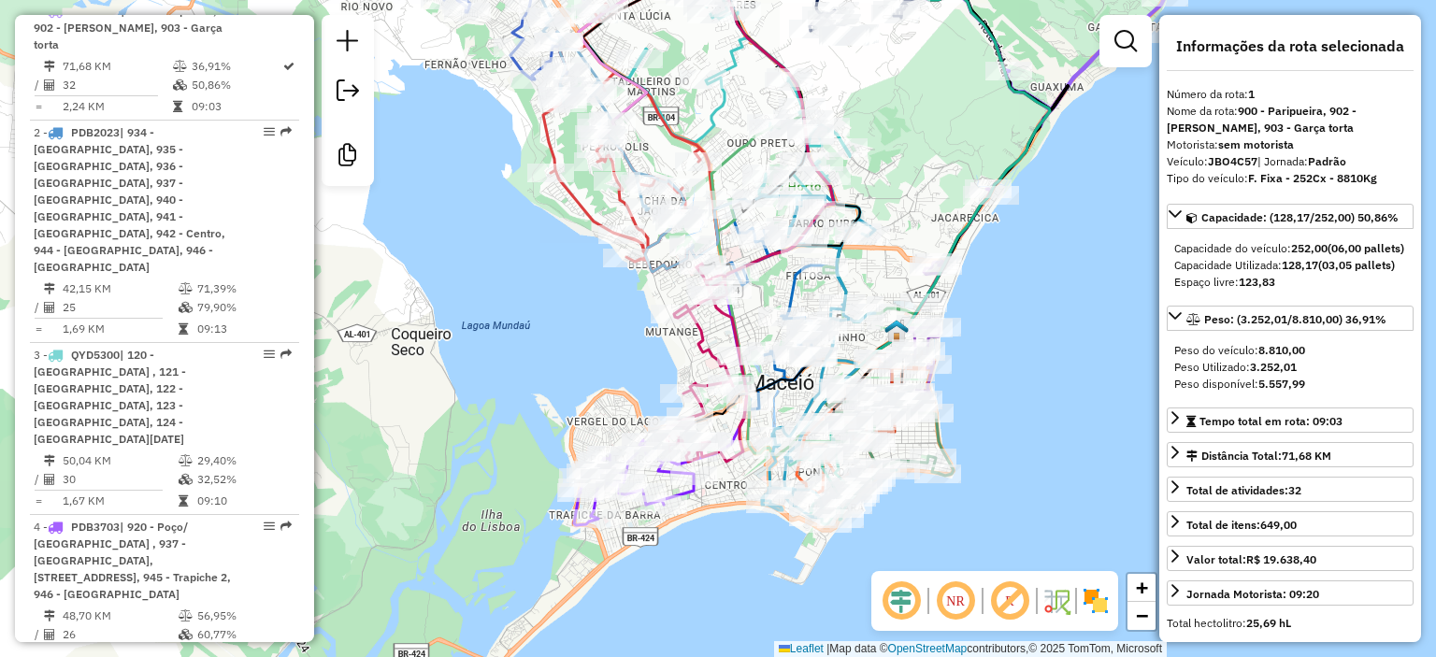
drag, startPoint x: 529, startPoint y: 237, endPoint x: 543, endPoint y: 324, distance: 88.1
click at [546, 328] on div "Janela de atendimento Grade de atendimento Capacidade Transportadoras Veículos …" at bounding box center [718, 328] width 1436 height 657
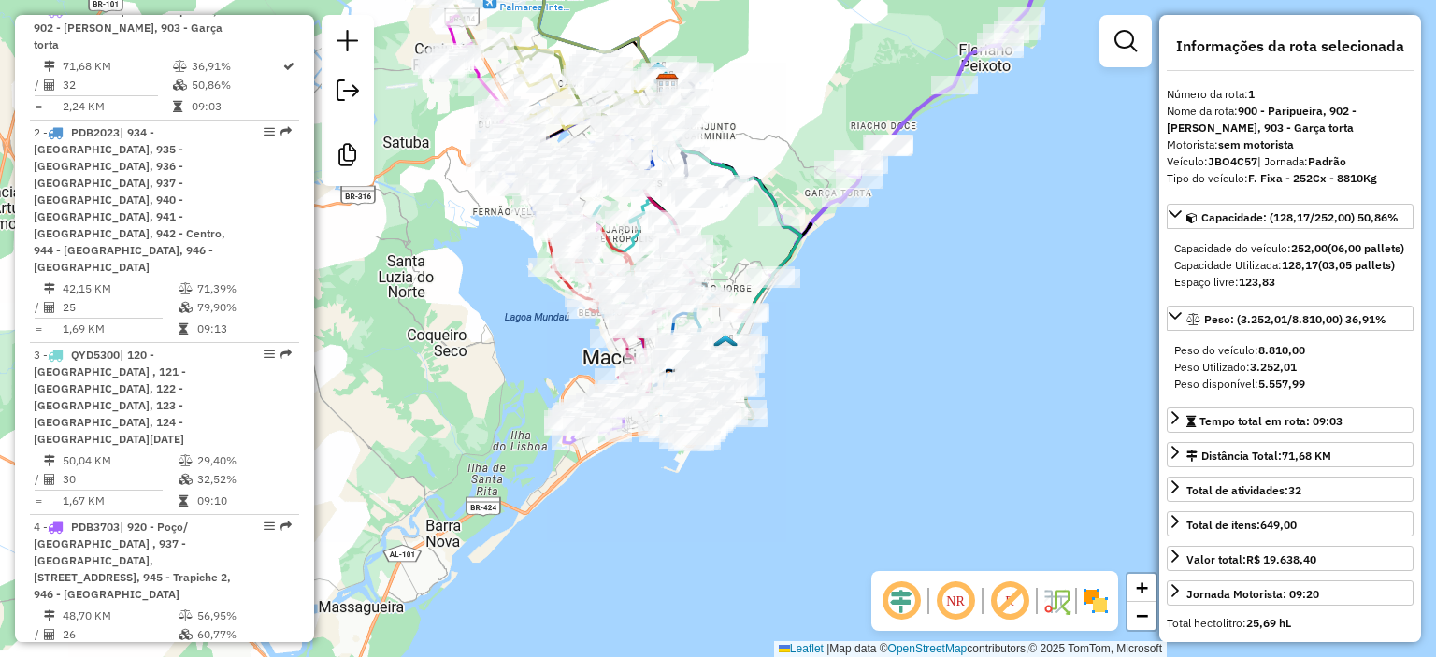
click at [504, 356] on div "Janela de atendimento Grade de atendimento Capacidade Transportadoras Veículos …" at bounding box center [718, 328] width 1436 height 657
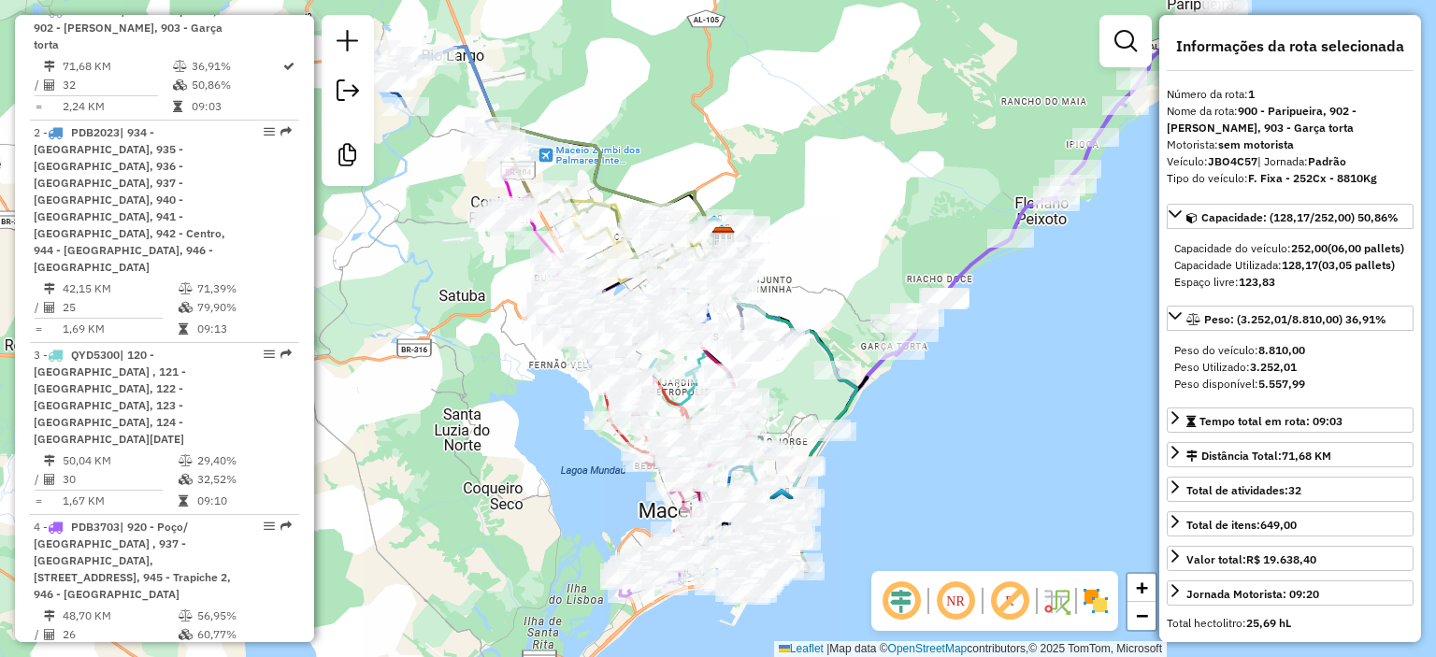
drag, startPoint x: 426, startPoint y: 280, endPoint x: 457, endPoint y: 372, distance: 97.6
click at [457, 372] on div "Janela de atendimento Grade de atendimento Capacidade Transportadoras Veículos …" at bounding box center [718, 328] width 1436 height 657
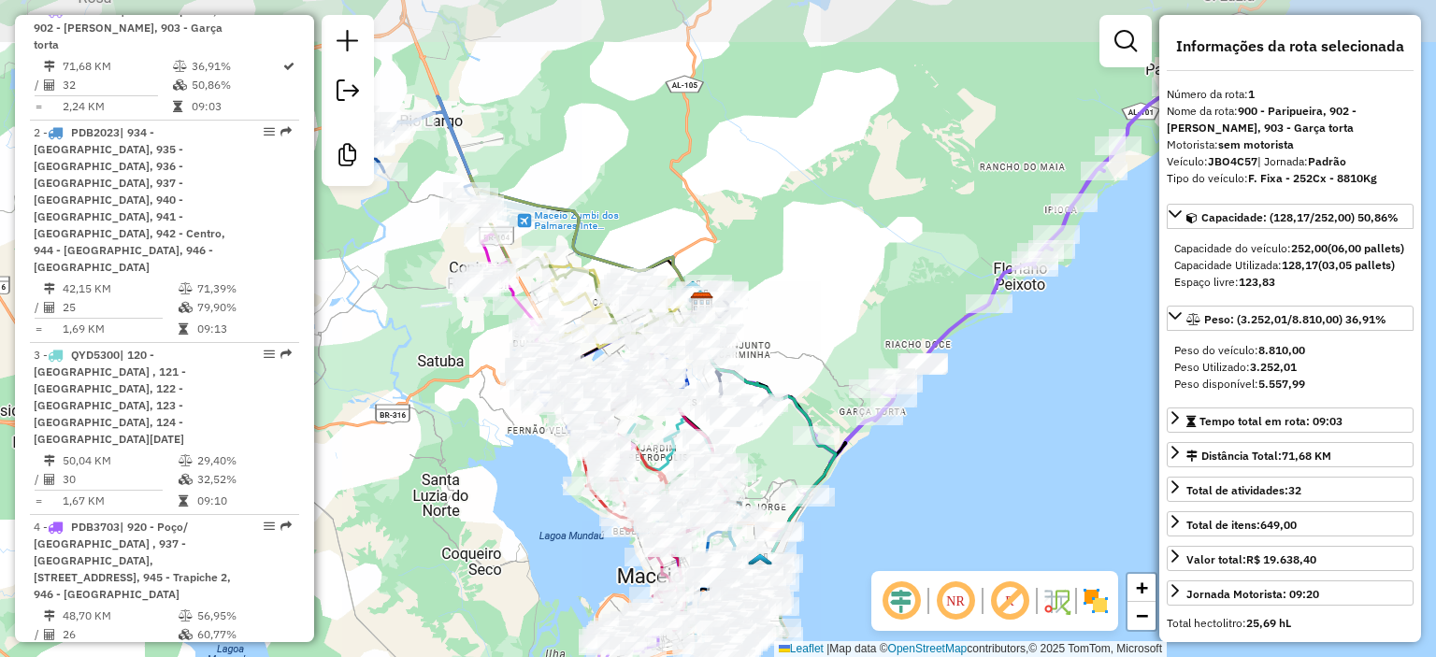
drag, startPoint x: 431, startPoint y: 391, endPoint x: 485, endPoint y: 405, distance: 56.0
click at [421, 437] on div "Janela de atendimento Grade de atendimento Capacidade Transportadoras Veículos …" at bounding box center [718, 328] width 1436 height 657
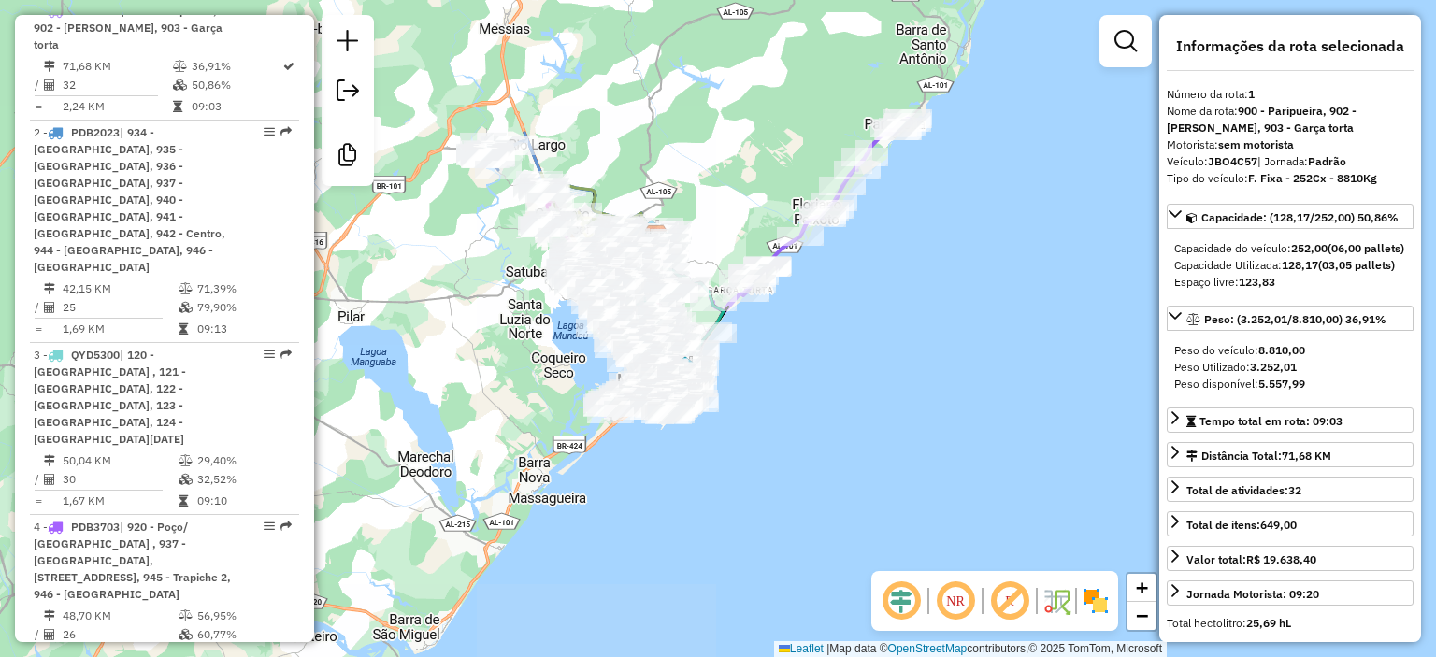
drag, startPoint x: 595, startPoint y: 127, endPoint x: 622, endPoint y: 155, distance: 39.0
click at [618, 156] on div "Janela de atendimento Grade de atendimento Capacidade Transportadoras Veículos …" at bounding box center [718, 328] width 1436 height 657
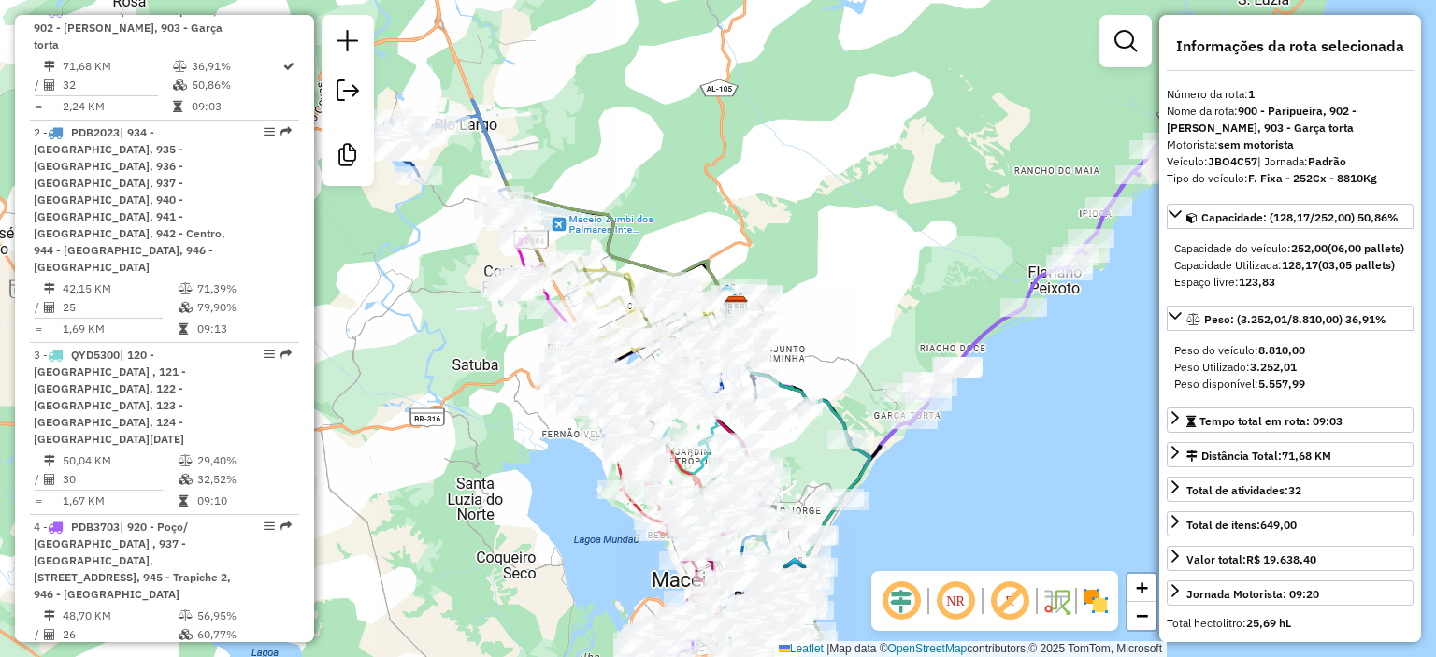
drag, startPoint x: 881, startPoint y: 234, endPoint x: 888, endPoint y: 197, distance: 37.2
click at [886, 198] on div "Janela de atendimento Grade de atendimento Capacidade Transportadoras Veículos …" at bounding box center [718, 328] width 1436 height 657
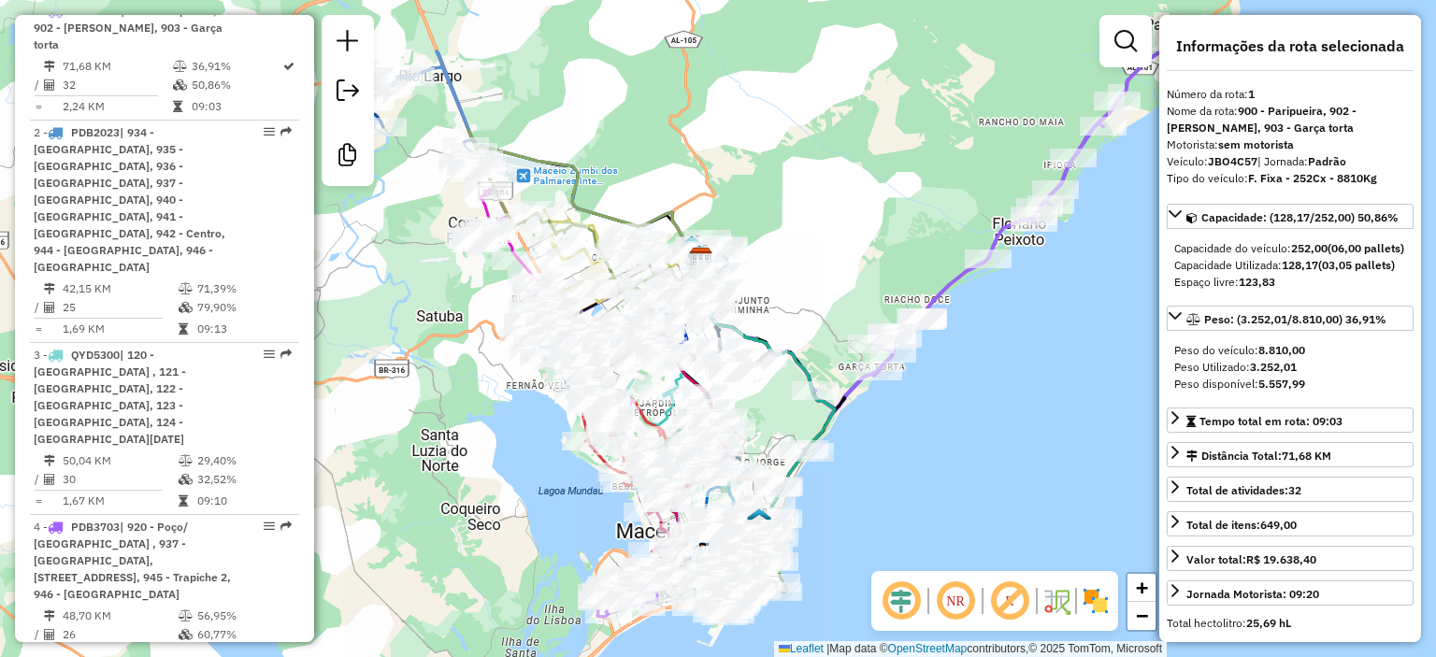
drag, startPoint x: 888, startPoint y: 197, endPoint x: 853, endPoint y: 150, distance: 59.5
click at [853, 150] on div "Janela de atendimento Grade de atendimento Capacidade Transportadoras Veículos …" at bounding box center [718, 328] width 1436 height 657
click at [344, 93] on em at bounding box center [348, 90] width 22 height 22
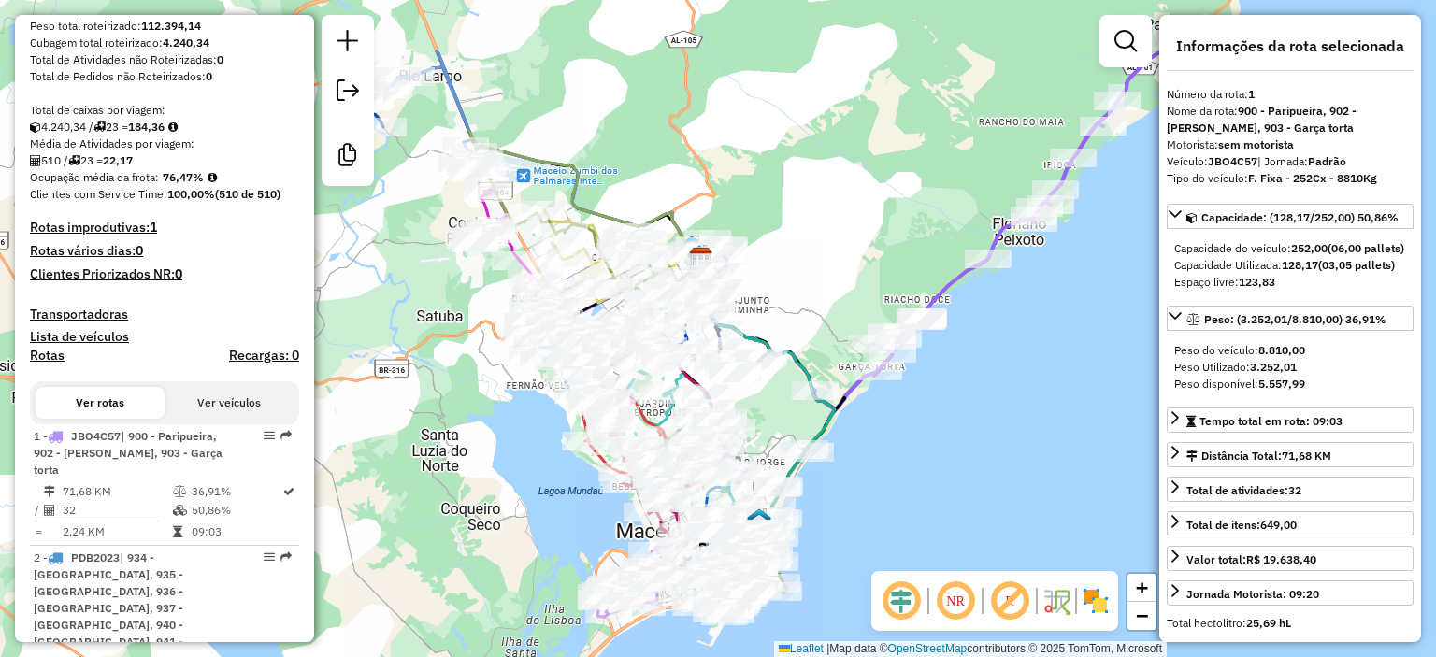
scroll to position [0, 0]
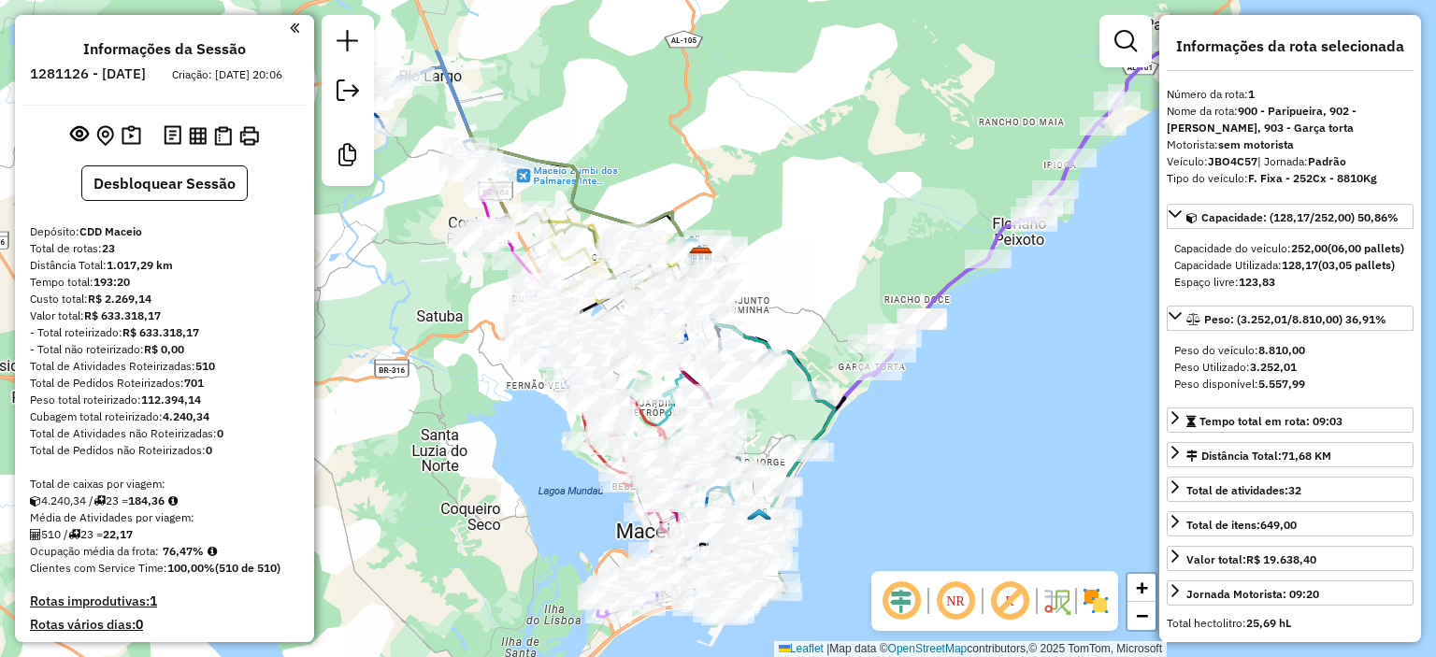
click at [290, 33] on em at bounding box center [294, 28] width 9 height 17
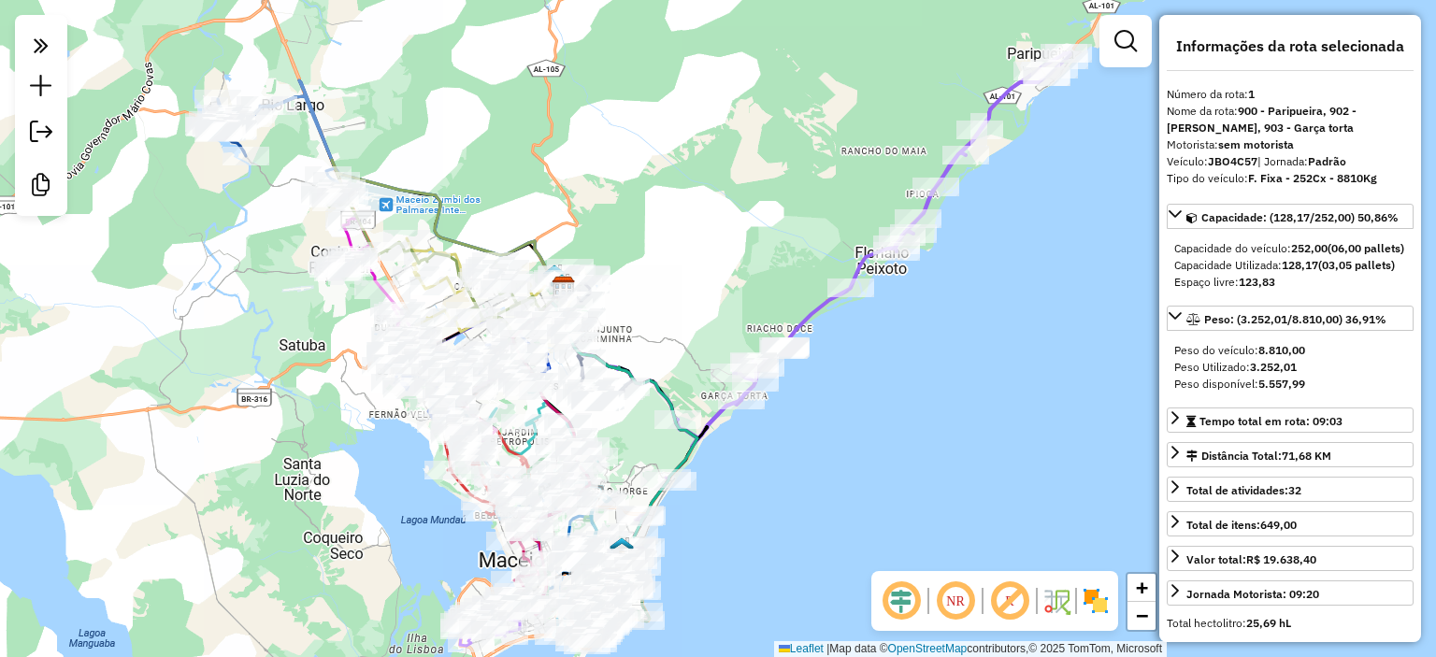
drag, startPoint x: 280, startPoint y: 170, endPoint x: 180, endPoint y: 197, distance: 104.6
click at [180, 200] on div "Janela de atendimento Grade de atendimento Capacidade Transportadoras Veículos …" at bounding box center [718, 328] width 1436 height 657
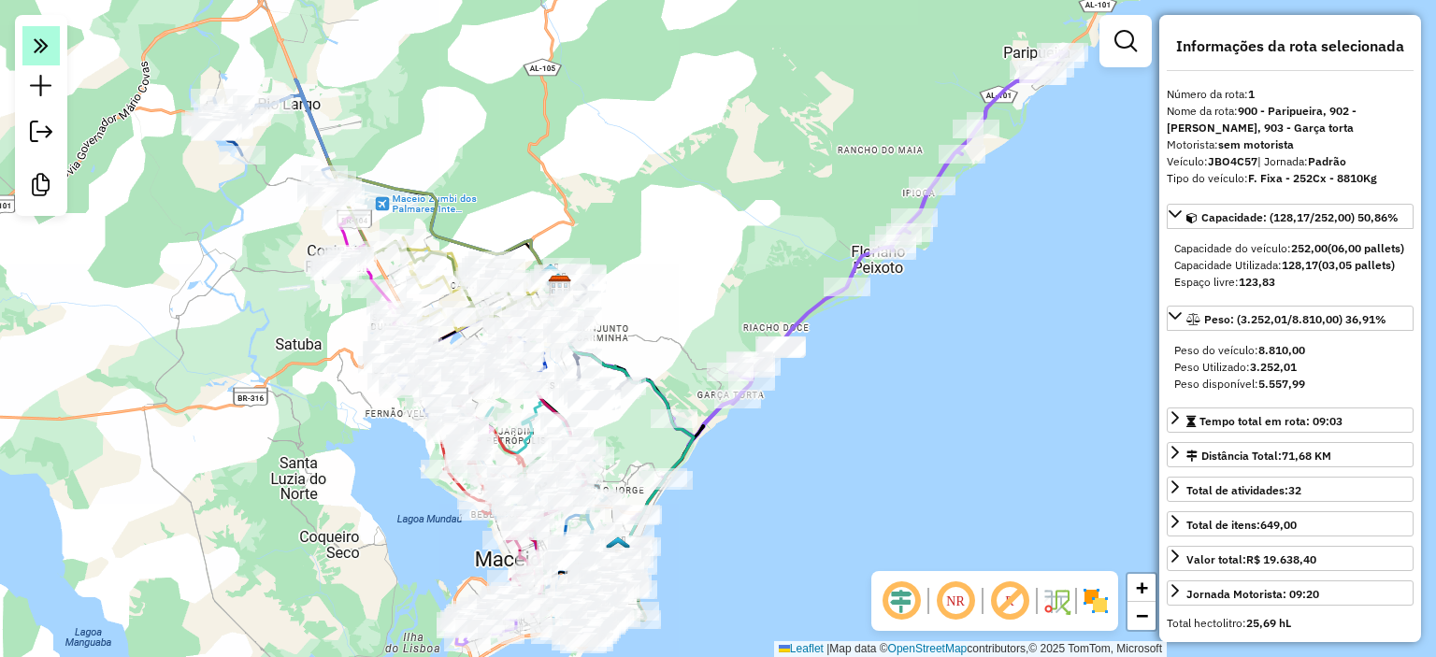
click at [40, 41] on icon at bounding box center [41, 45] width 15 height 26
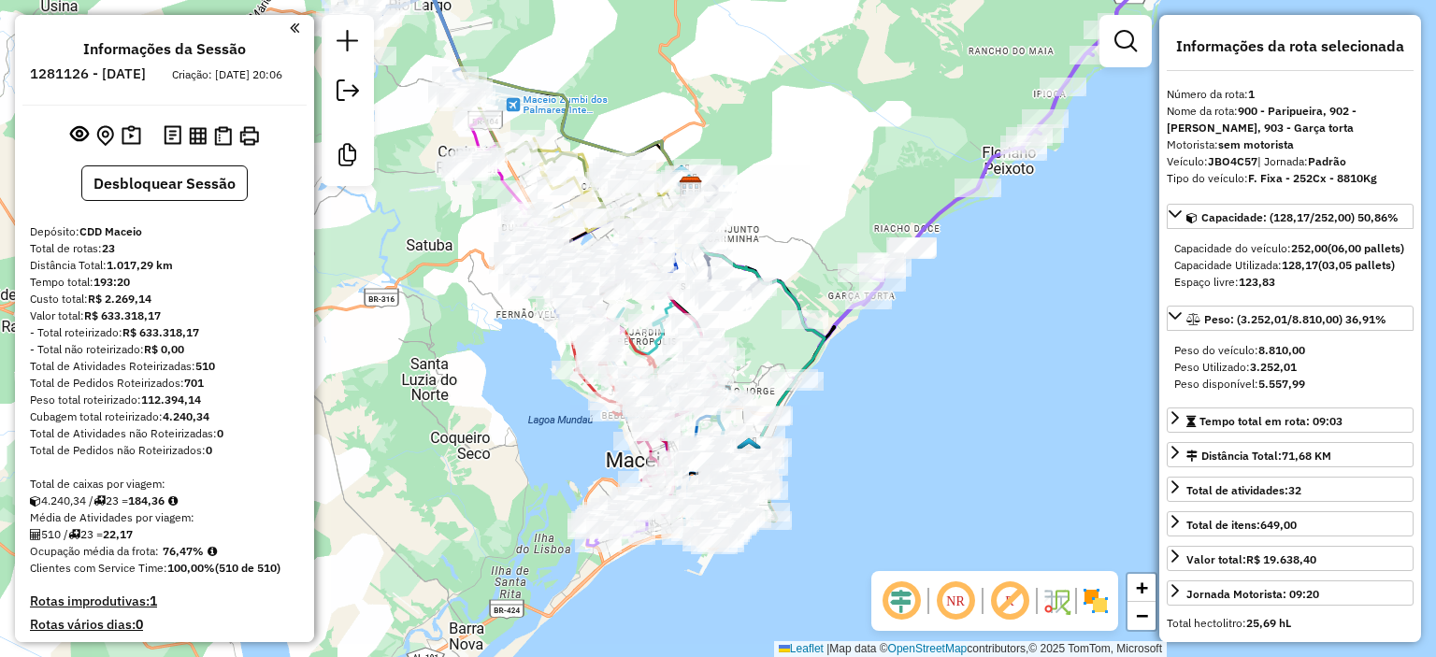
drag, startPoint x: 568, startPoint y: 191, endPoint x: 717, endPoint y: 78, distance: 186.8
click at [717, 78] on div "Janela de atendimento Grade de atendimento Capacidade Transportadoras Veículos …" at bounding box center [718, 328] width 1436 height 657
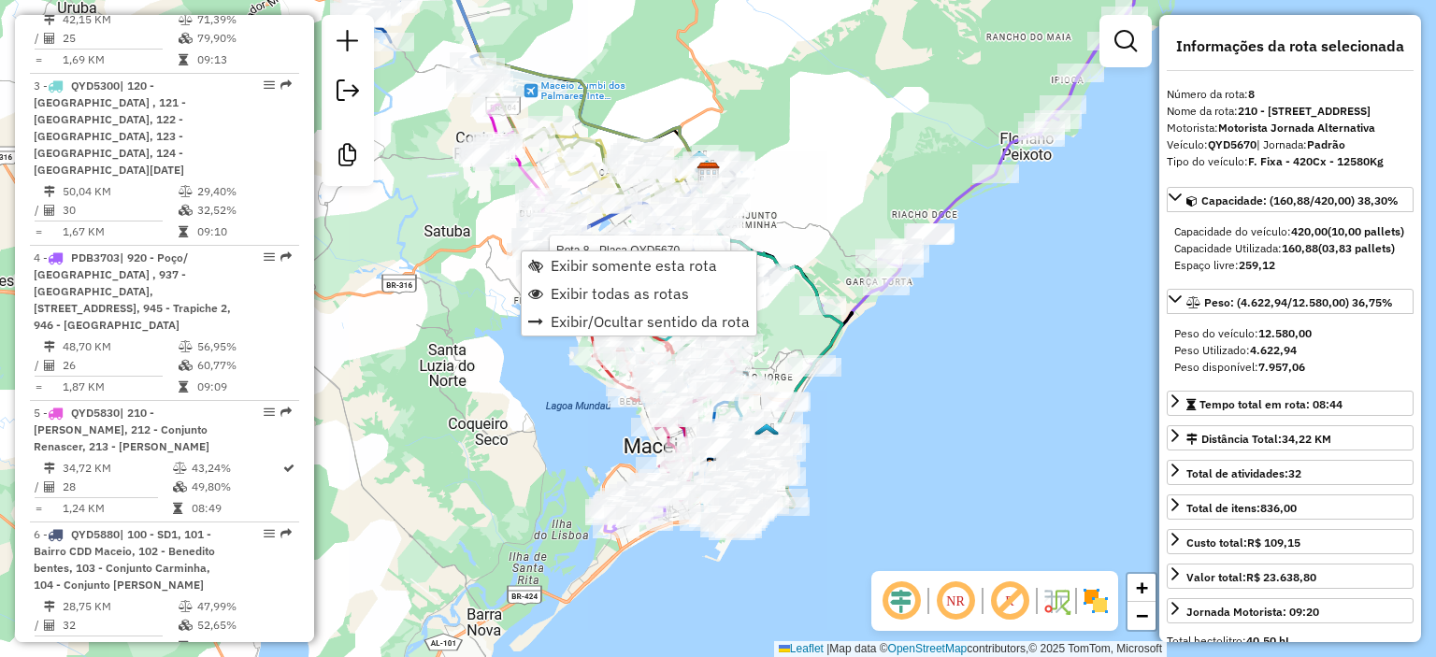
scroll to position [1784, 0]
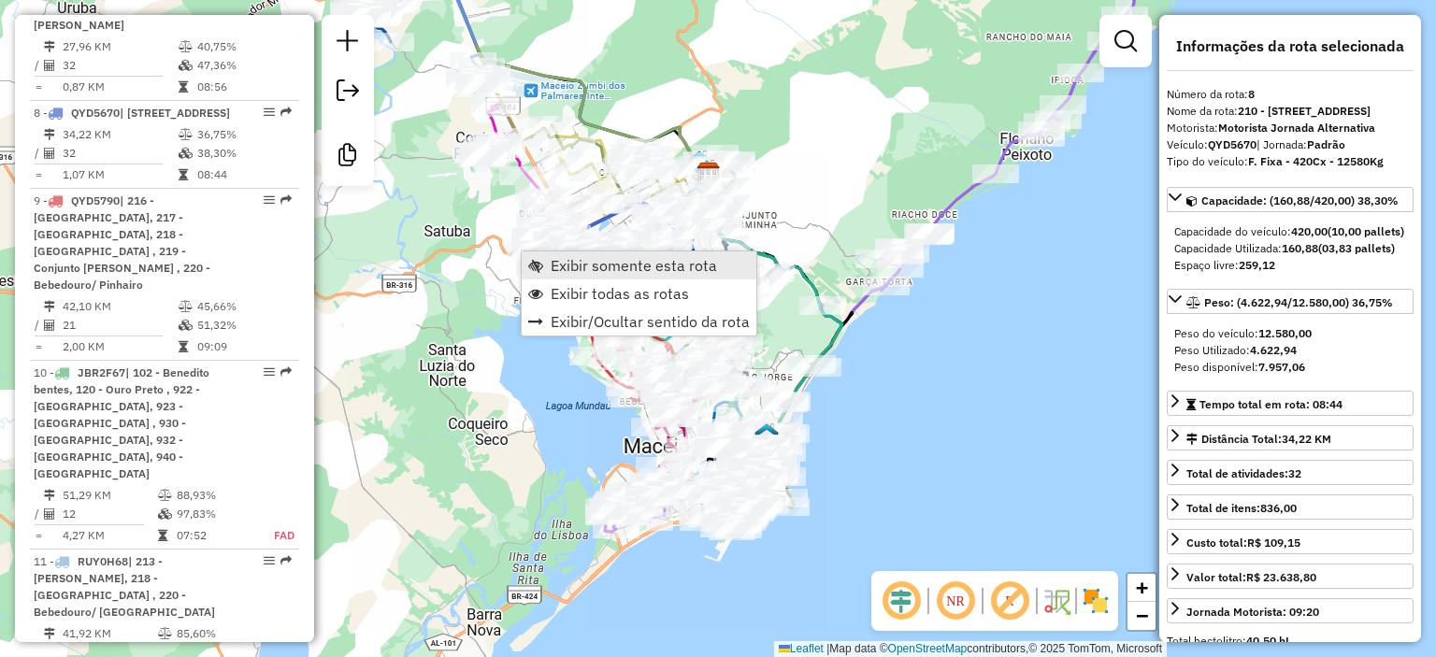
click at [568, 264] on span "Exibir somente esta rota" at bounding box center [634, 265] width 166 height 15
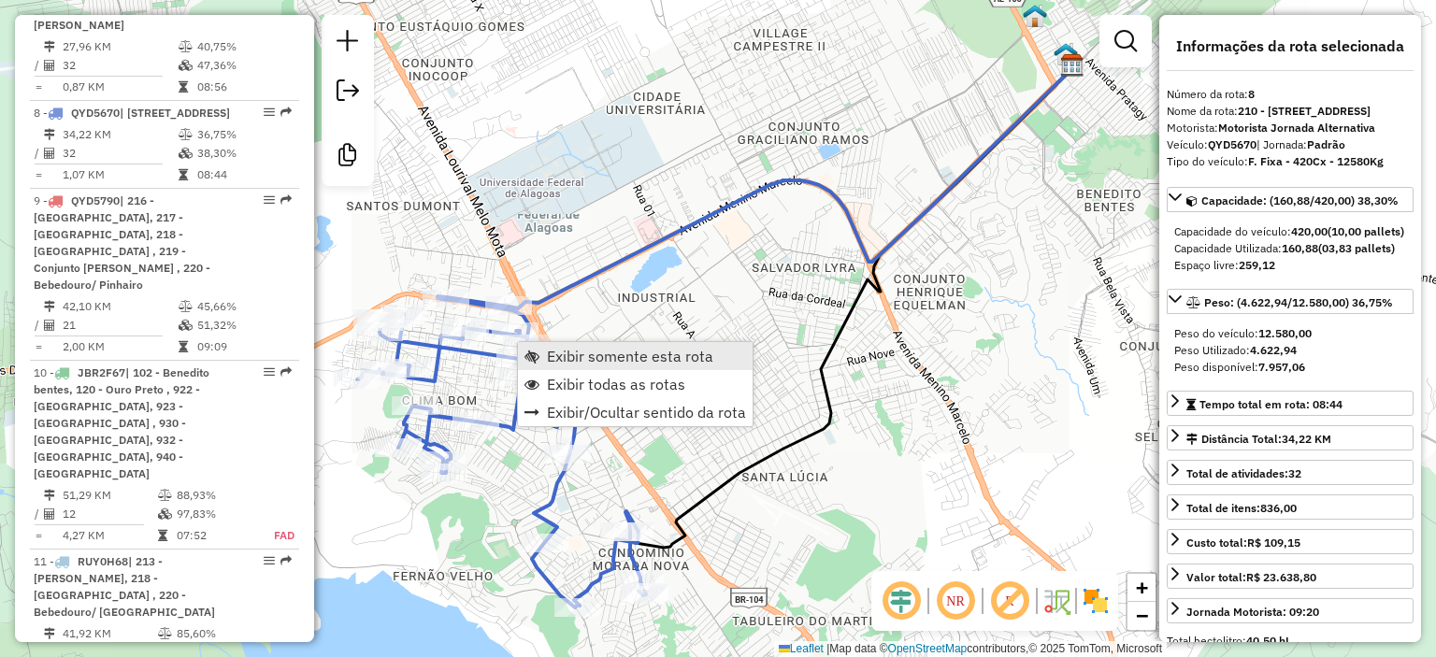
click at [531, 353] on span "Exibir somente esta rota" at bounding box center [532, 356] width 15 height 15
click at [557, 380] on span "Exibir todas as rotas" at bounding box center [616, 387] width 138 height 15
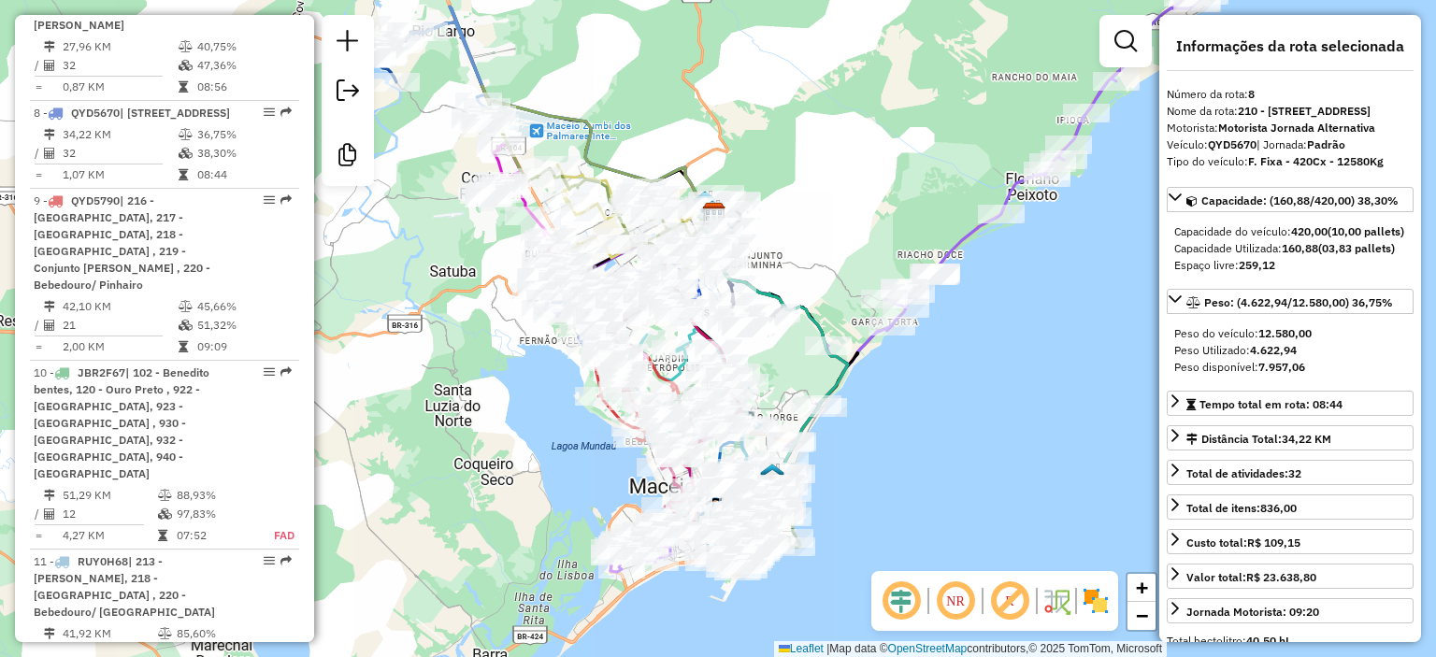
click at [490, 398] on div "Janela de atendimento Grade de atendimento Capacidade Transportadoras Veículos …" at bounding box center [718, 328] width 1436 height 657
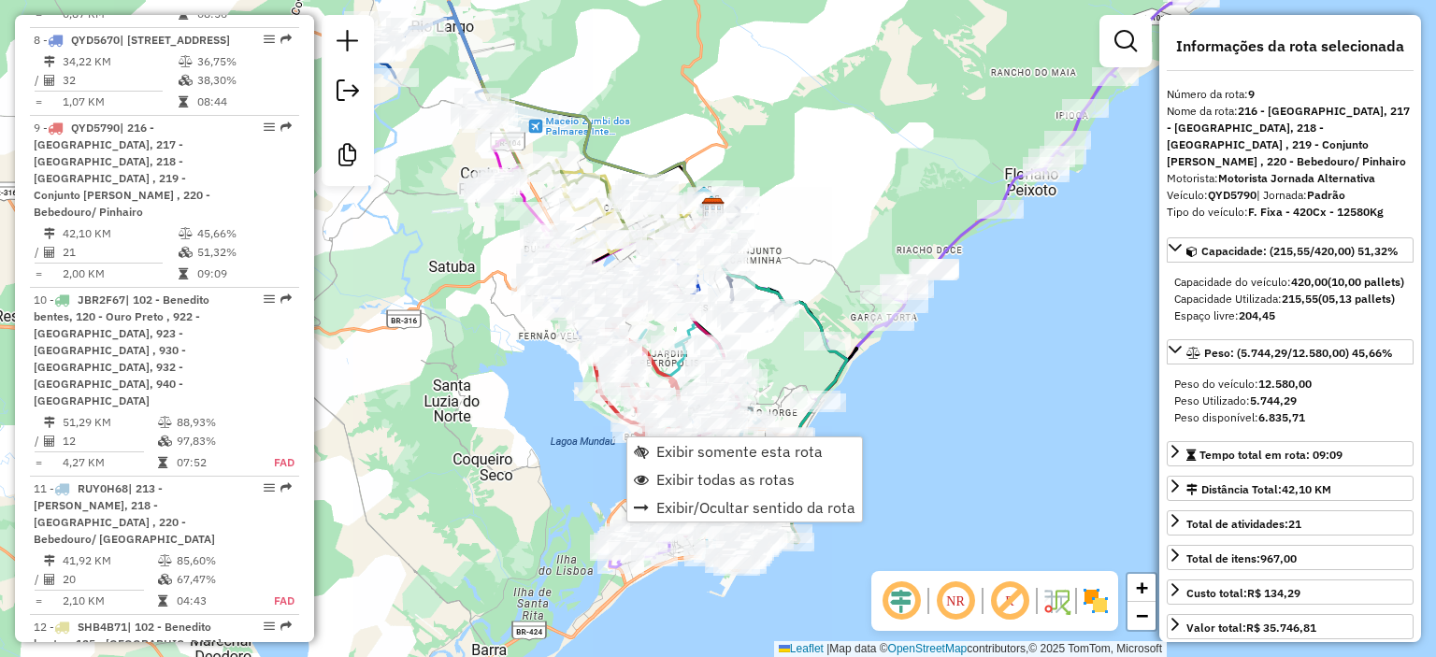
scroll to position [1889, 0]
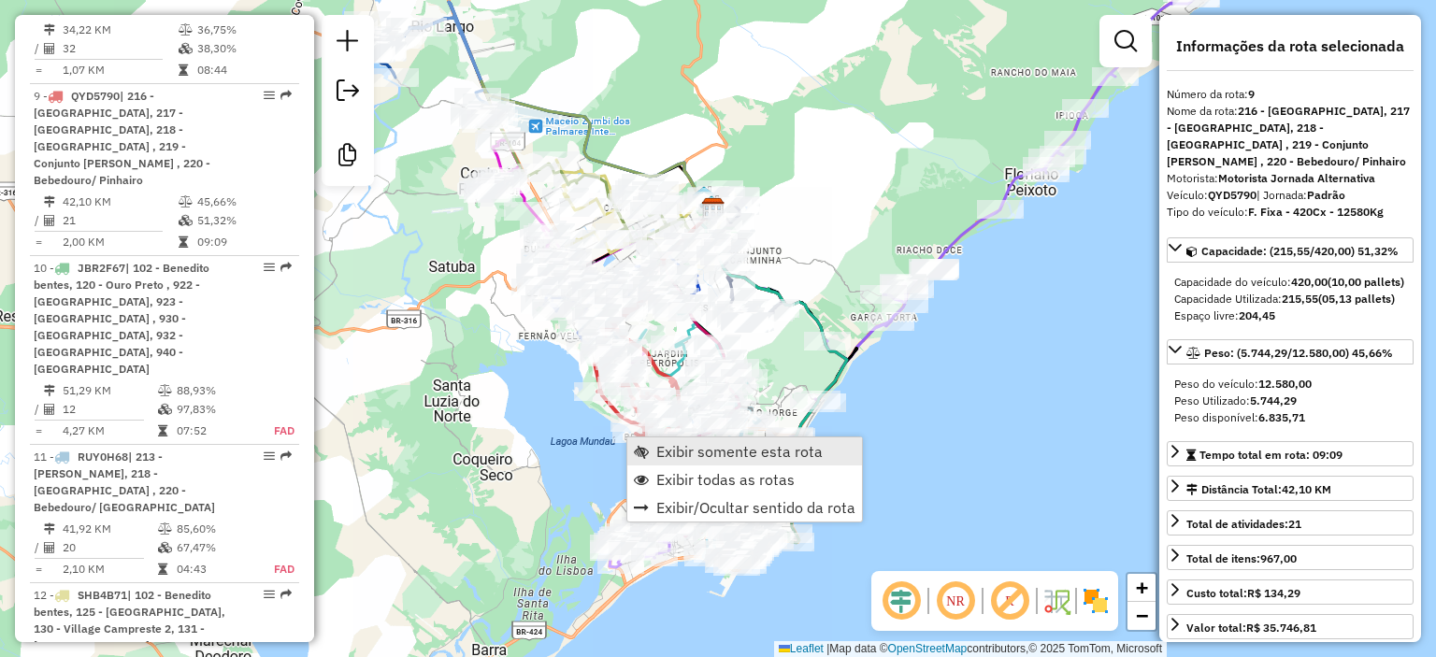
drag, startPoint x: 685, startPoint y: 452, endPoint x: 619, endPoint y: 429, distance: 70.1
click at [682, 450] on span "Exibir somente esta rota" at bounding box center [739, 451] width 166 height 15
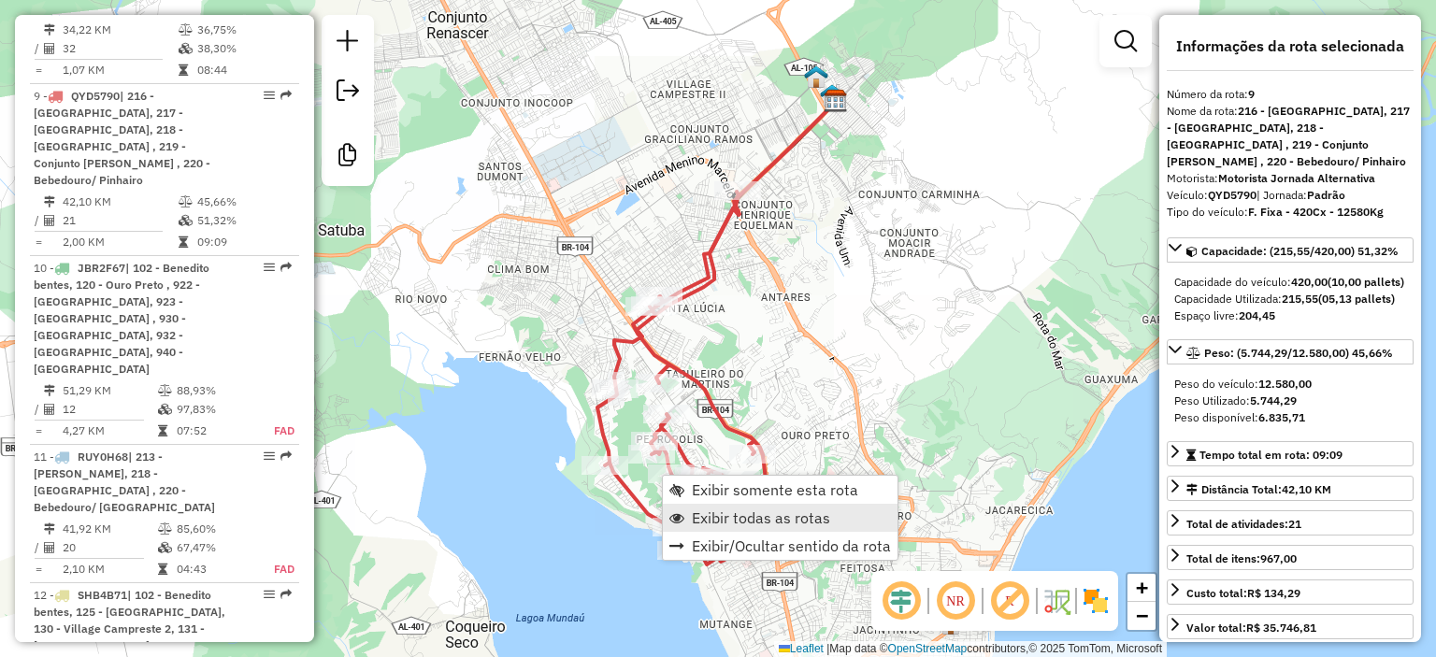
click at [697, 530] on link "Exibir todas as rotas" at bounding box center [780, 518] width 235 height 28
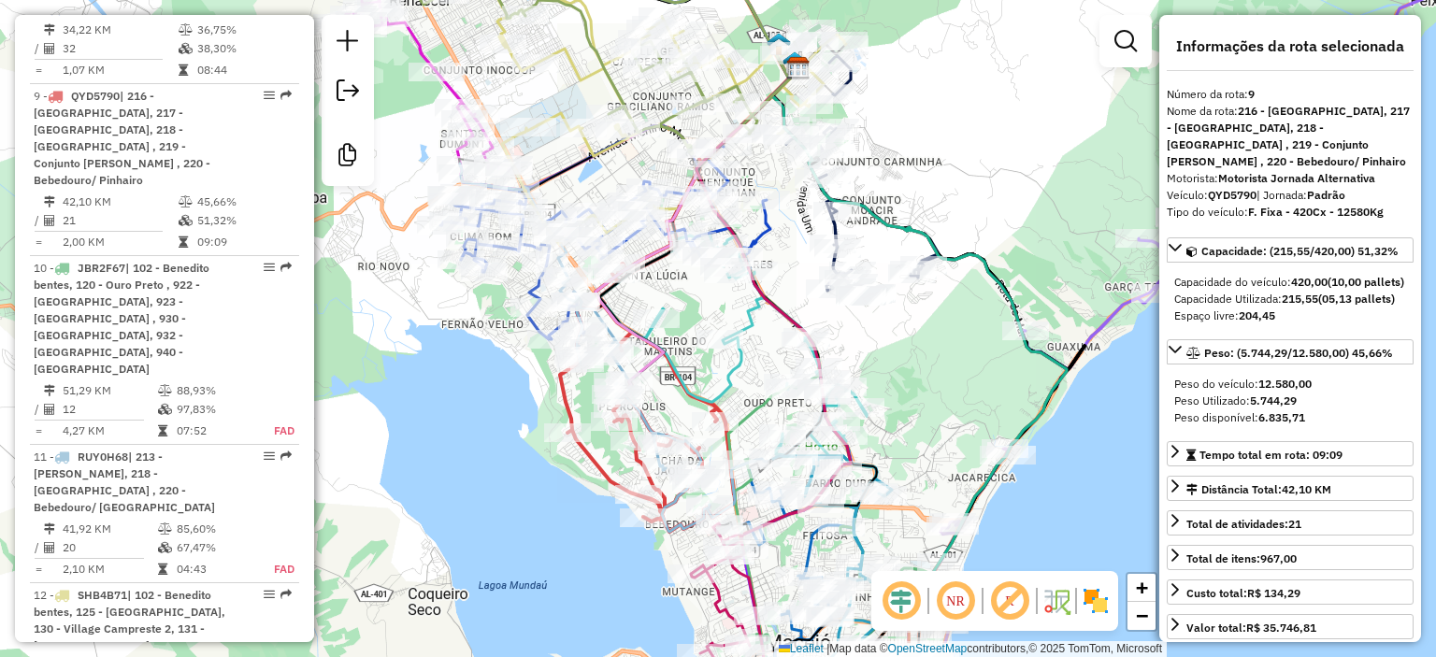
drag, startPoint x: 538, startPoint y: 475, endPoint x: 527, endPoint y: 464, distance: 15.2
click at [527, 464] on div "Janela de atendimento Grade de atendimento Capacidade Transportadoras Veículos …" at bounding box center [718, 328] width 1436 height 657
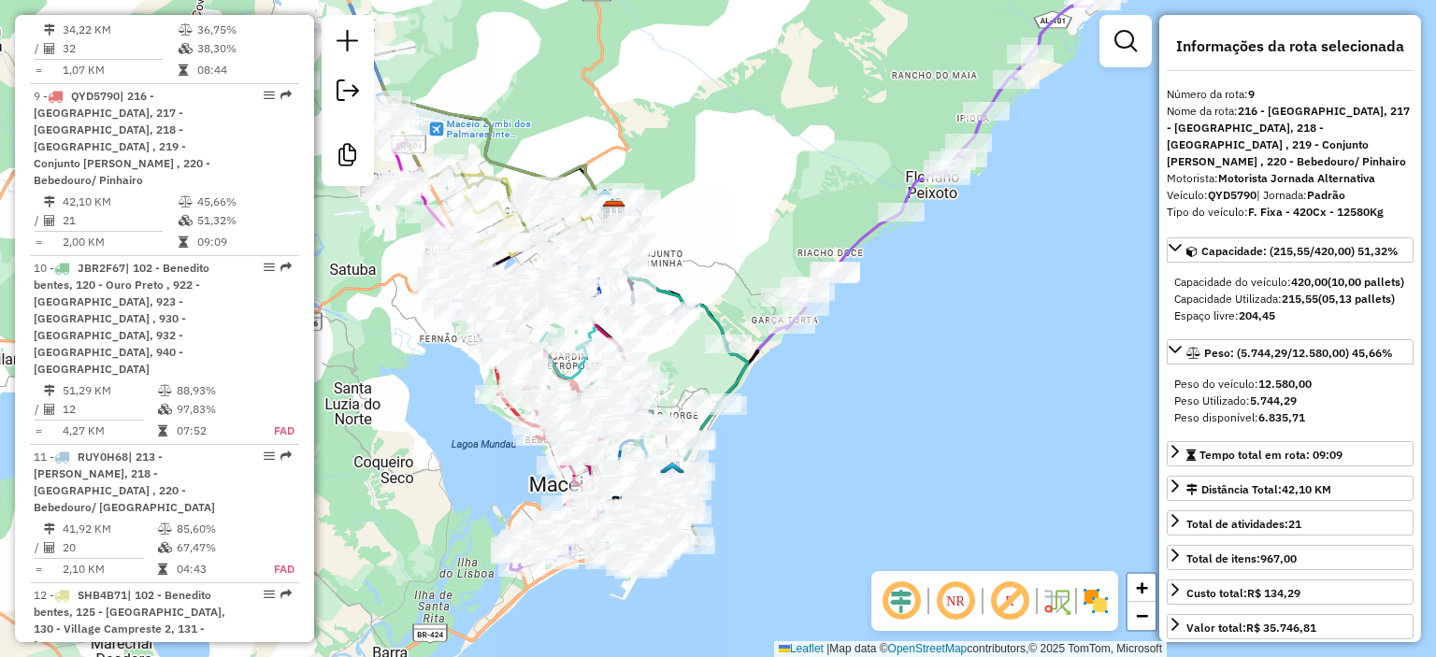
drag, startPoint x: 746, startPoint y: 139, endPoint x: 689, endPoint y: 278, distance: 149.7
click at [689, 278] on div "Janela de atendimento Grade de atendimento Capacidade Transportadoras Veículos …" at bounding box center [718, 328] width 1436 height 657
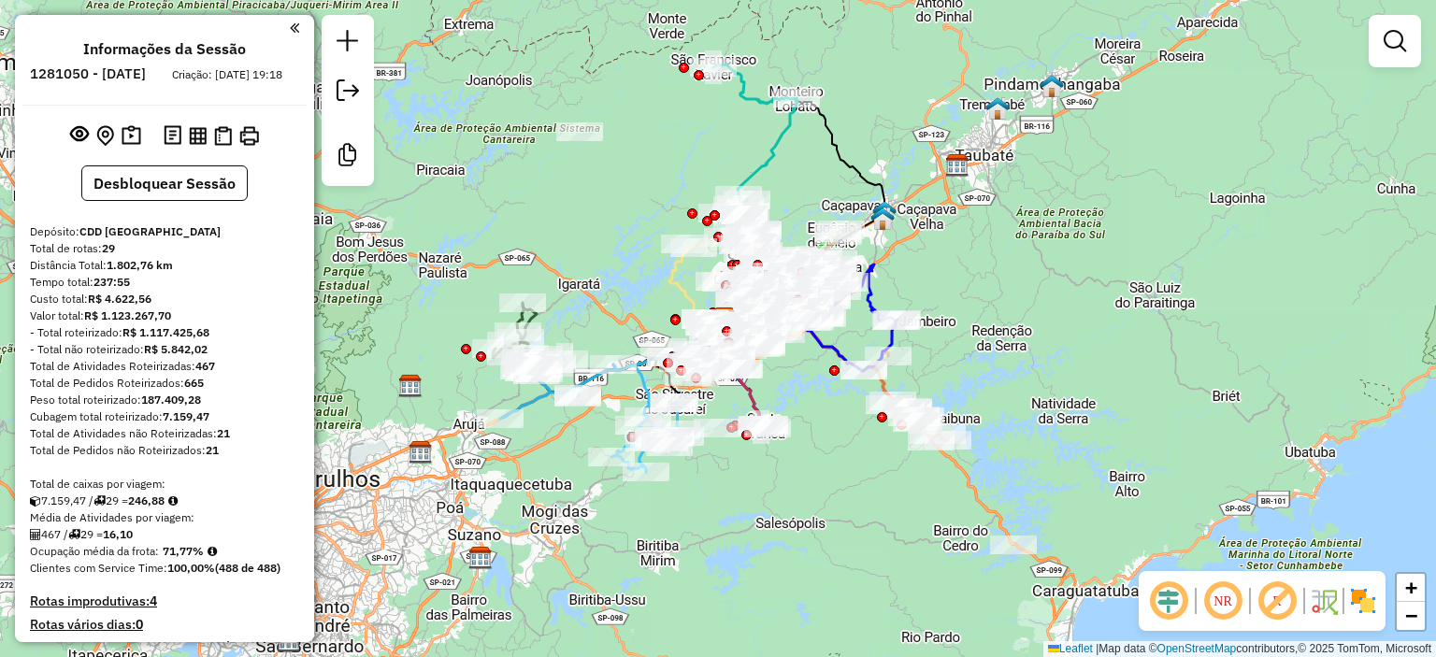
drag, startPoint x: 827, startPoint y: 512, endPoint x: 778, endPoint y: 423, distance: 102.5
click at [850, 452] on div "Janela de atendimento Grade de atendimento Capacidade Transportadoras Veículos …" at bounding box center [718, 328] width 1436 height 657
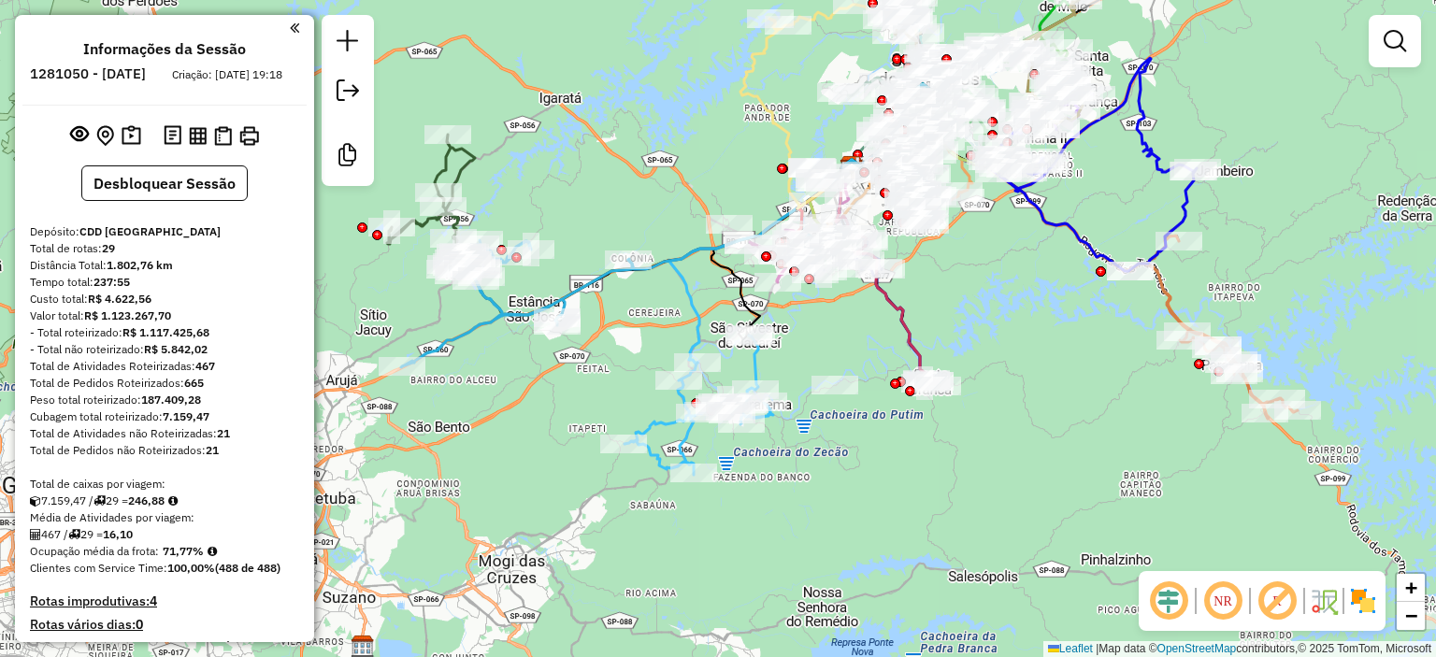
drag, startPoint x: 570, startPoint y: 342, endPoint x: 591, endPoint y: 375, distance: 38.7
click at [591, 375] on div "Janela de atendimento Grade de atendimento Capacidade Transportadoras Veículos …" at bounding box center [718, 328] width 1436 height 657
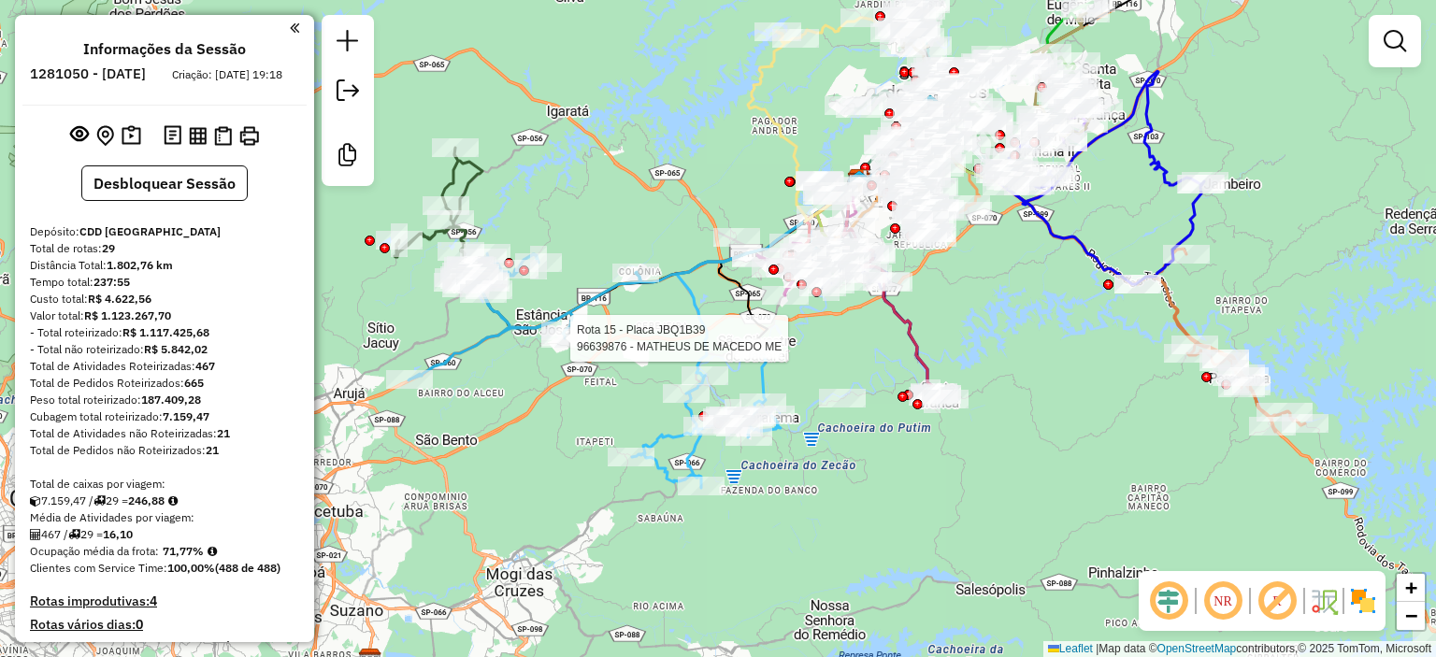
select select "**********"
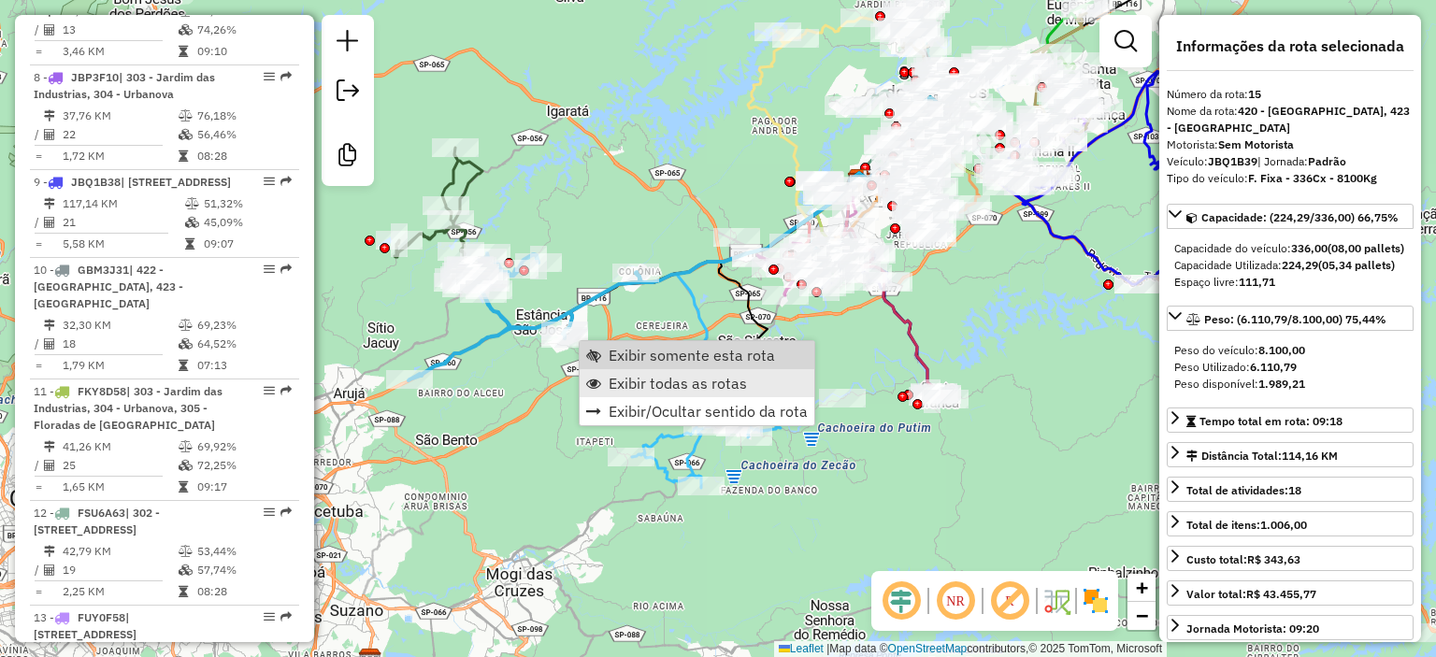
scroll to position [2370, 0]
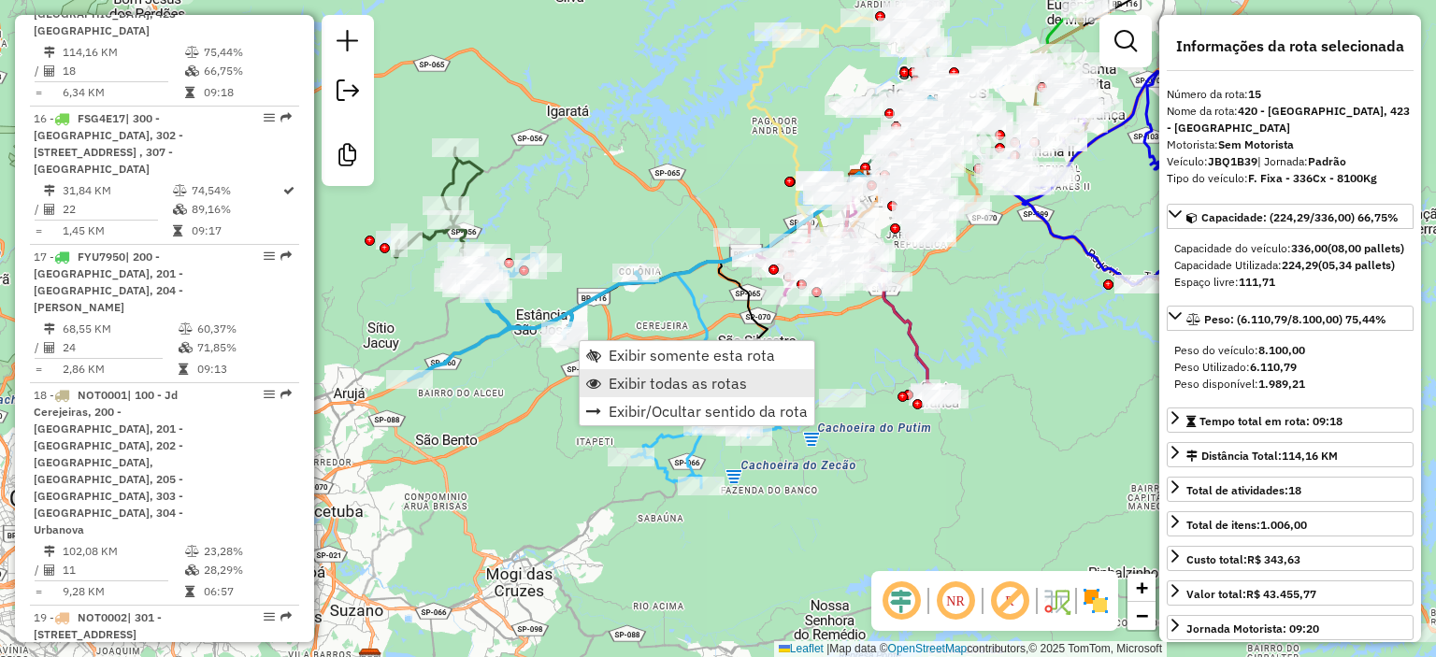
click at [635, 371] on link "Exibir todas as rotas" at bounding box center [697, 383] width 235 height 28
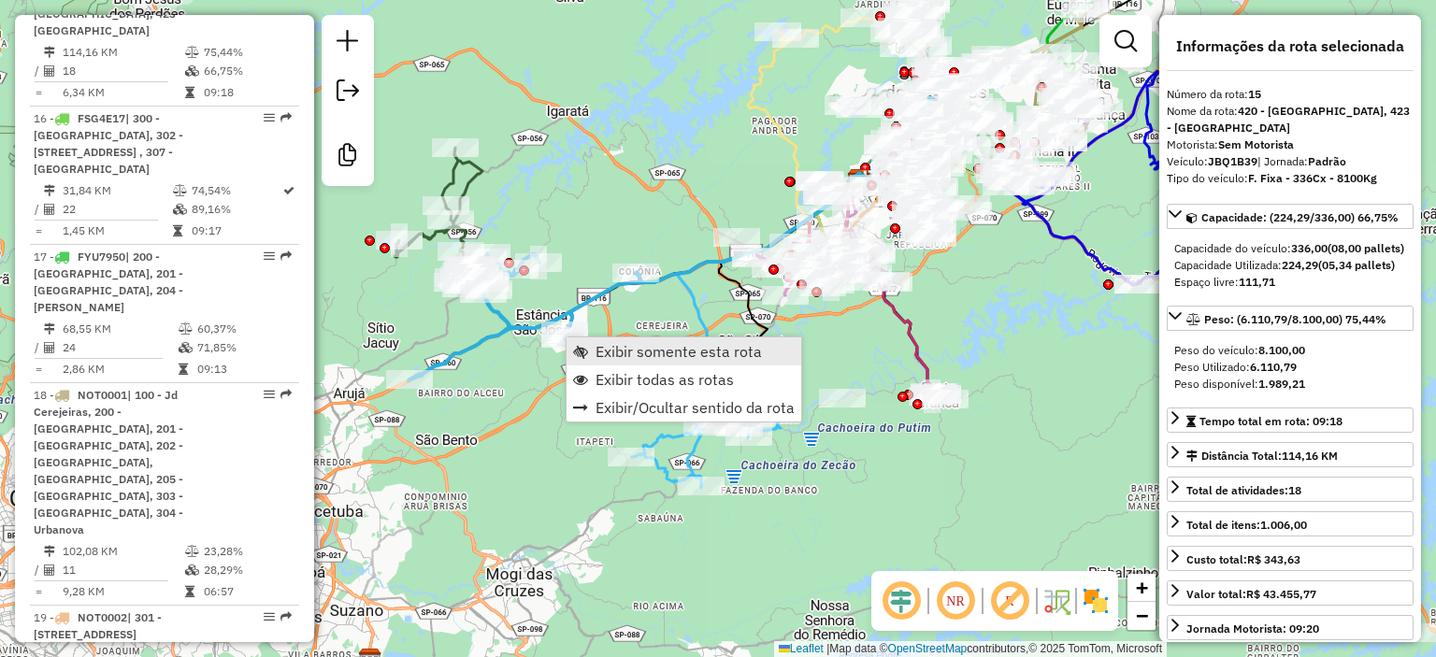
click at [582, 338] on link "Exibir somente esta rota" at bounding box center [684, 352] width 235 height 28
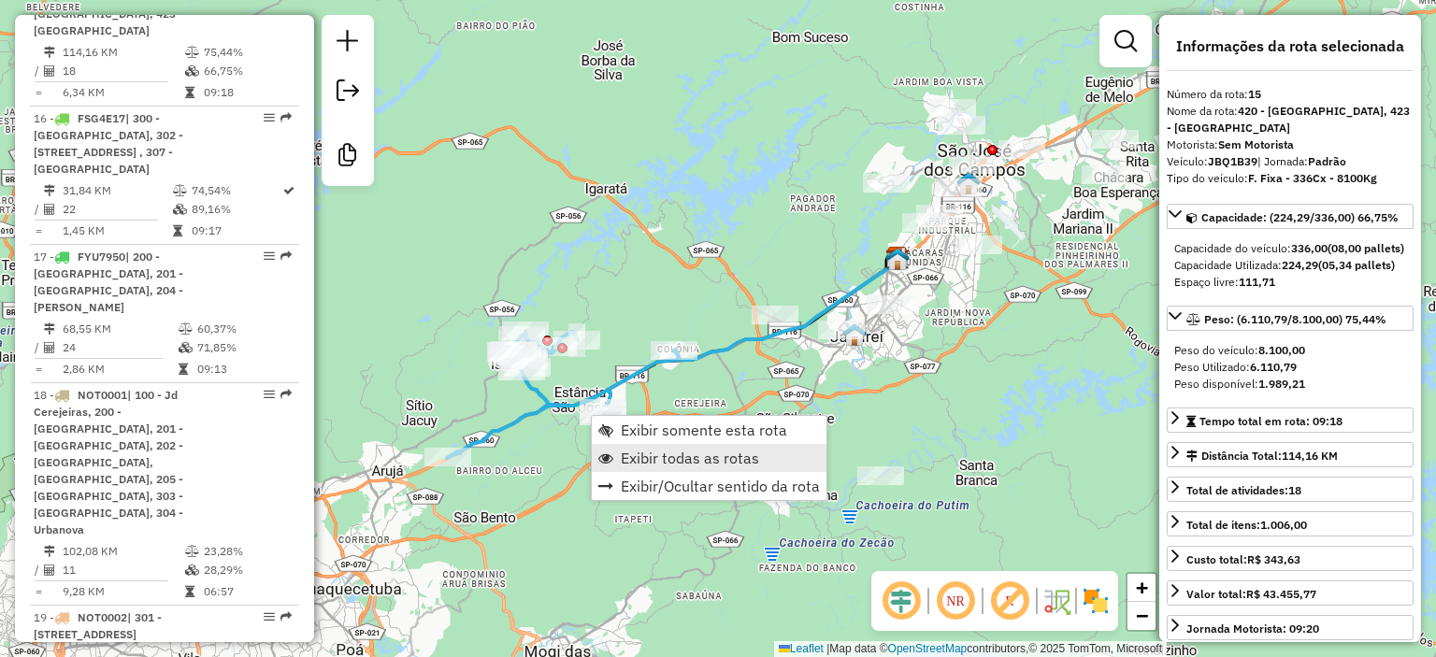
drag, startPoint x: 639, startPoint y: 437, endPoint x: 678, endPoint y: 453, distance: 42.4
click at [640, 435] on span "Exibir somente esta rota" at bounding box center [704, 430] width 166 height 15
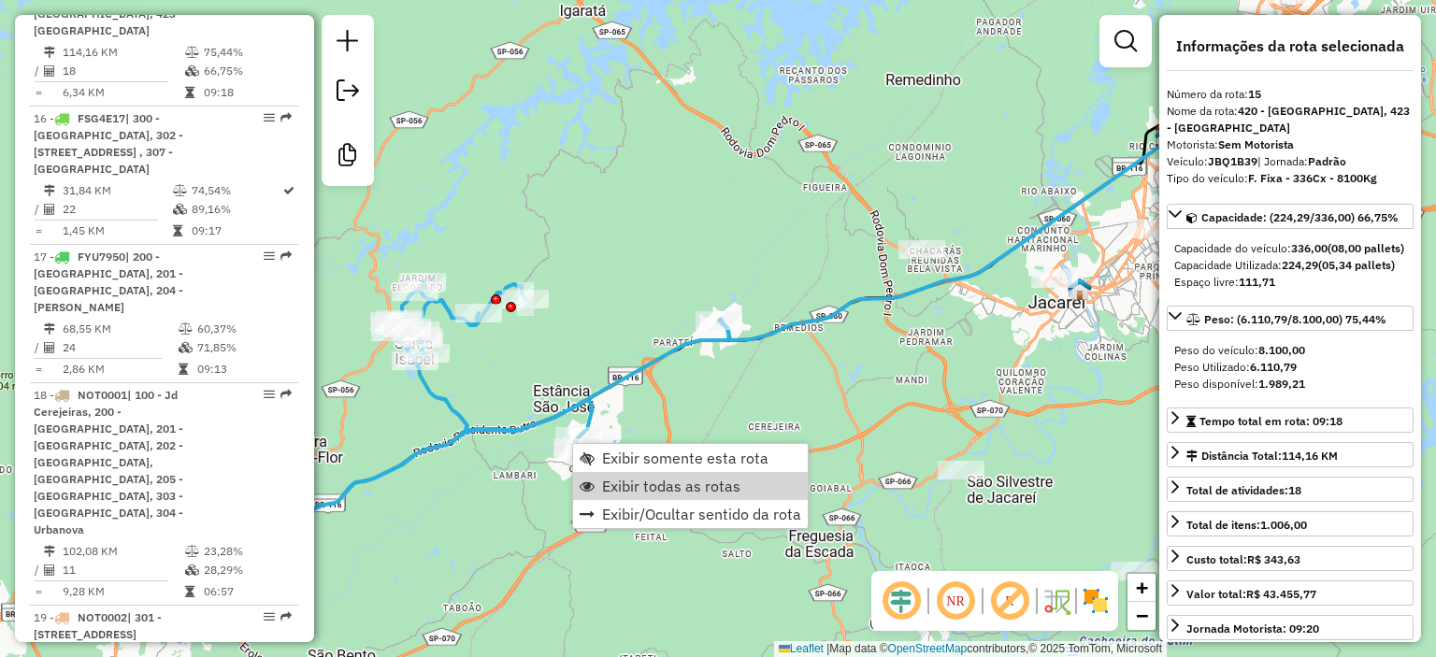
drag, startPoint x: 604, startPoint y: 477, endPoint x: 913, endPoint y: 585, distance: 327.9
click at [605, 479] on span "Exibir todas as rotas" at bounding box center [671, 486] width 138 height 15
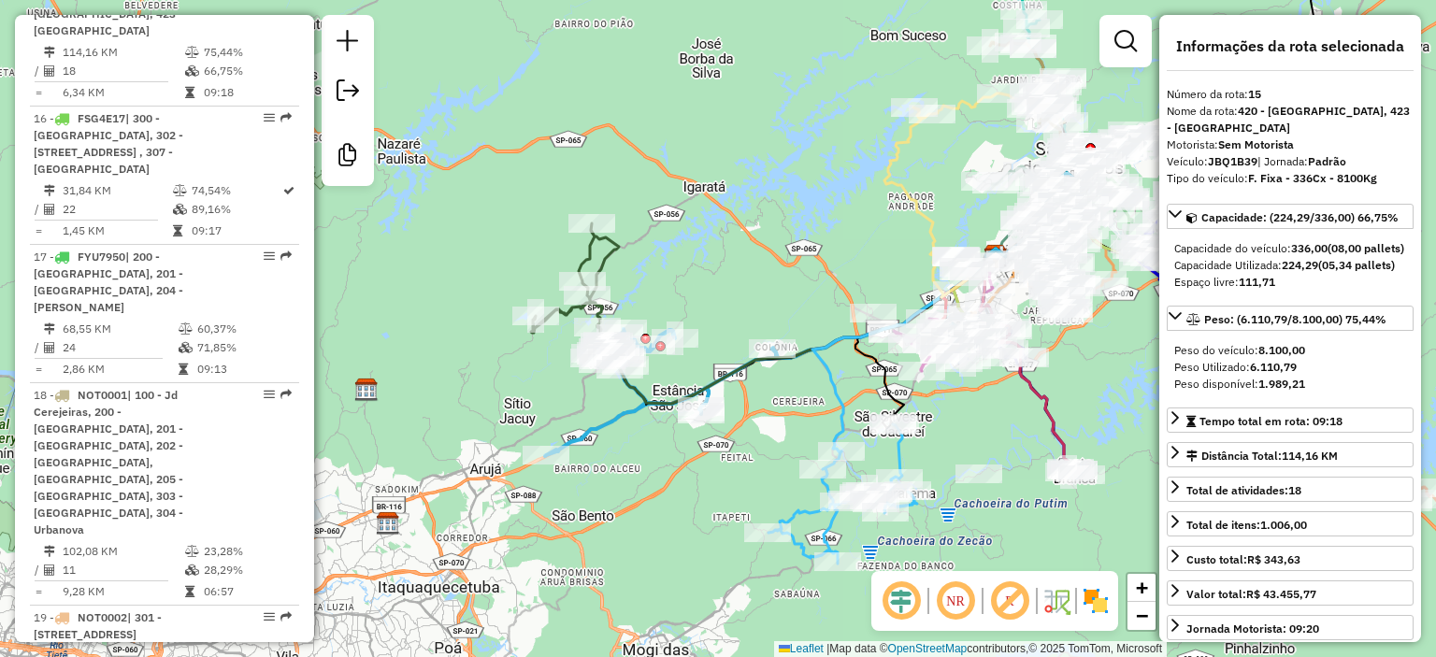
click at [954, 607] on em at bounding box center [955, 601] width 45 height 45
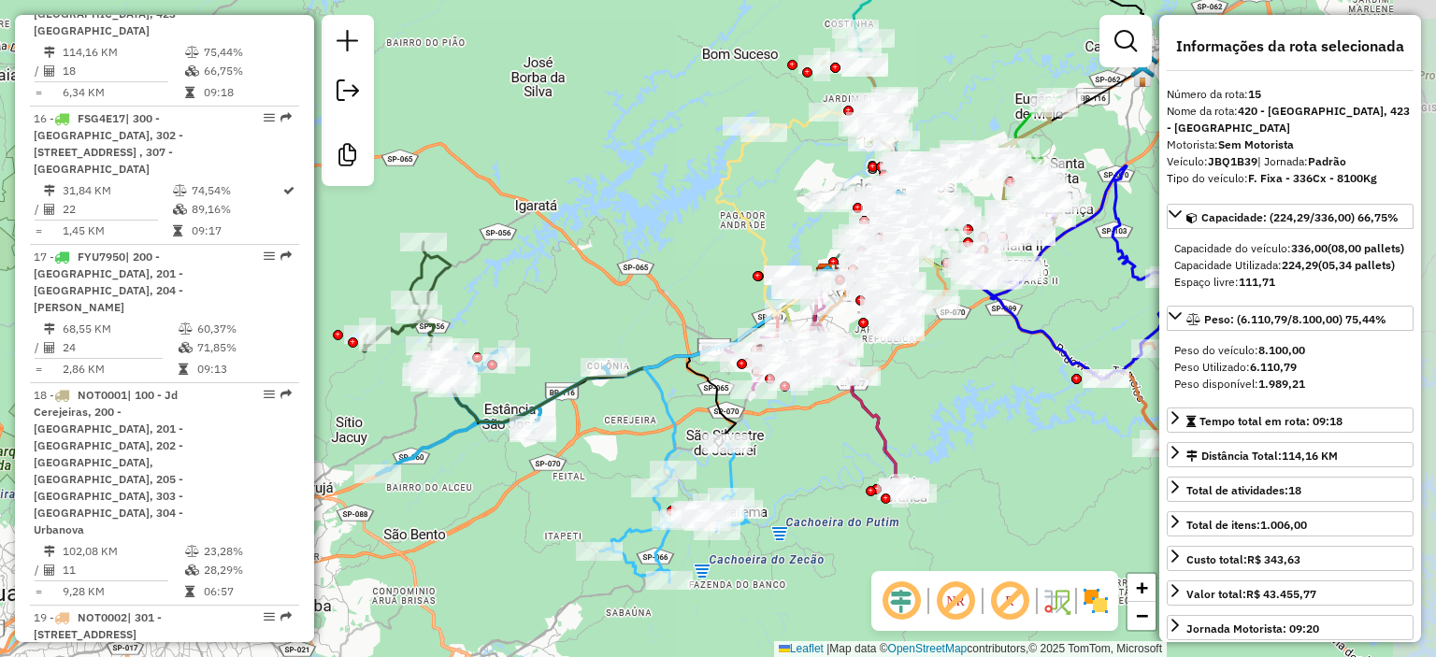
drag, startPoint x: 808, startPoint y: 343, endPoint x: 696, endPoint y: 354, distance: 112.8
click at [696, 354] on icon at bounding box center [736, 373] width 185 height 196
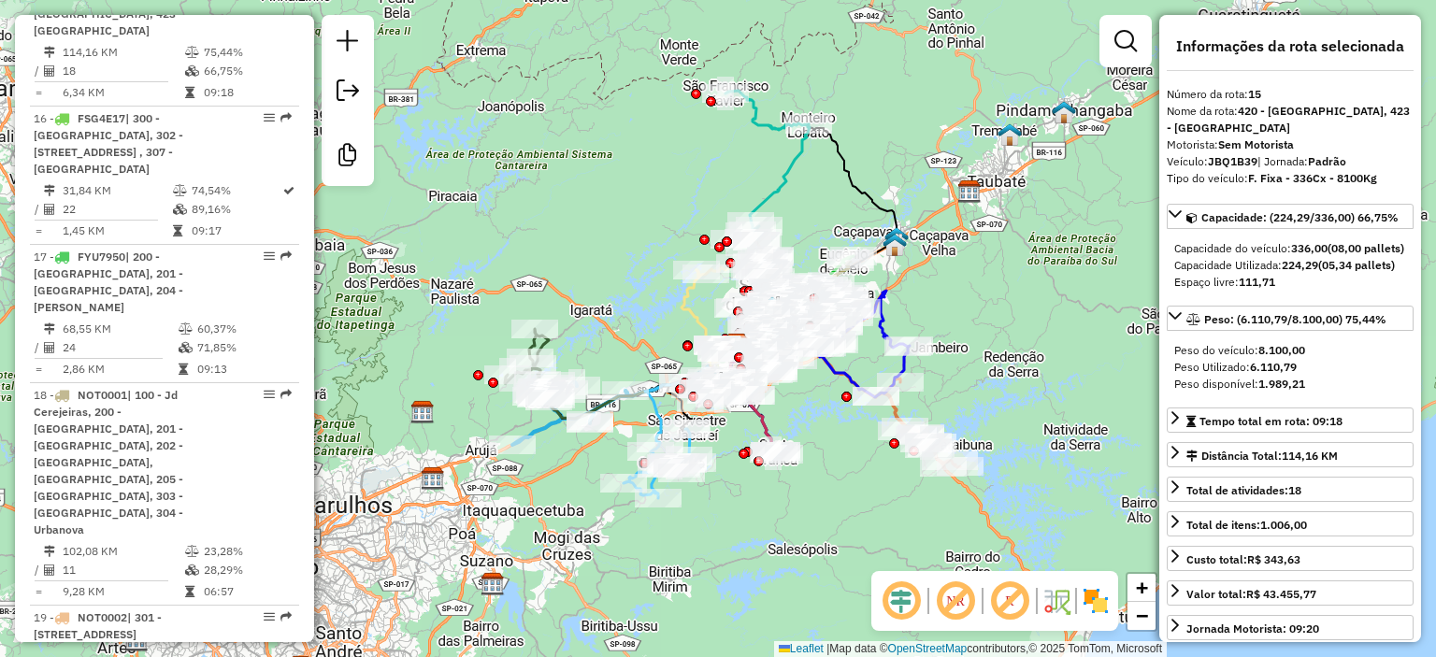
drag, startPoint x: 641, startPoint y: 264, endPoint x: 656, endPoint y: 309, distance: 47.3
click at [656, 309] on div "Janela de atendimento Grade de atendimento Capacidade Transportadoras Veículos …" at bounding box center [718, 328] width 1436 height 657
